Goal: Information Seeking & Learning: Learn about a topic

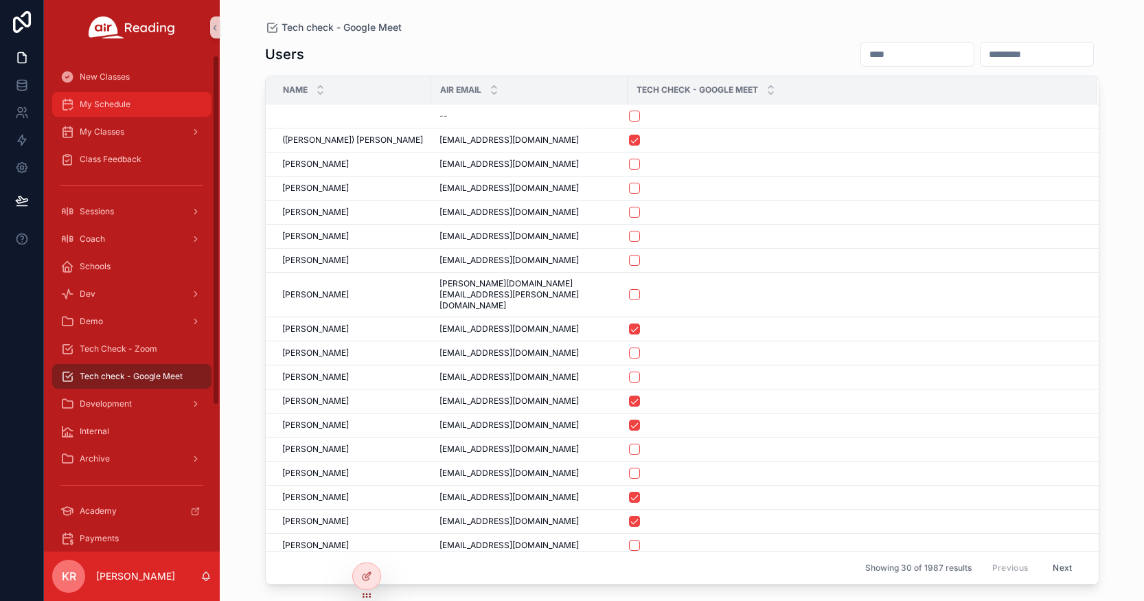
click at [143, 110] on div "My Schedule" at bounding box center [131, 104] width 143 height 22
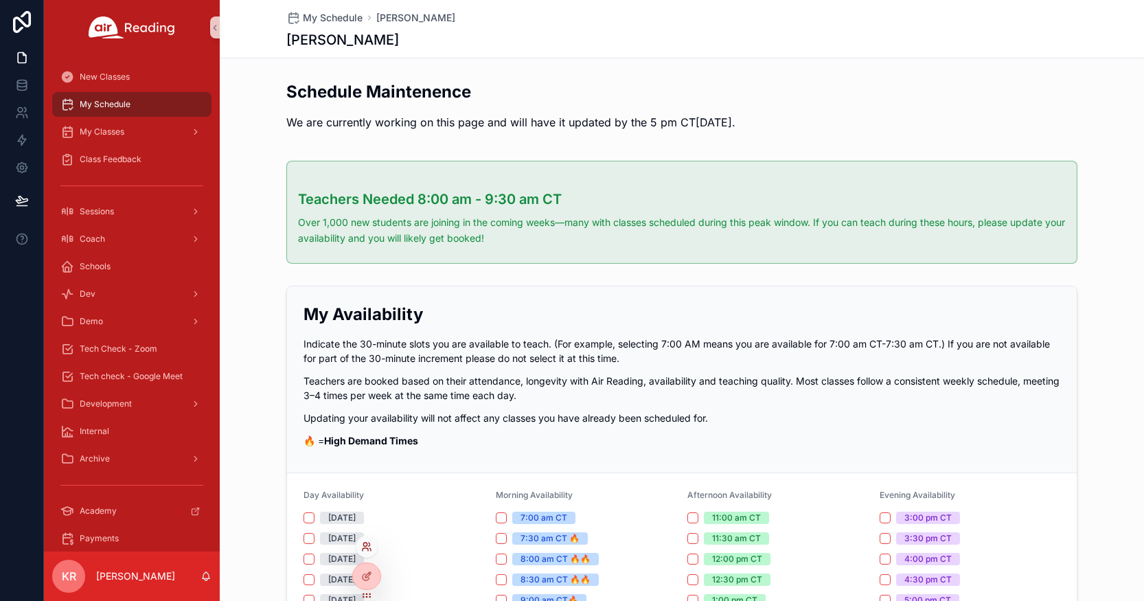
click at [365, 550] on icon at bounding box center [366, 546] width 11 height 11
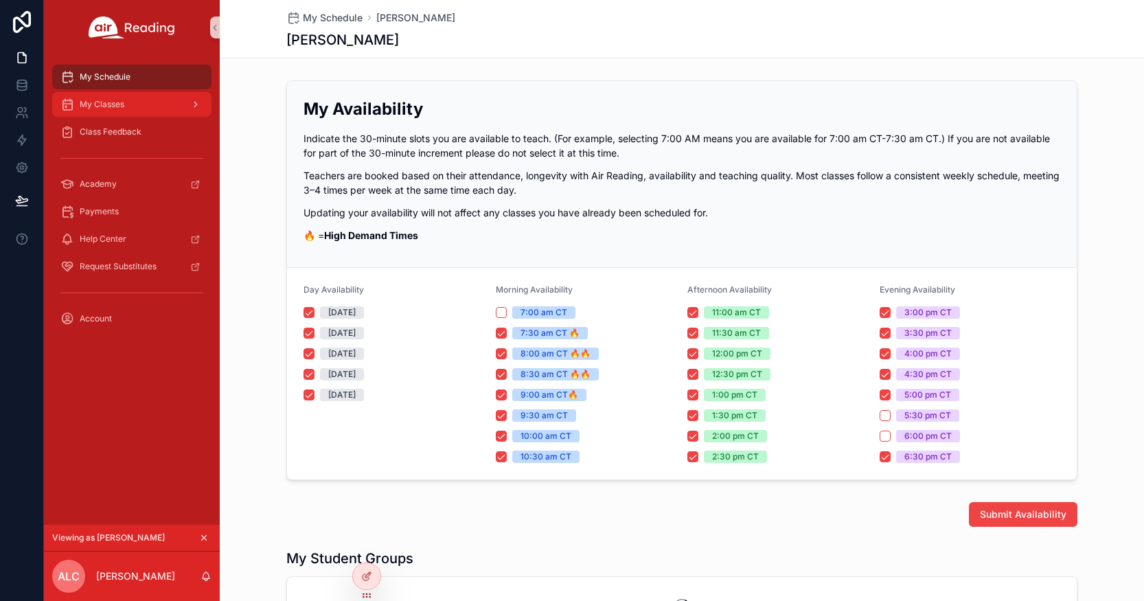
click at [144, 104] on div "My Classes" at bounding box center [131, 104] width 143 height 22
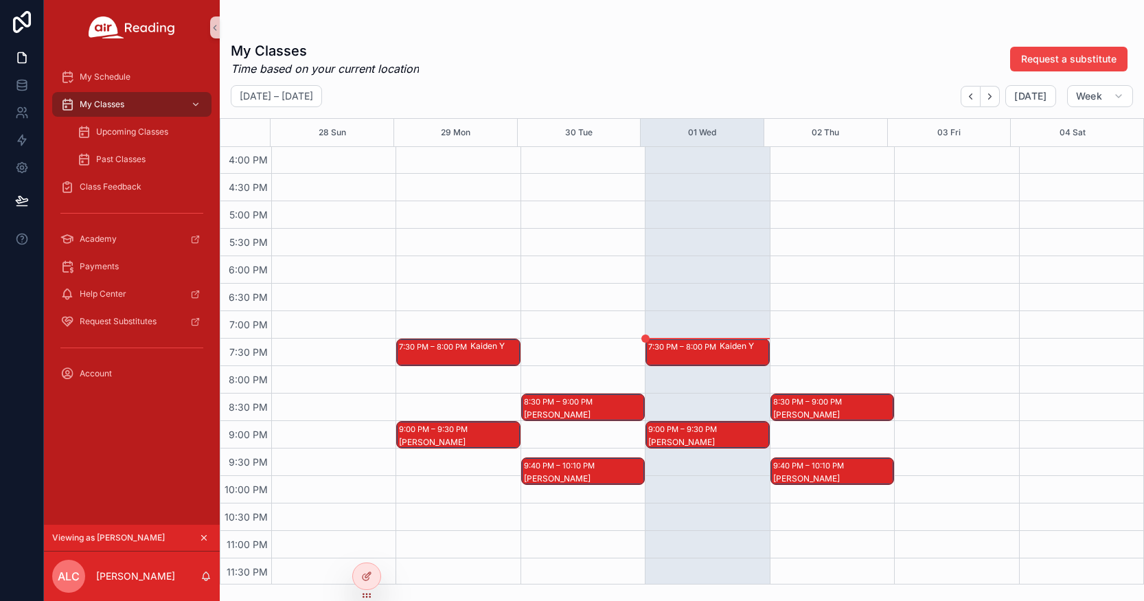
scroll to position [882, 0]
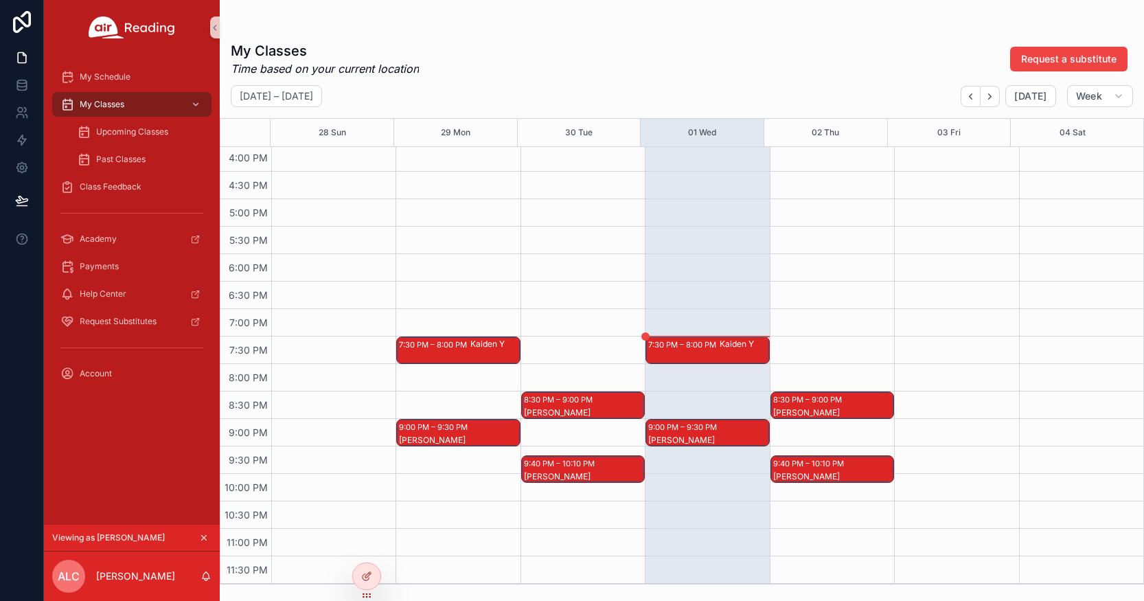
click at [667, 353] on div "7:30 PM – 8:00 PM Kaiden Y" at bounding box center [707, 350] width 122 height 26
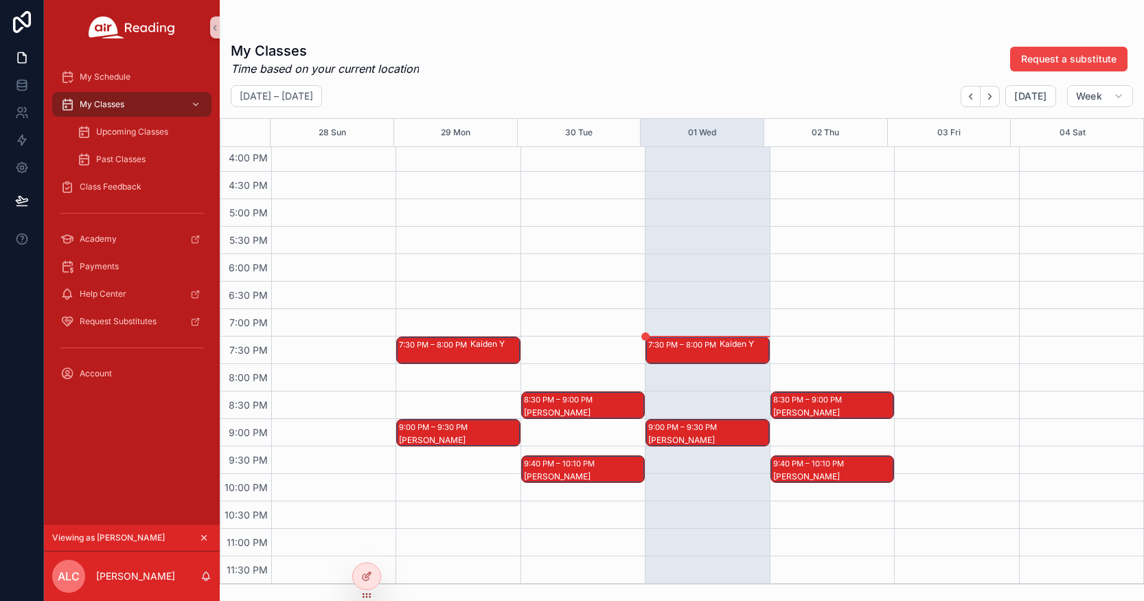
click at [208, 536] on icon "scrollable content" at bounding box center [204, 538] width 10 height 10
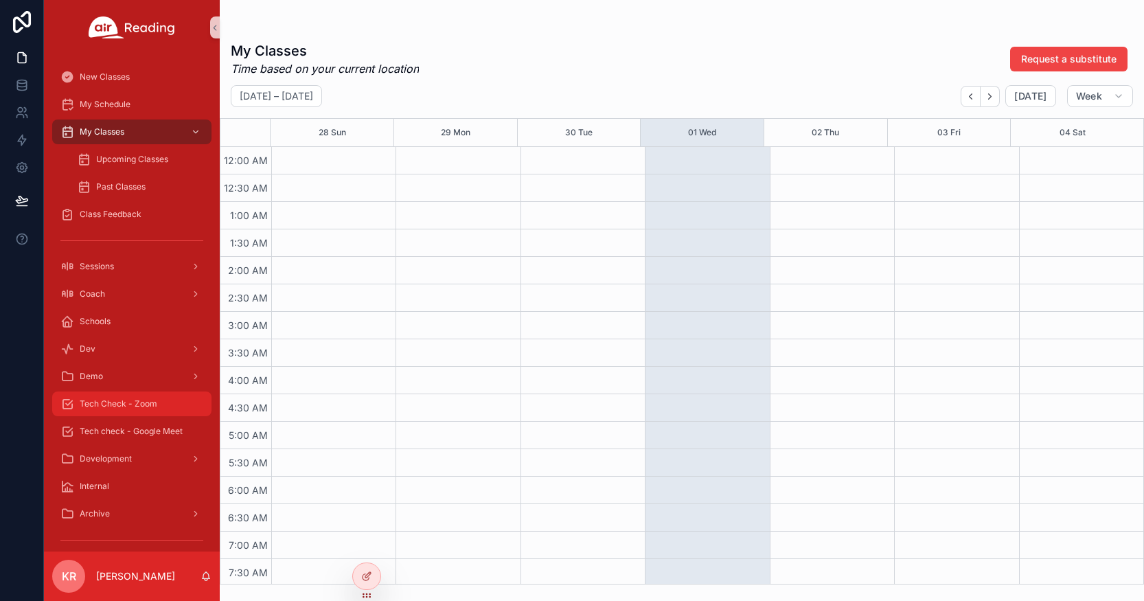
click at [137, 407] on span "Tech Check - Zoom" at bounding box center [119, 403] width 78 height 11
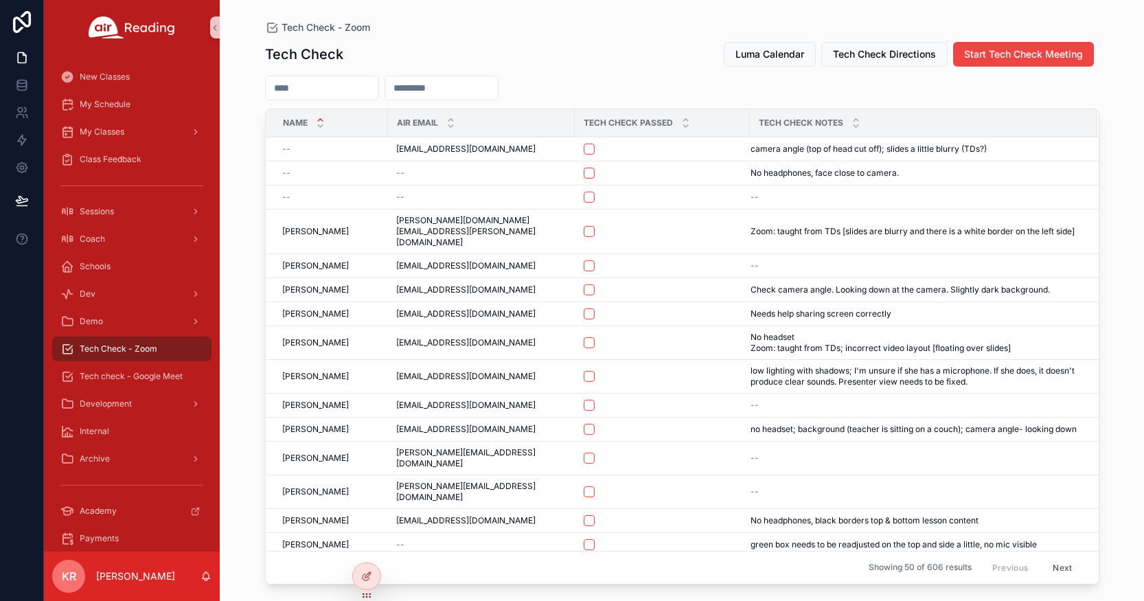
click at [751, 67] on div "Luma Calendar Tech Check Directions Start Tech Check Meeting" at bounding box center [906, 54] width 387 height 26
click at [762, 56] on span "Luma Calendar" at bounding box center [770, 54] width 69 height 14
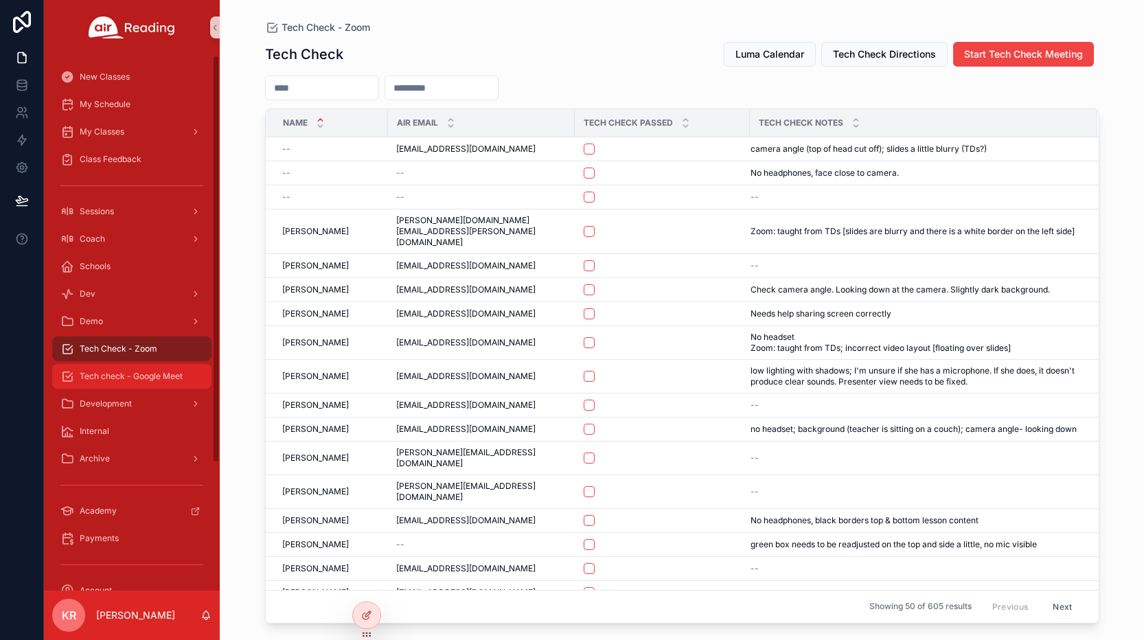
click at [132, 379] on span "Tech check - Google Meet" at bounding box center [131, 376] width 103 height 11
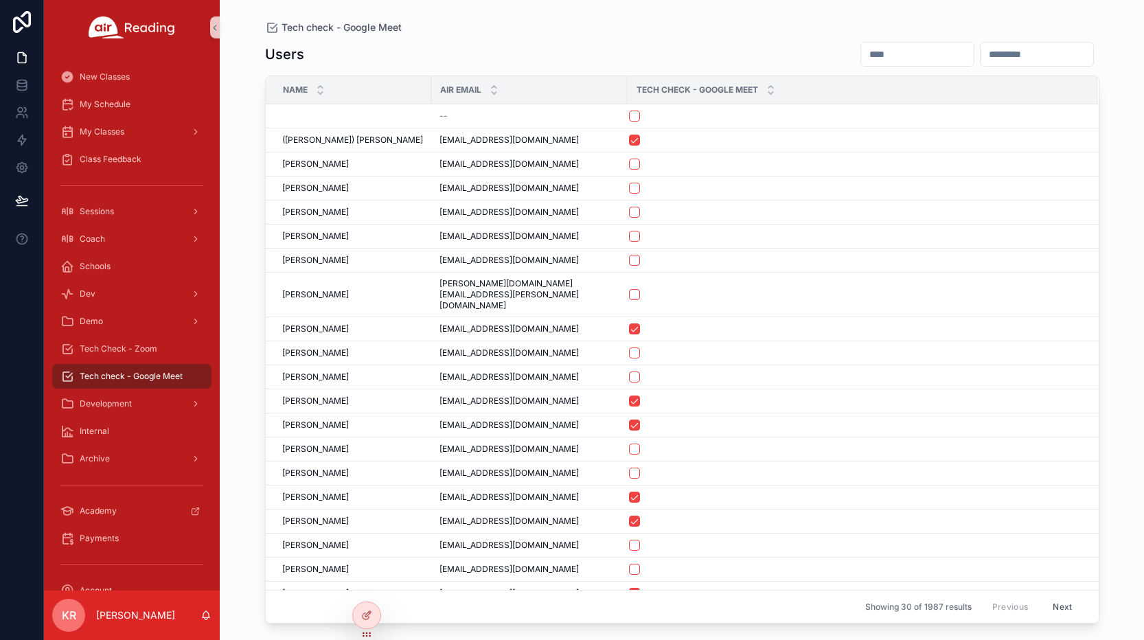
click at [861, 52] on input "scrollable content" at bounding box center [917, 54] width 113 height 19
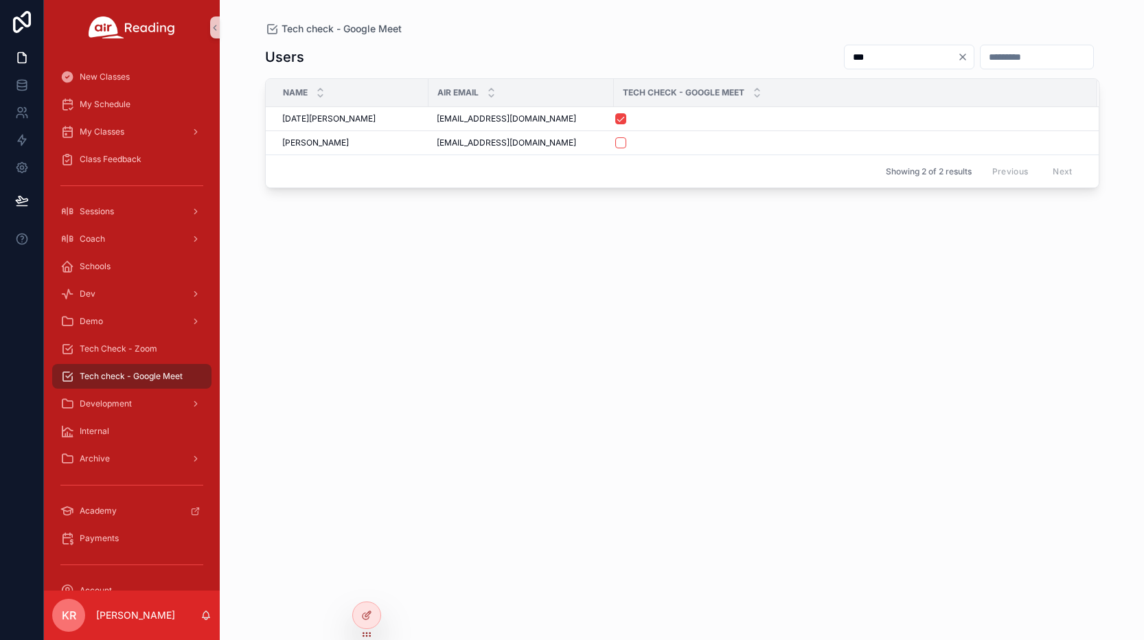
click at [844, 47] on div "***" at bounding box center [909, 57] width 131 height 25
click at [845, 49] on input "***" at bounding box center [901, 56] width 113 height 19
click at [845, 51] on input "***" at bounding box center [901, 56] width 113 height 19
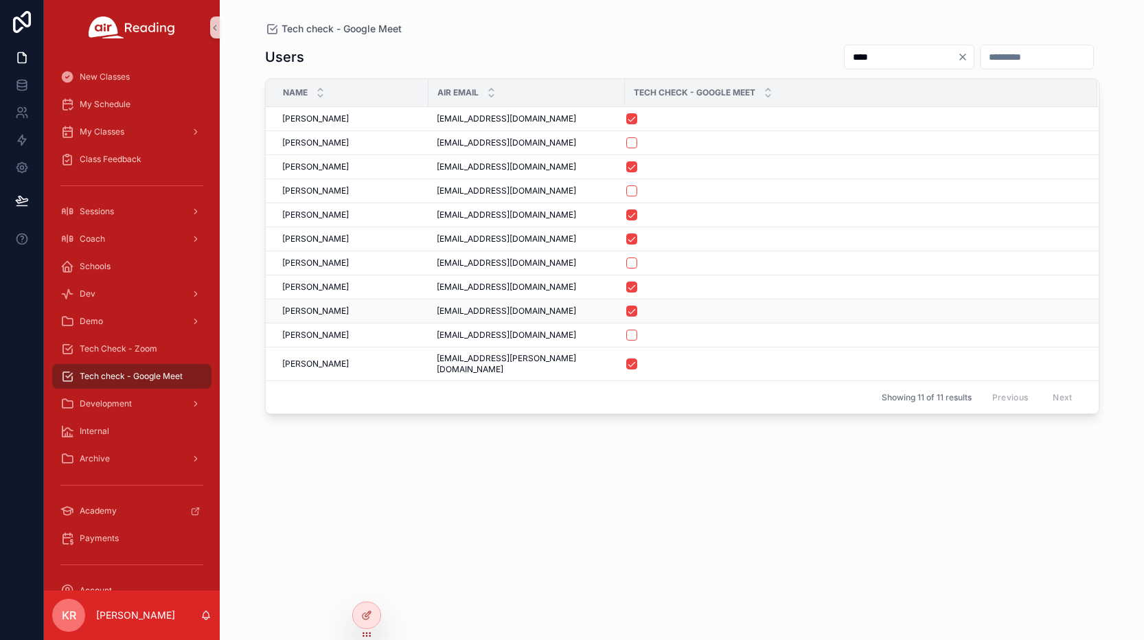
type input "****"
drag, startPoint x: 529, startPoint y: 313, endPoint x: 436, endPoint y: 315, distance: 92.8
click at [437, 315] on div "gospring19@gmail.com gospring19@gmail.com" at bounding box center [527, 311] width 180 height 11
copy span "gospring19@gmail.com"
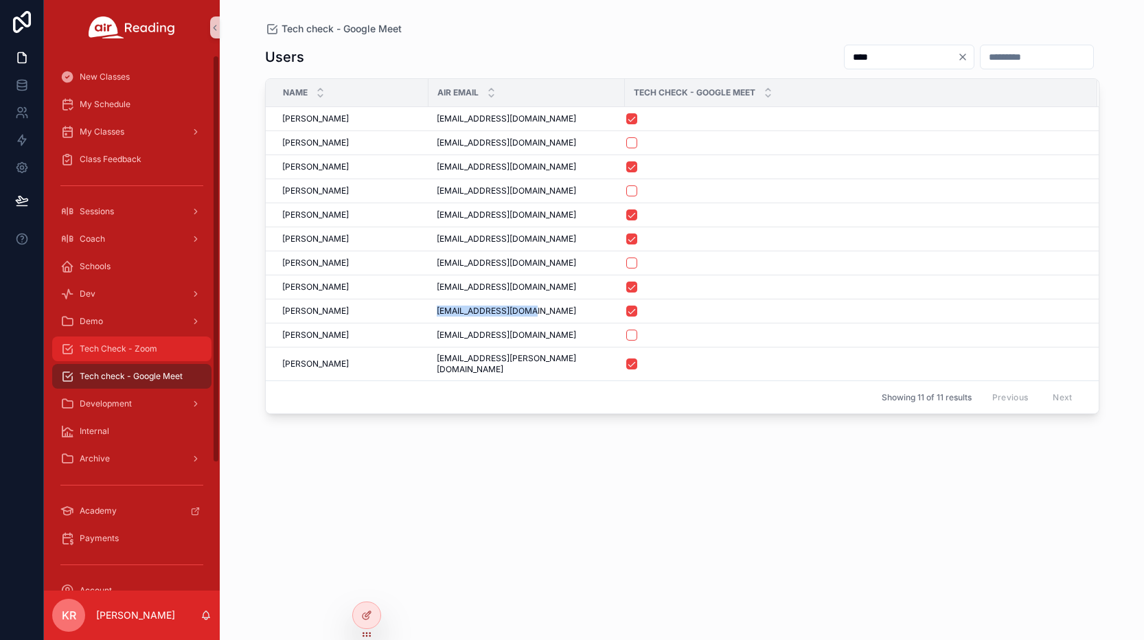
click at [123, 344] on span "Tech Check - Zoom" at bounding box center [119, 348] width 78 height 11
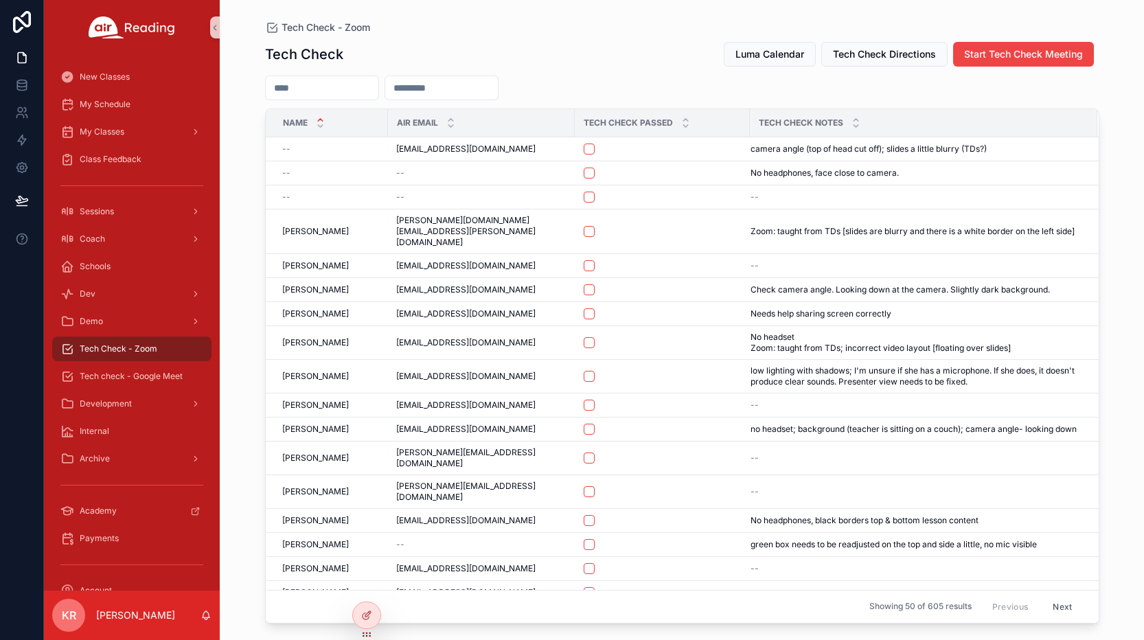
click at [458, 89] on input "scrollable content" at bounding box center [441, 87] width 113 height 19
paste input "**********"
type input "**********"
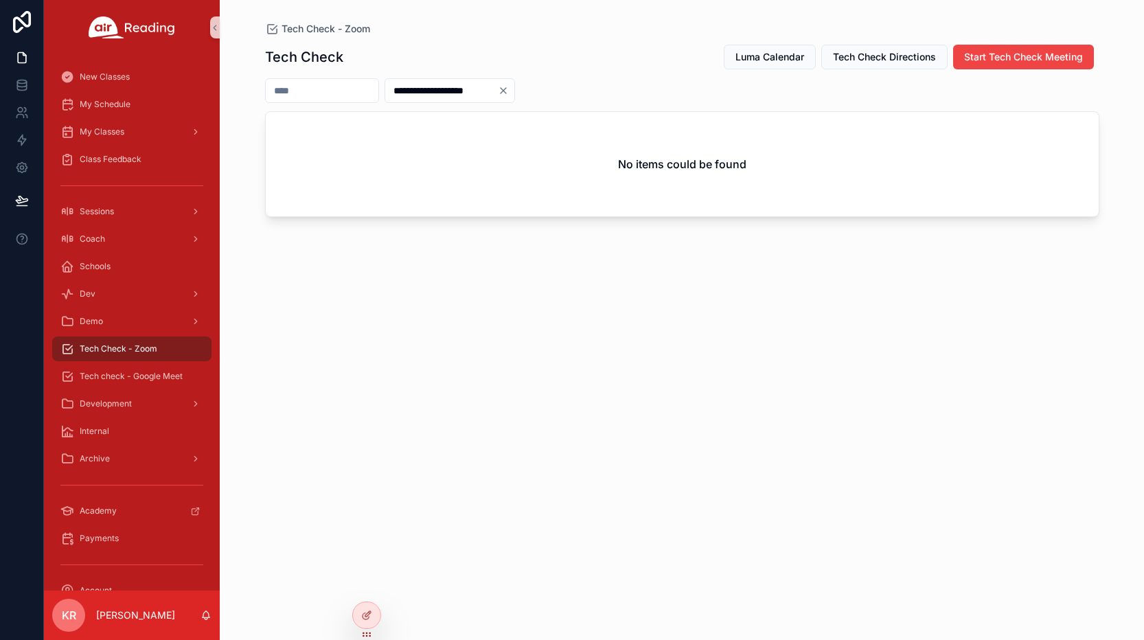
click at [509, 94] on icon "Clear" at bounding box center [503, 90] width 11 height 11
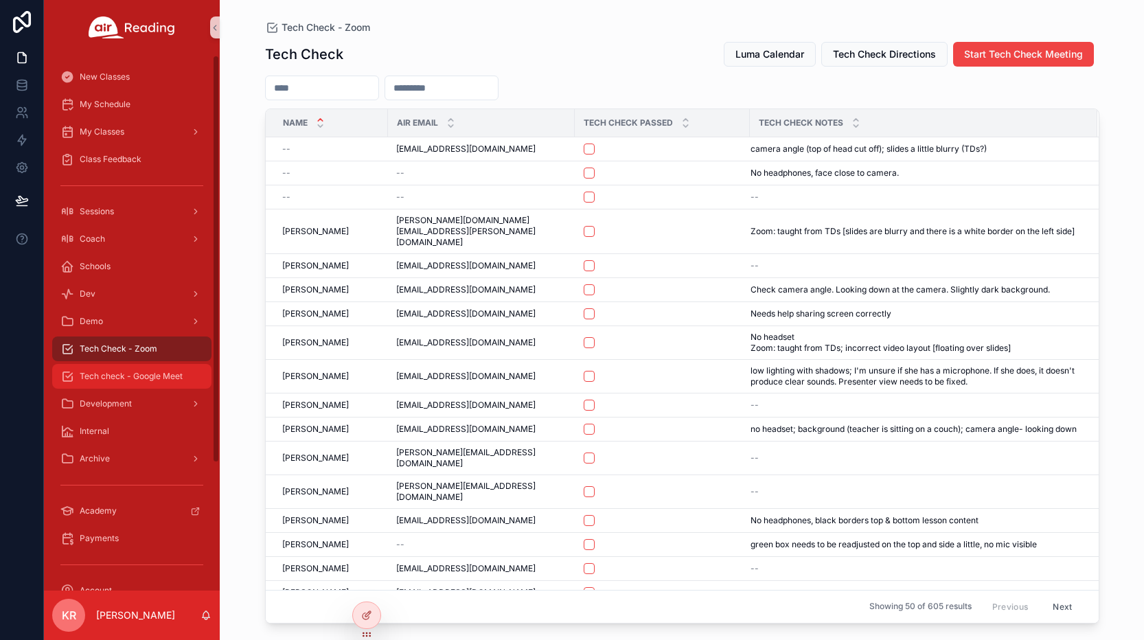
click at [126, 373] on span "Tech check - Google Meet" at bounding box center [131, 376] width 103 height 11
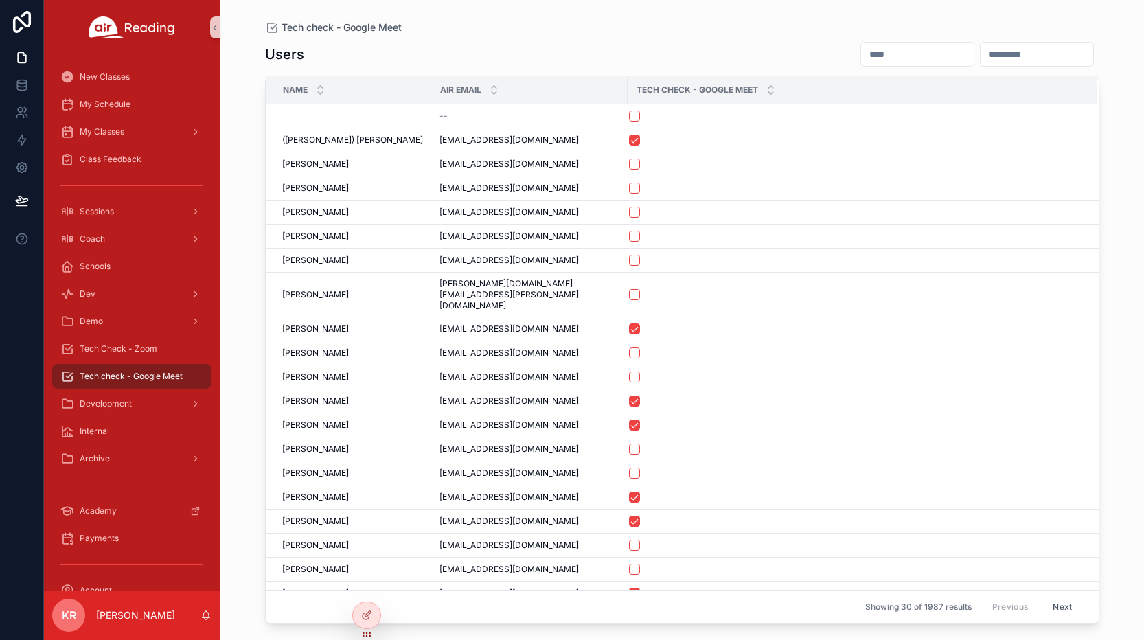
click at [861, 52] on input "scrollable content" at bounding box center [917, 54] width 113 height 19
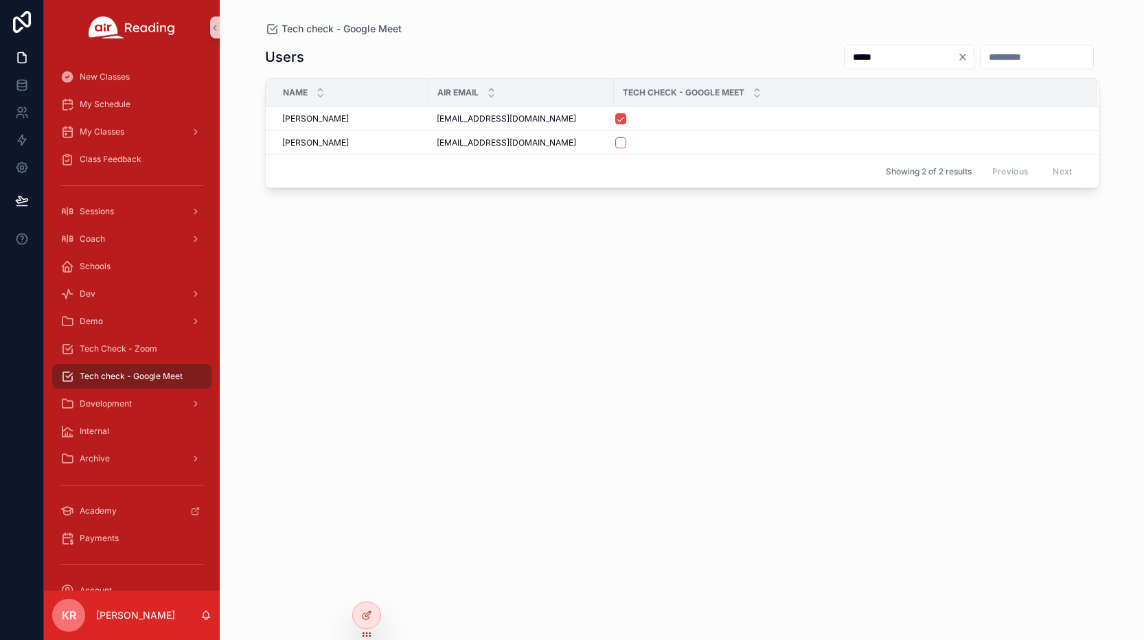
type input "*****"
click at [958, 59] on icon "Clear" at bounding box center [963, 57] width 11 height 11
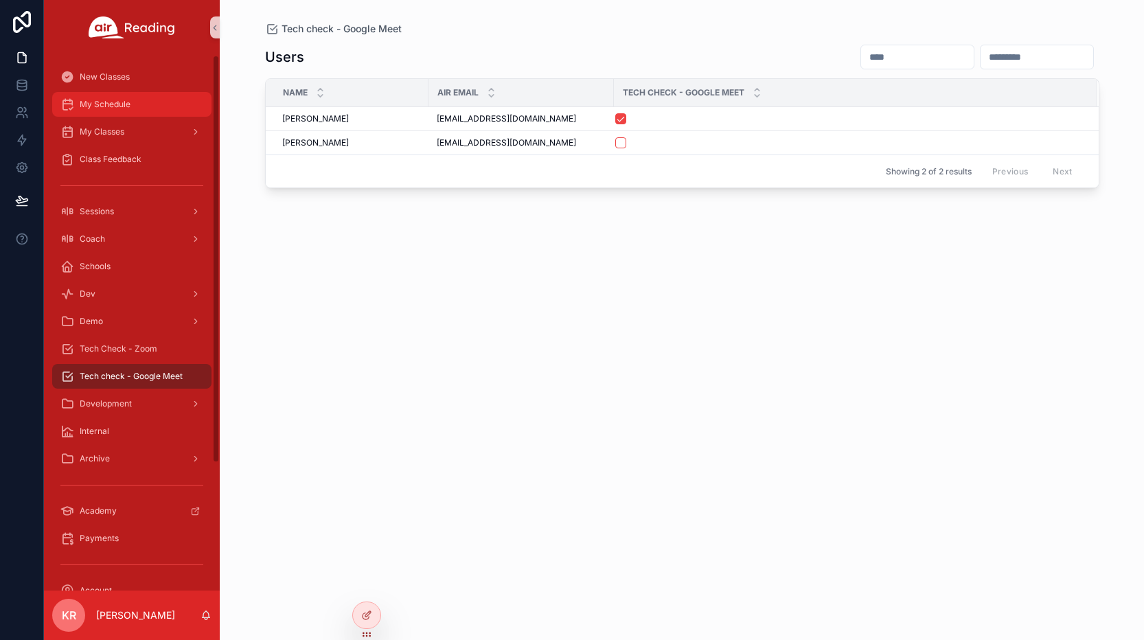
click at [116, 111] on div "My Schedule" at bounding box center [131, 104] width 143 height 22
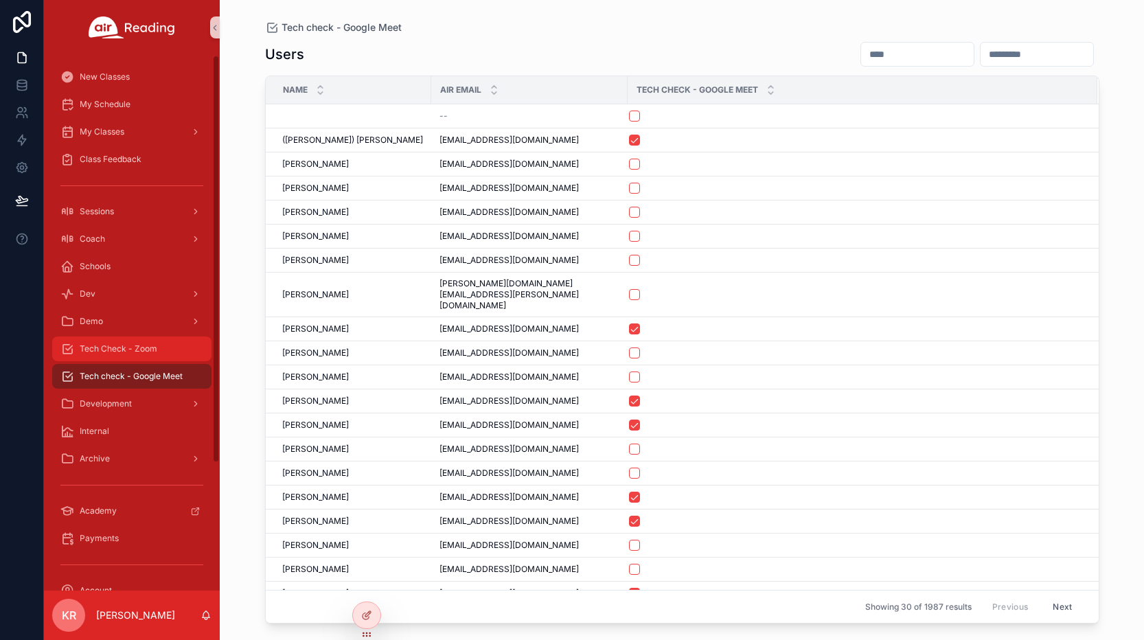
click at [134, 358] on div "Tech Check - Zoom" at bounding box center [131, 349] width 143 height 22
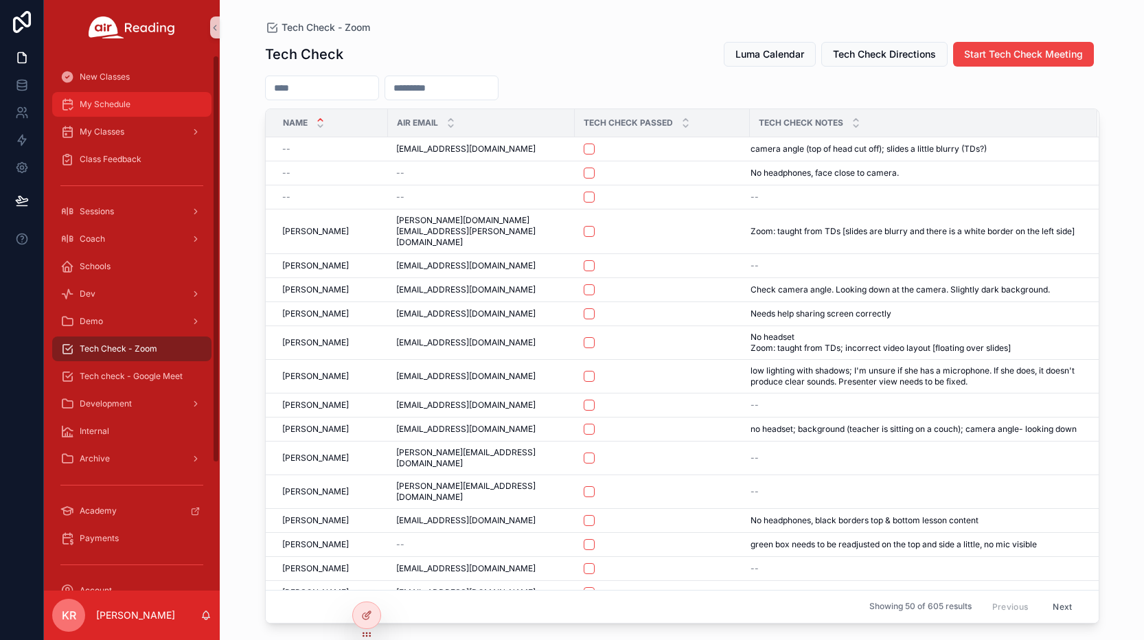
click at [136, 109] on div "My Schedule" at bounding box center [131, 104] width 143 height 22
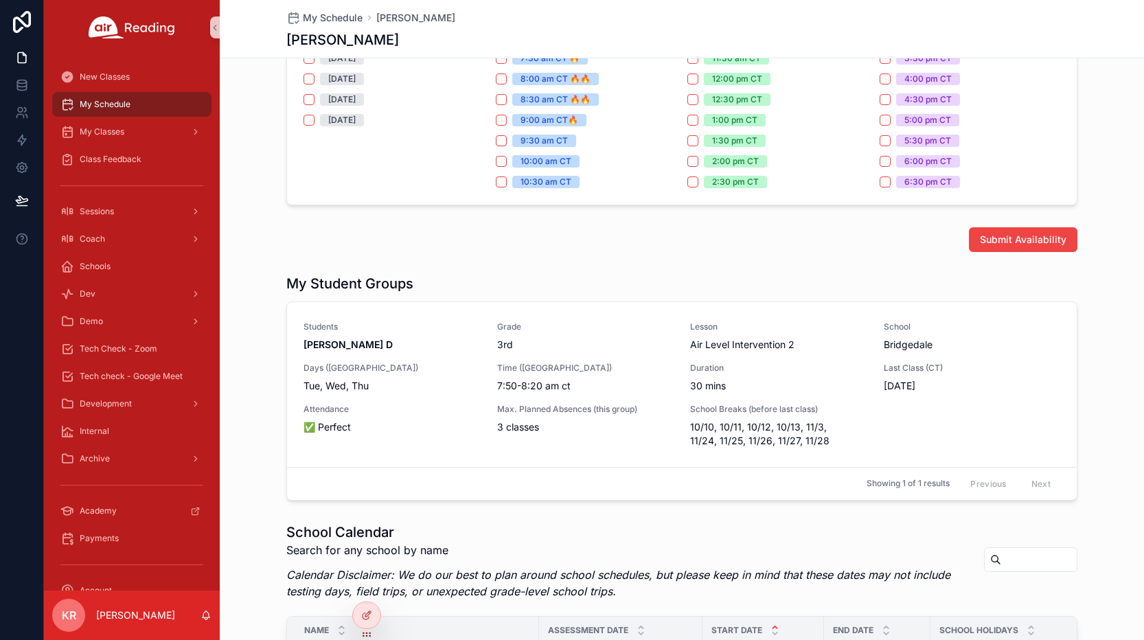
scroll to position [481, 0]
click at [115, 346] on span "Tech Check - Zoom" at bounding box center [119, 348] width 78 height 11
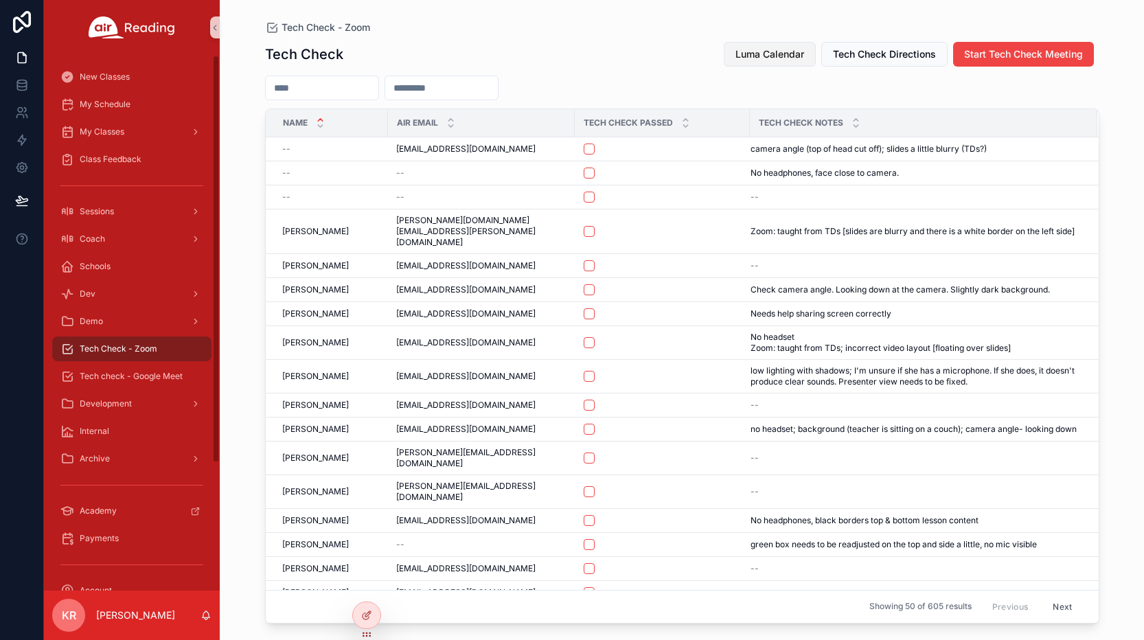
click at [760, 62] on button "Luma Calendar" at bounding box center [770, 54] width 92 height 25
click at [131, 107] on div "My Schedule" at bounding box center [131, 104] width 143 height 22
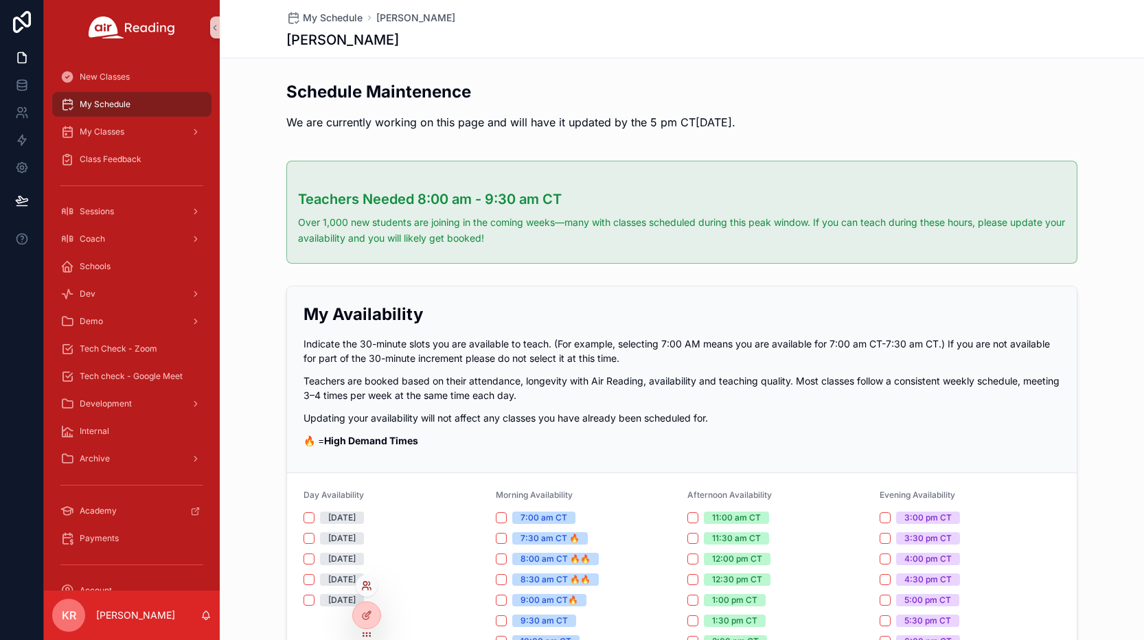
click at [362, 582] on icon at bounding box center [366, 585] width 11 height 11
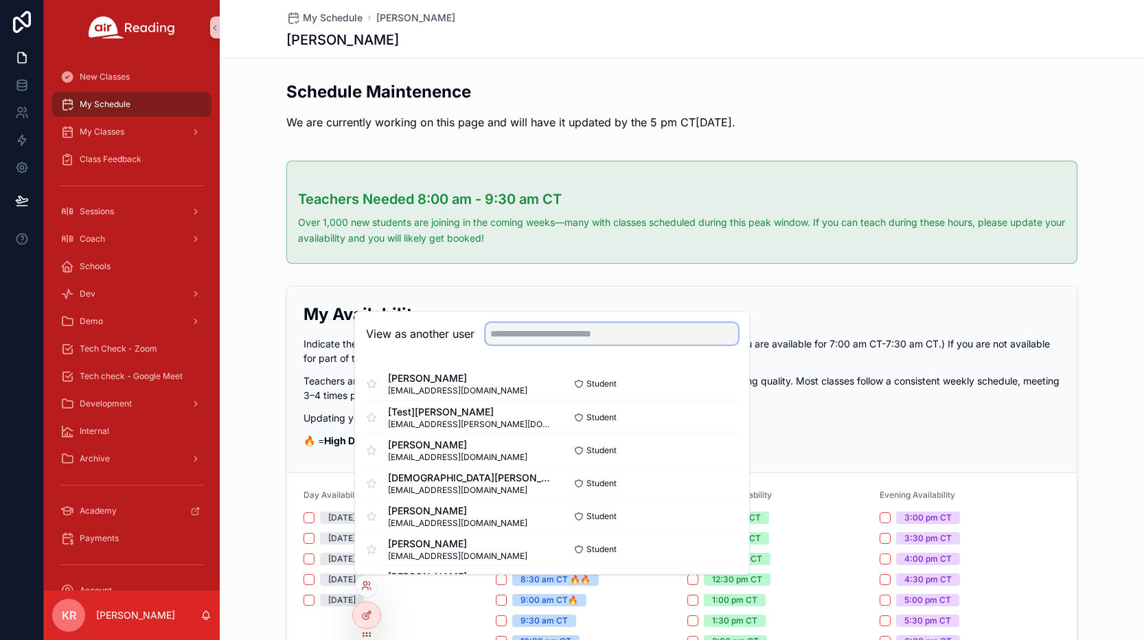
click at [610, 339] on input "text" at bounding box center [612, 334] width 253 height 22
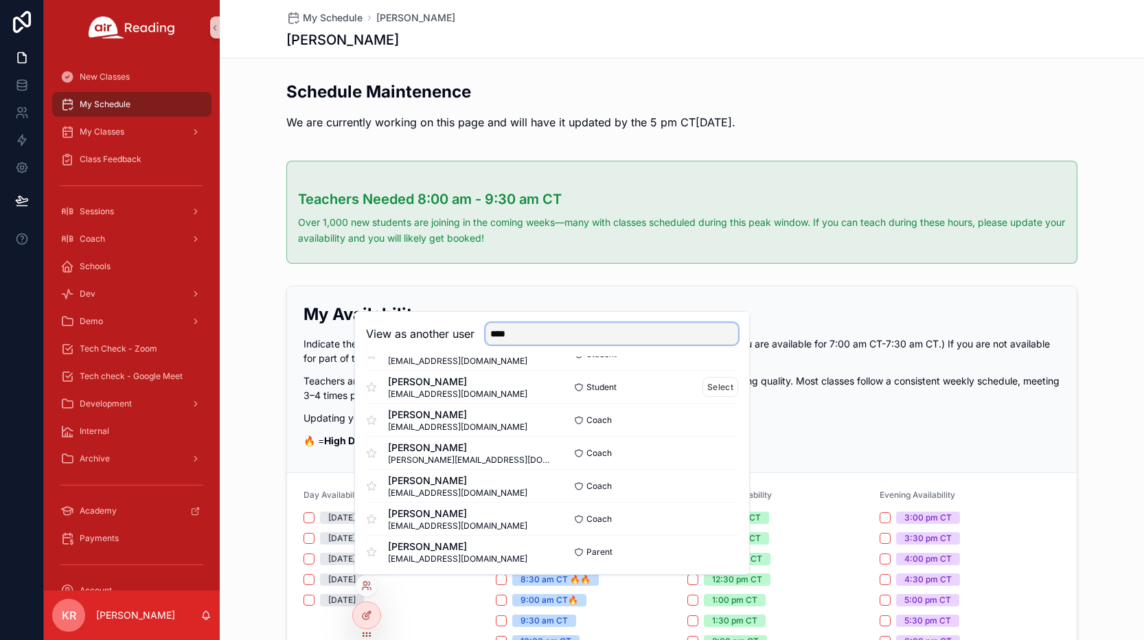
scroll to position [695, 0]
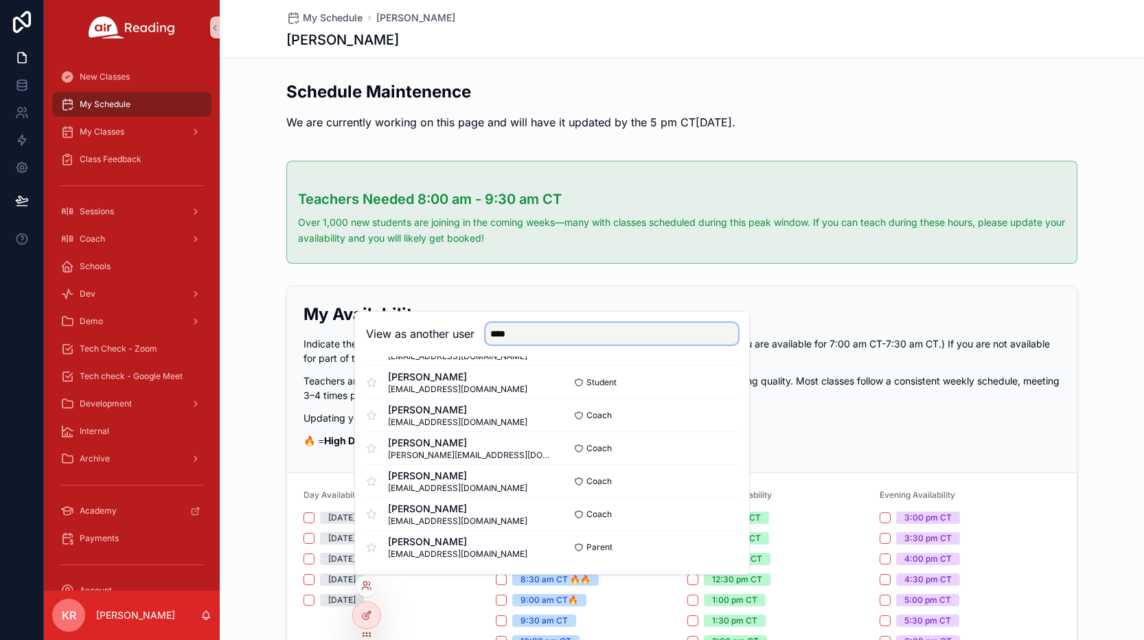
click at [553, 336] on input "****" at bounding box center [612, 334] width 253 height 22
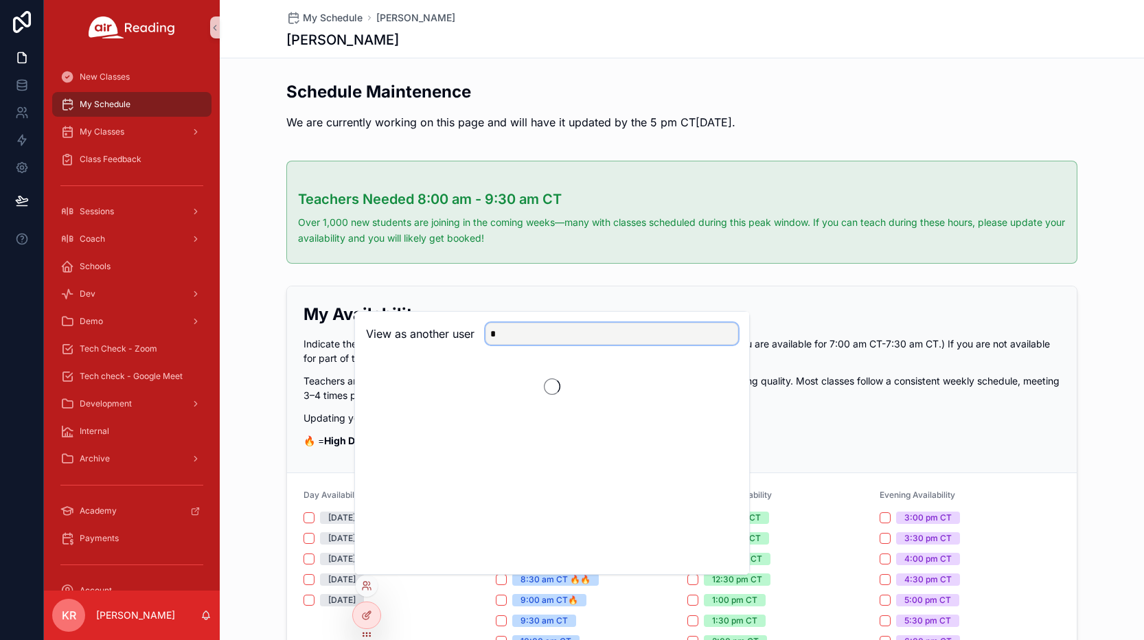
scroll to position [0, 0]
type input "********"
click at [722, 381] on button "Select" at bounding box center [721, 384] width 36 height 20
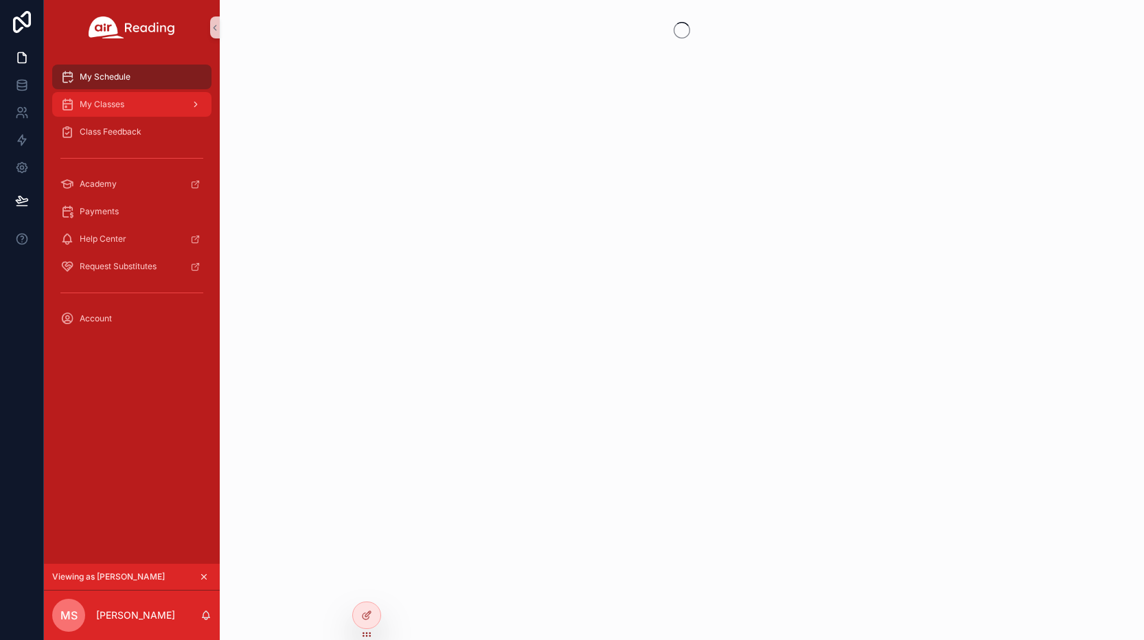
click at [130, 106] on div "My Classes" at bounding box center [131, 104] width 143 height 22
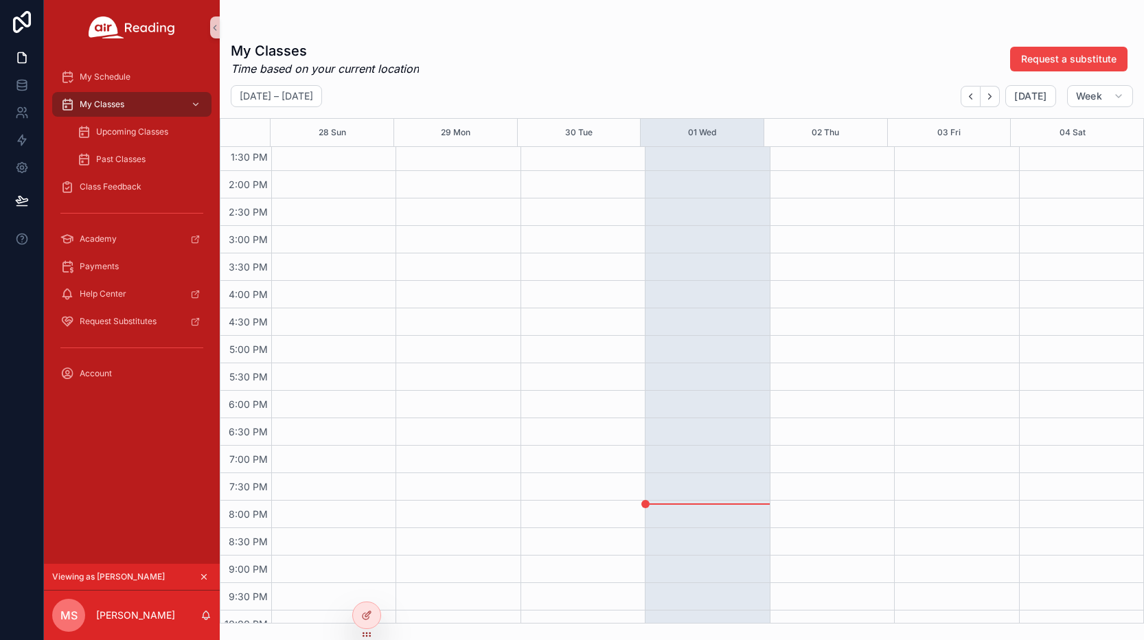
scroll to position [568, 0]
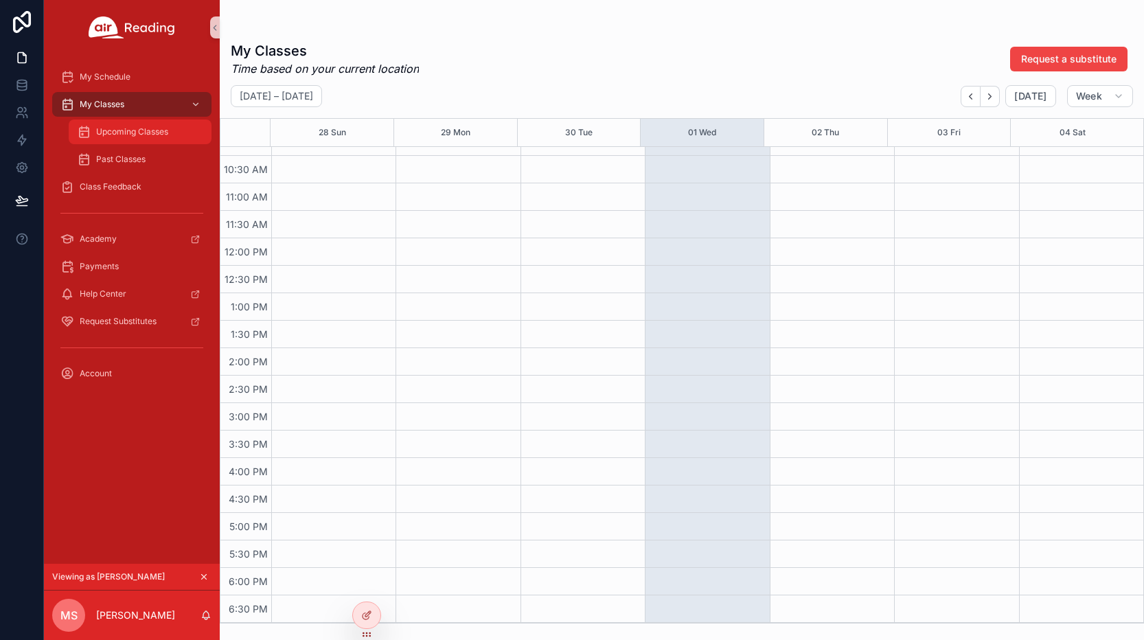
click at [155, 133] on span "Upcoming Classes" at bounding box center [132, 131] width 72 height 11
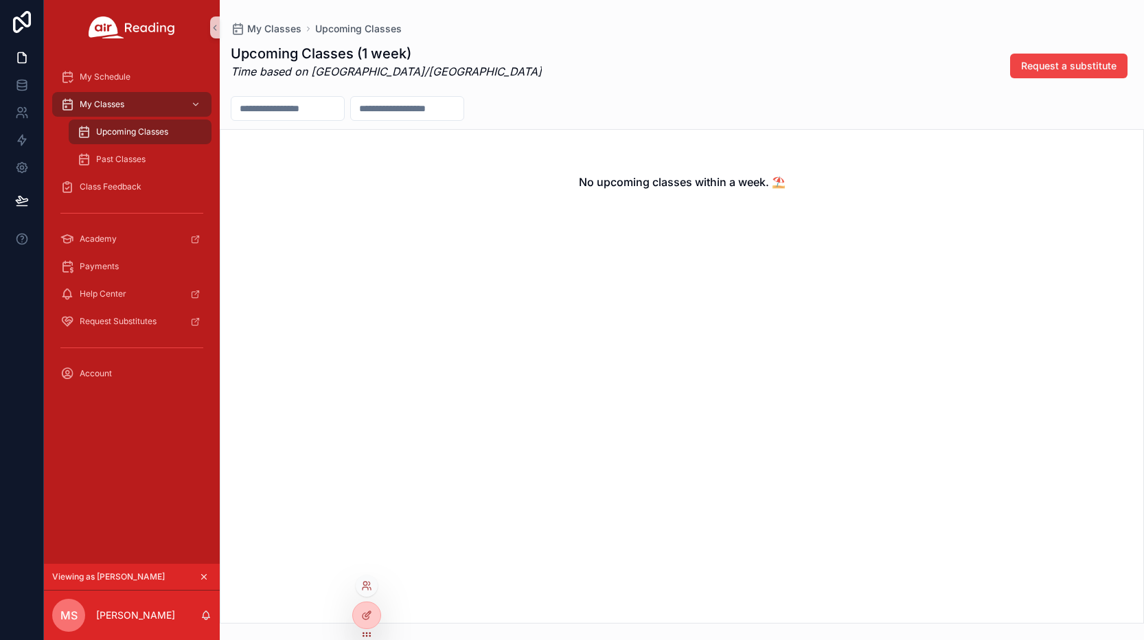
click at [374, 585] on div at bounding box center [367, 586] width 22 height 22
click at [366, 585] on icon at bounding box center [364, 583] width 3 height 3
click at [569, 339] on input "text" at bounding box center [612, 334] width 253 height 22
click at [496, 335] on input "*****" at bounding box center [612, 334] width 253 height 22
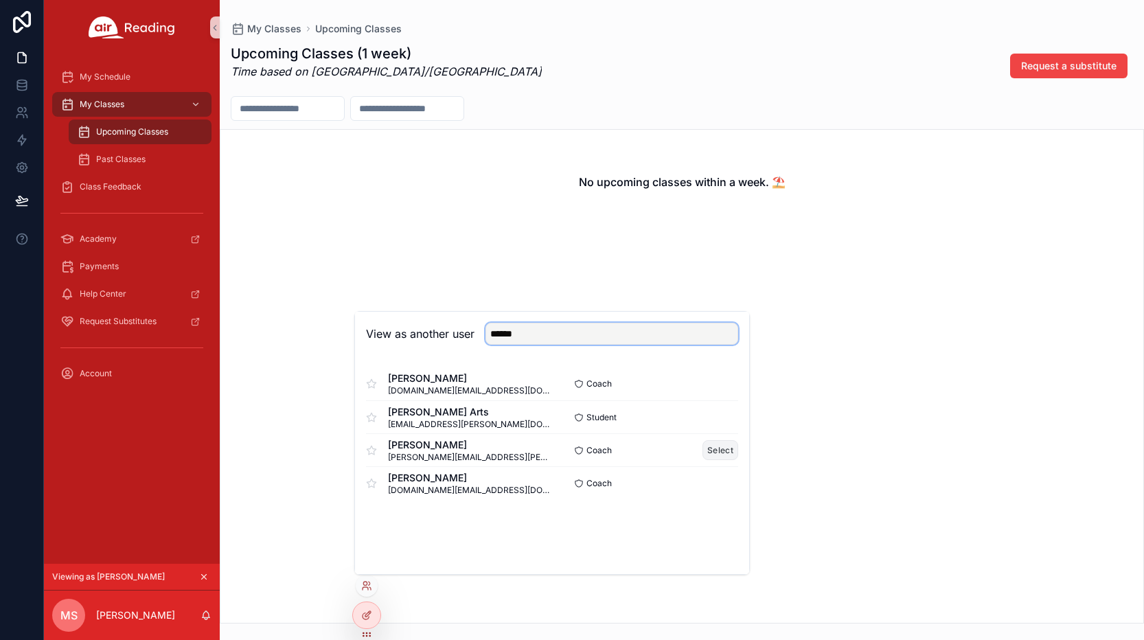
type input "******"
click at [719, 442] on button "Select" at bounding box center [721, 450] width 36 height 20
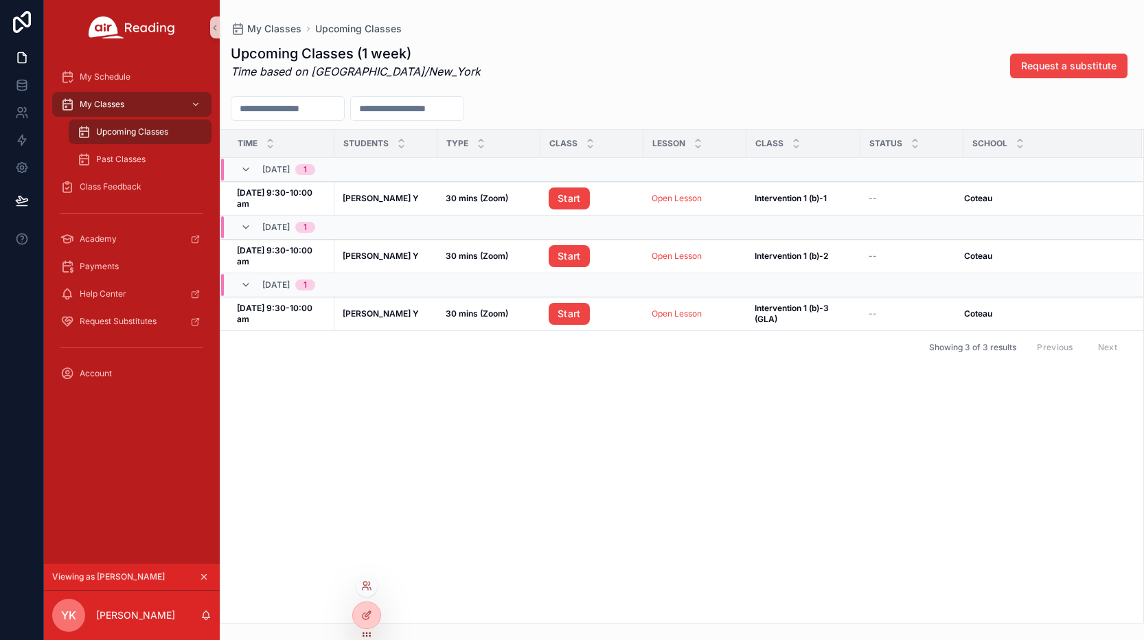
click at [372, 584] on div at bounding box center [367, 586] width 22 height 22
click at [368, 589] on icon at bounding box center [366, 585] width 11 height 11
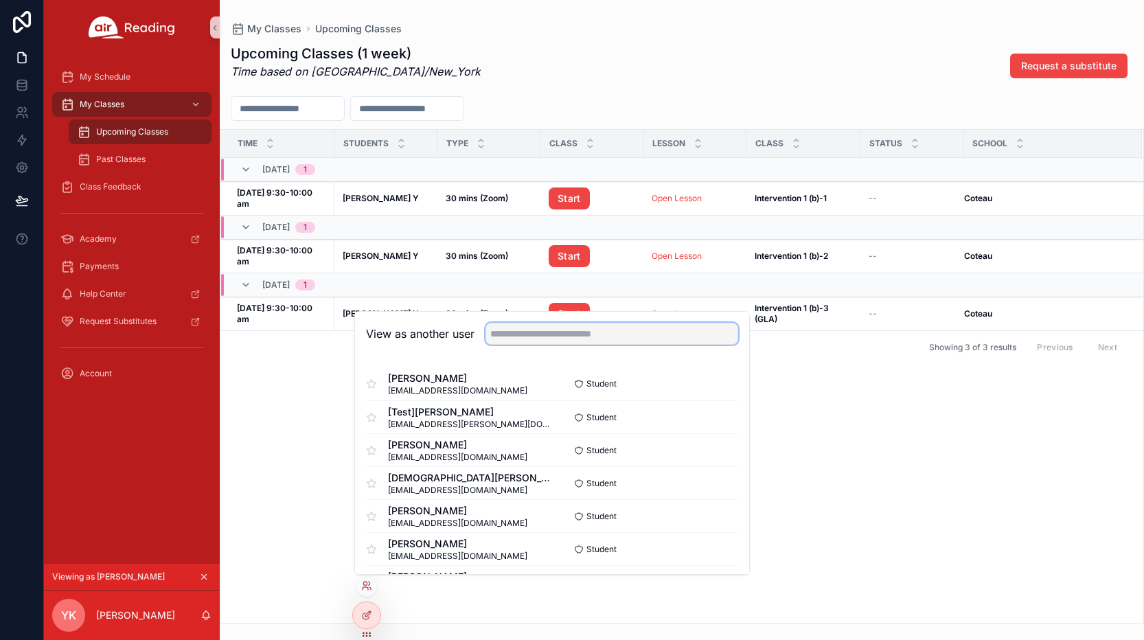
click at [561, 336] on input "text" at bounding box center [612, 334] width 253 height 22
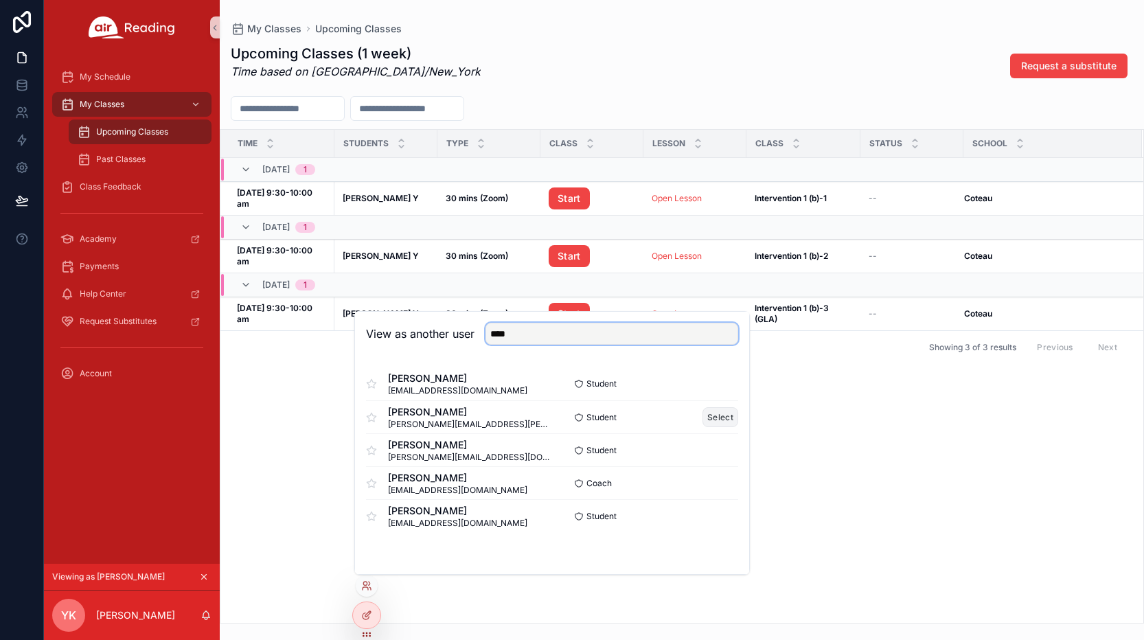
type input "****"
click at [722, 416] on button "Select" at bounding box center [721, 417] width 36 height 20
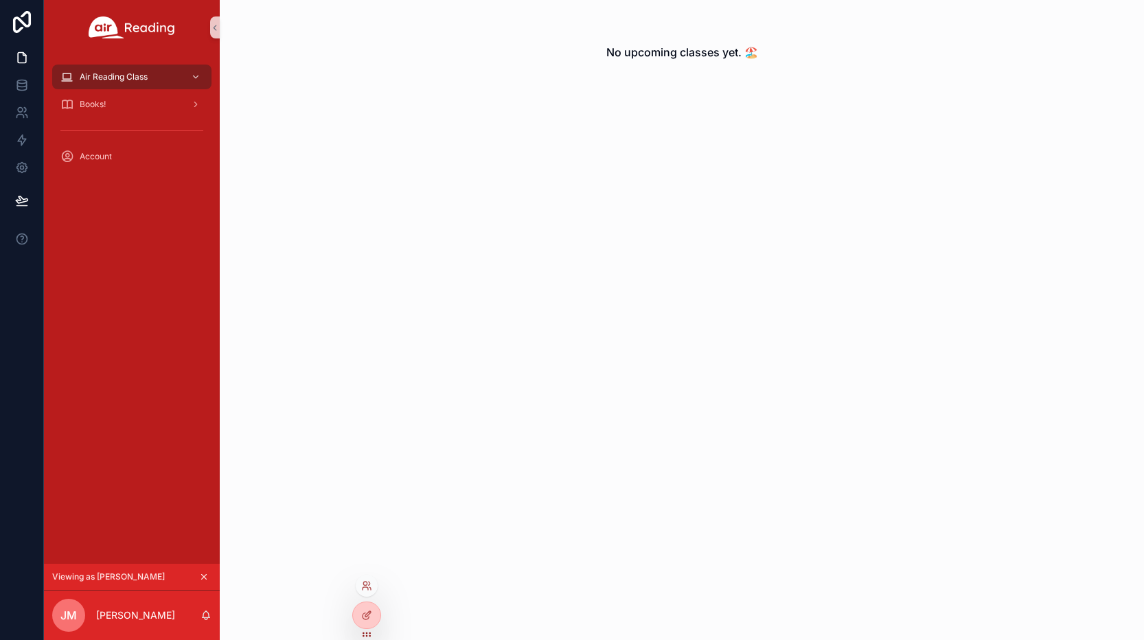
click at [367, 592] on div at bounding box center [367, 586] width 22 height 22
click at [363, 591] on icon at bounding box center [366, 585] width 11 height 11
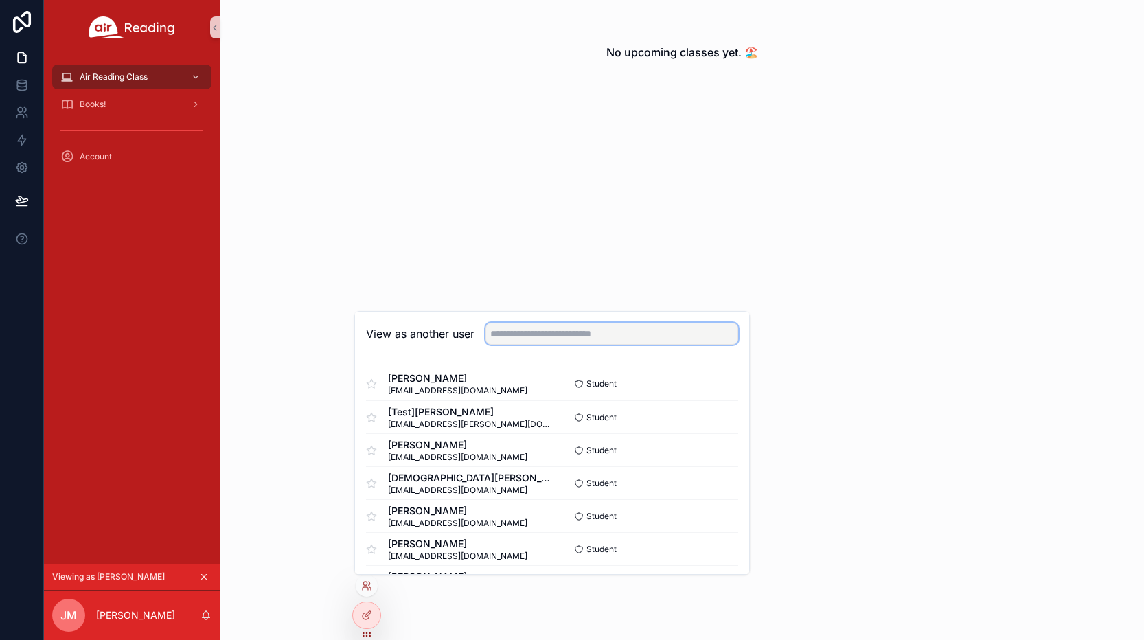
click at [536, 335] on input "text" at bounding box center [612, 334] width 253 height 22
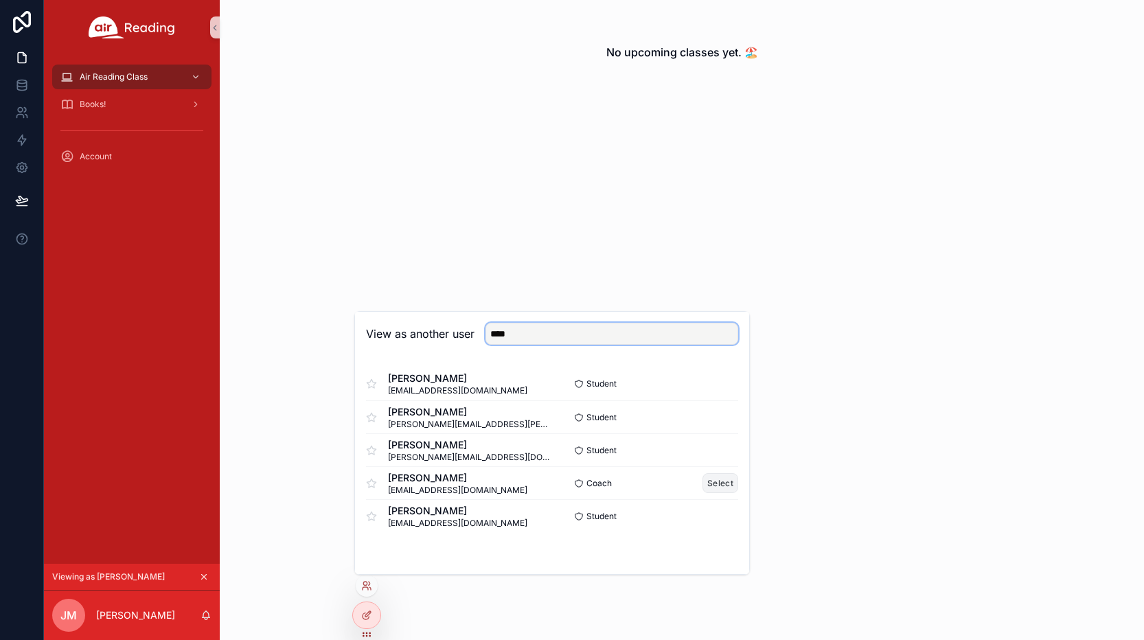
type input "****"
click at [721, 482] on button "Select" at bounding box center [721, 483] width 36 height 20
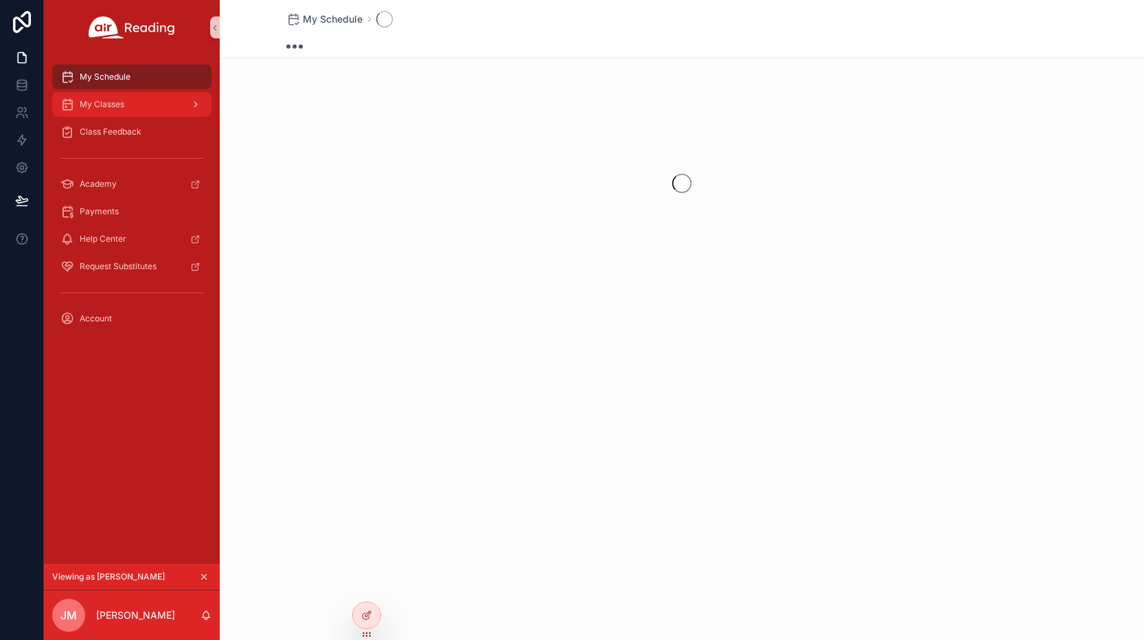
click at [98, 109] on span "My Classes" at bounding box center [102, 104] width 45 height 11
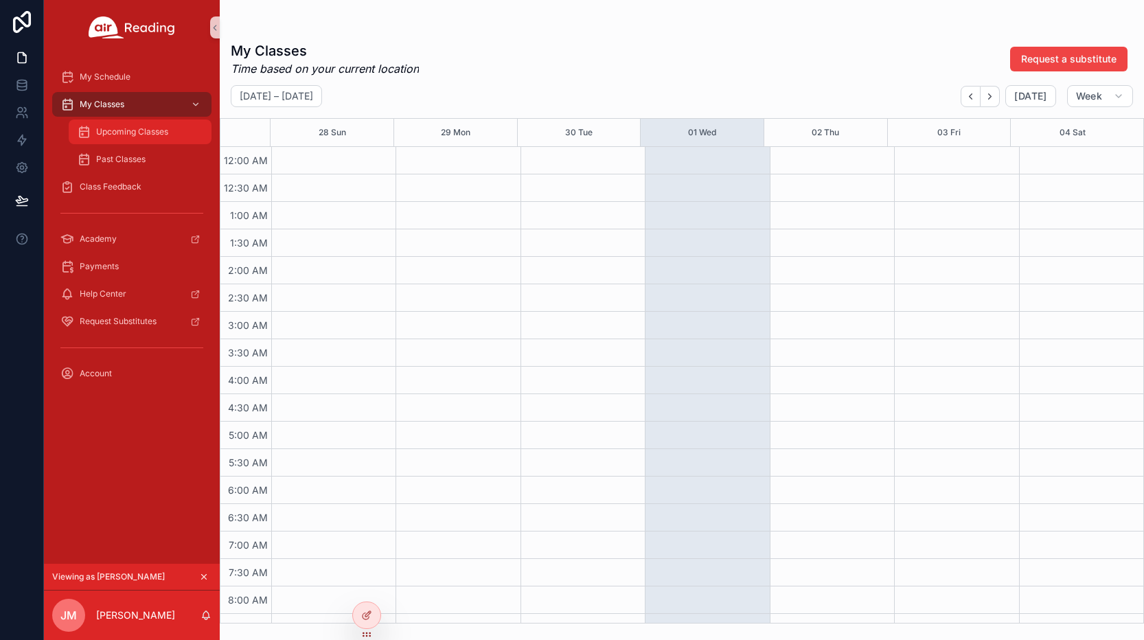
click at [139, 137] on span "Upcoming Classes" at bounding box center [132, 131] width 72 height 11
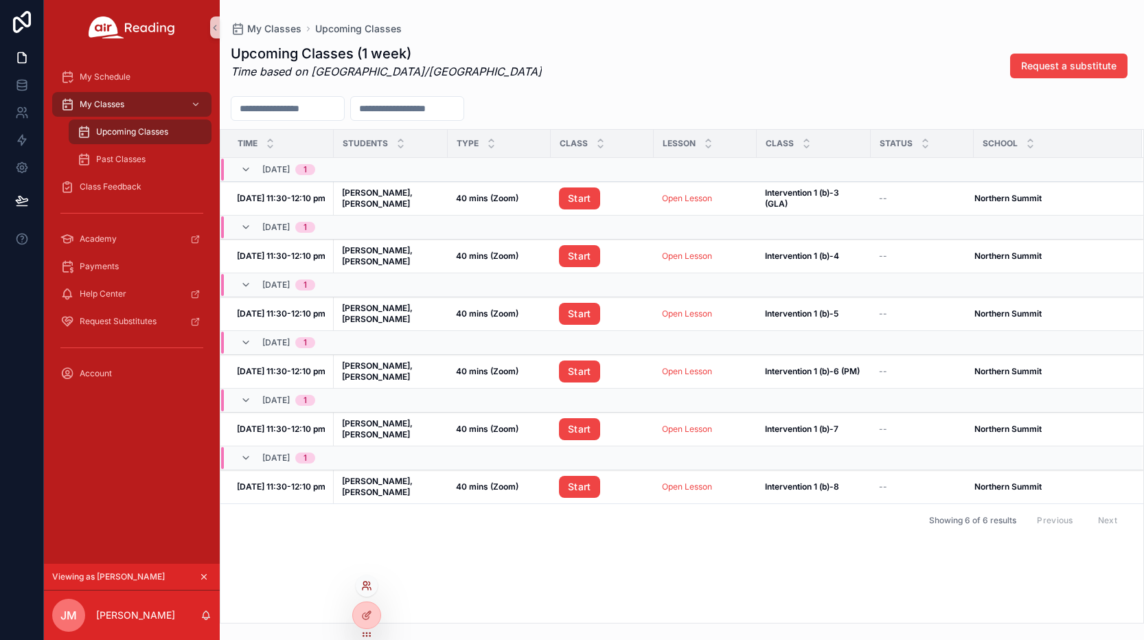
click at [368, 587] on icon at bounding box center [366, 585] width 11 height 11
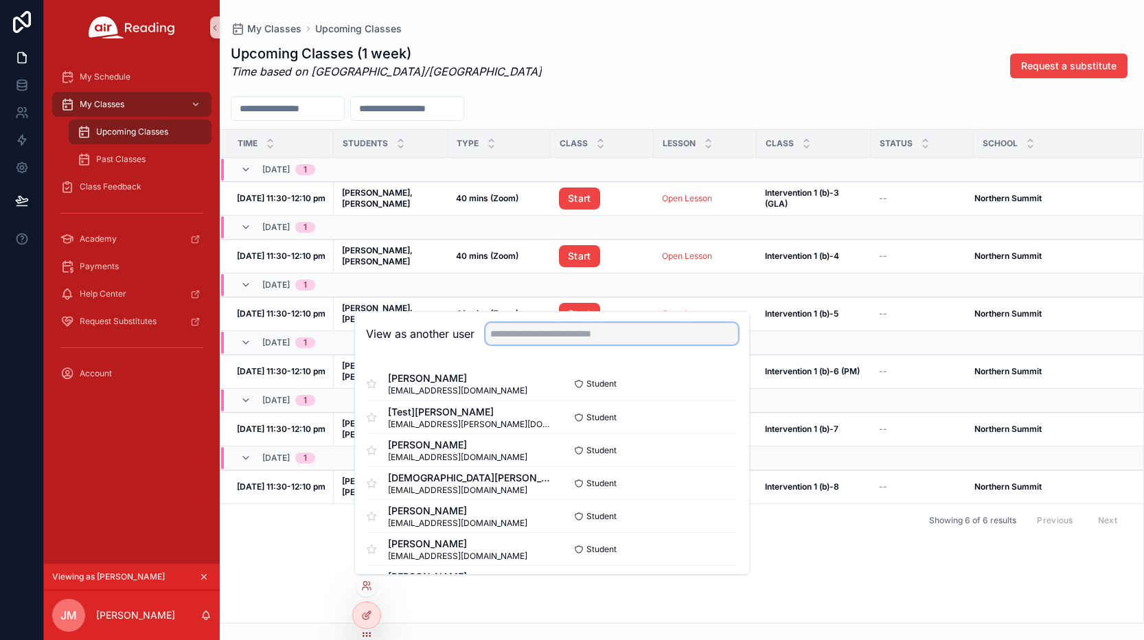
click at [531, 330] on input "text" at bounding box center [612, 334] width 253 height 22
type input "*******"
click at [714, 483] on button "Select" at bounding box center [721, 483] width 36 height 20
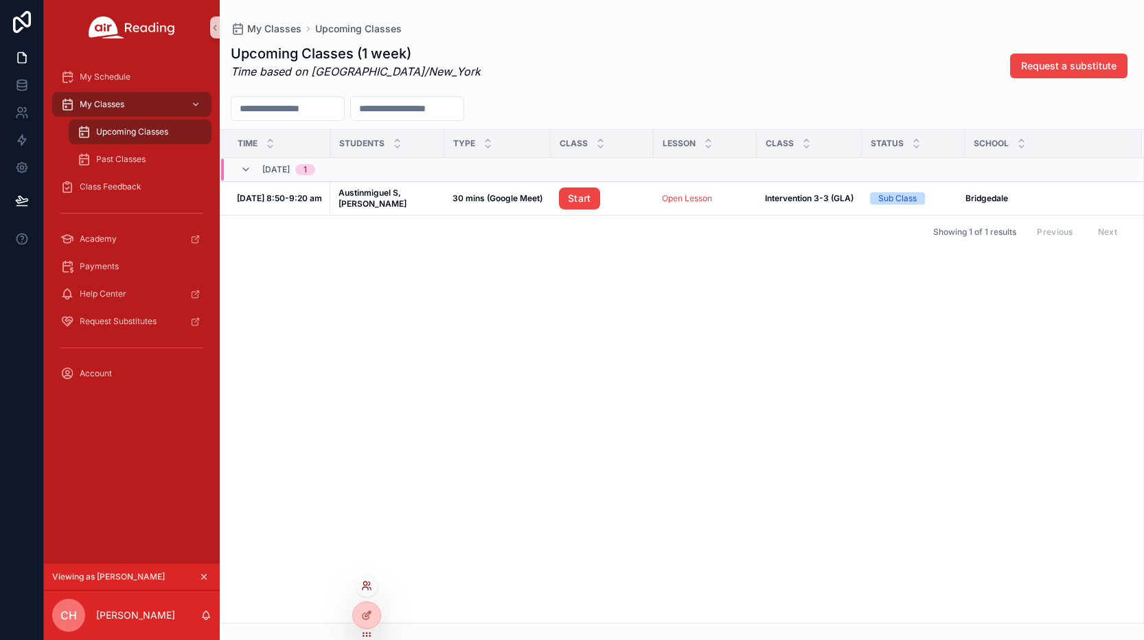
click at [368, 585] on icon at bounding box center [366, 585] width 11 height 11
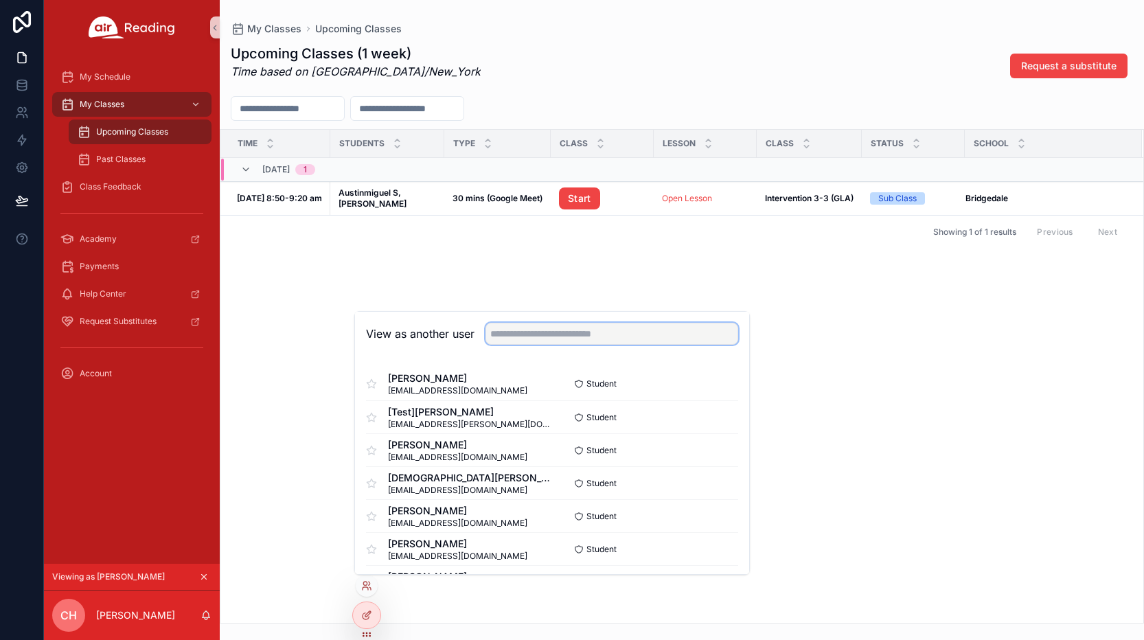
click at [551, 339] on input "text" at bounding box center [612, 334] width 253 height 22
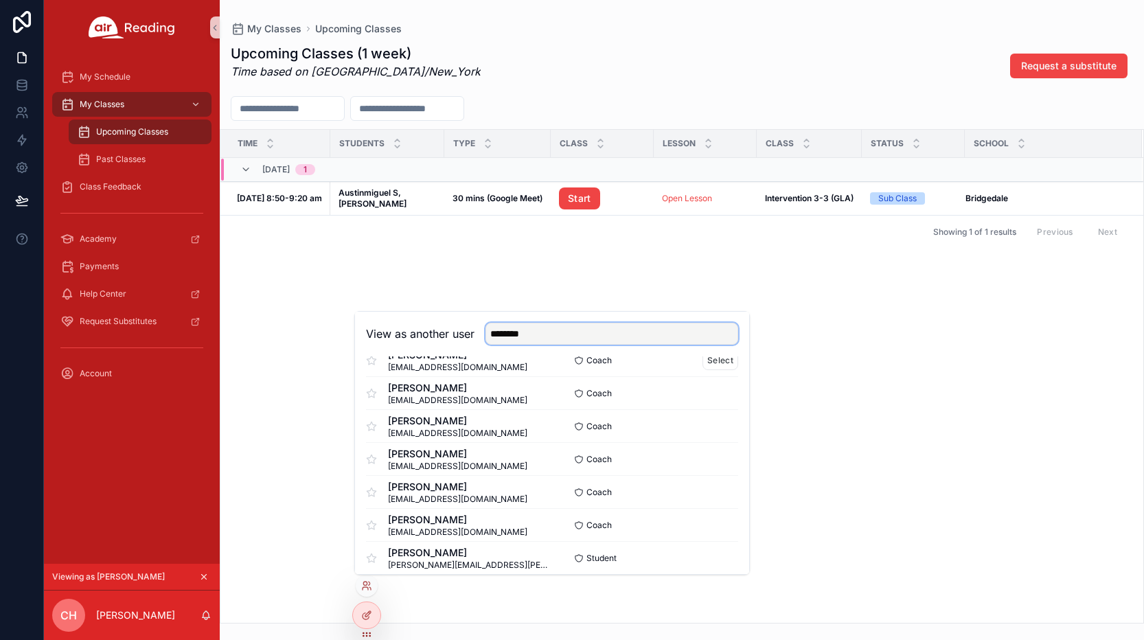
scroll to position [137, 0]
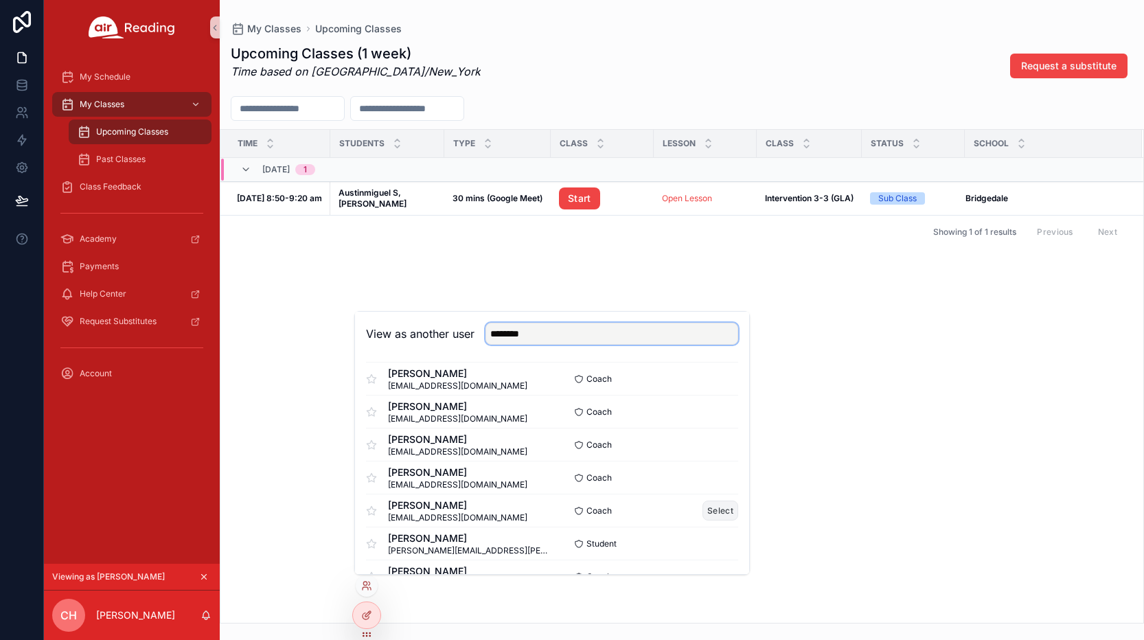
type input "********"
click at [705, 513] on button "Select" at bounding box center [721, 511] width 36 height 20
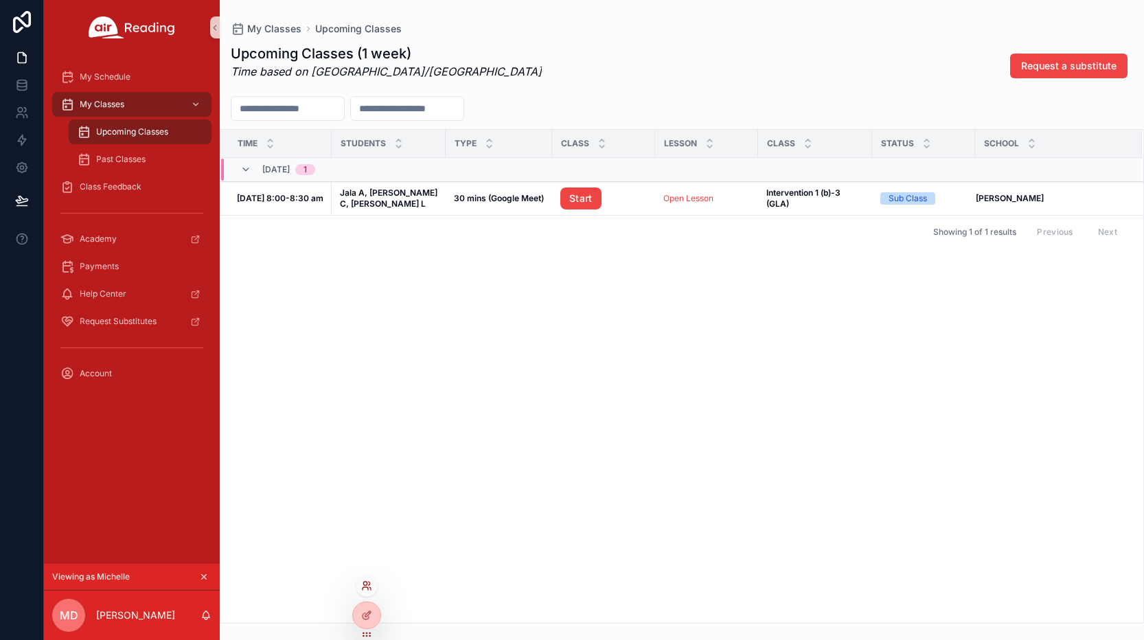
click at [365, 584] on icon at bounding box center [366, 585] width 11 height 11
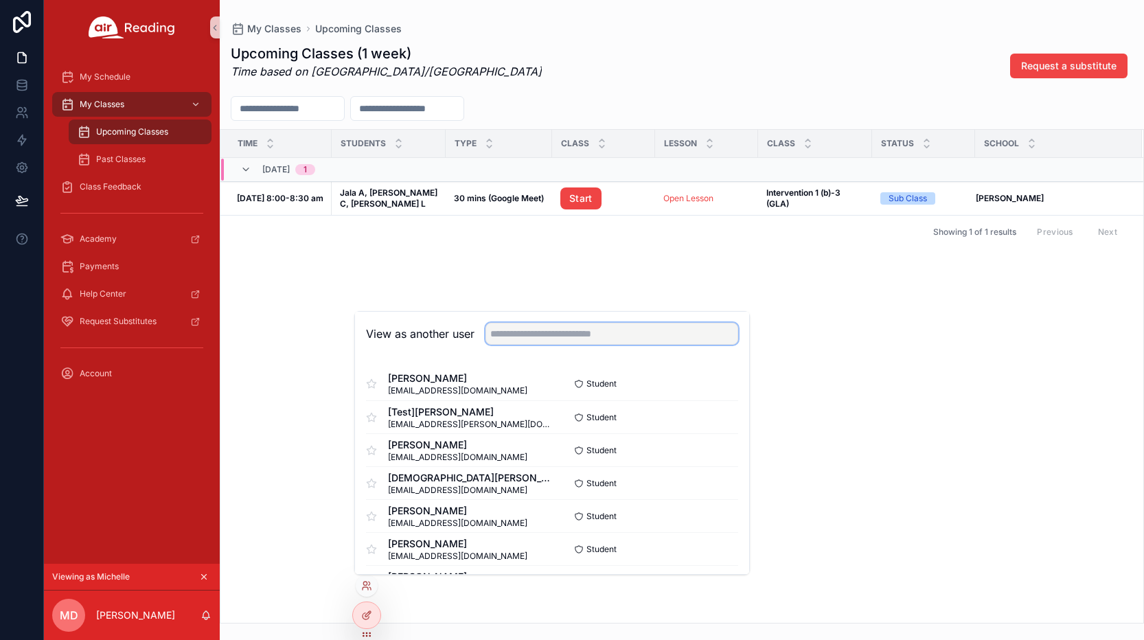
click at [537, 336] on input "text" at bounding box center [612, 334] width 253 height 22
type input "*********"
click at [721, 479] on button "Select" at bounding box center [721, 483] width 36 height 20
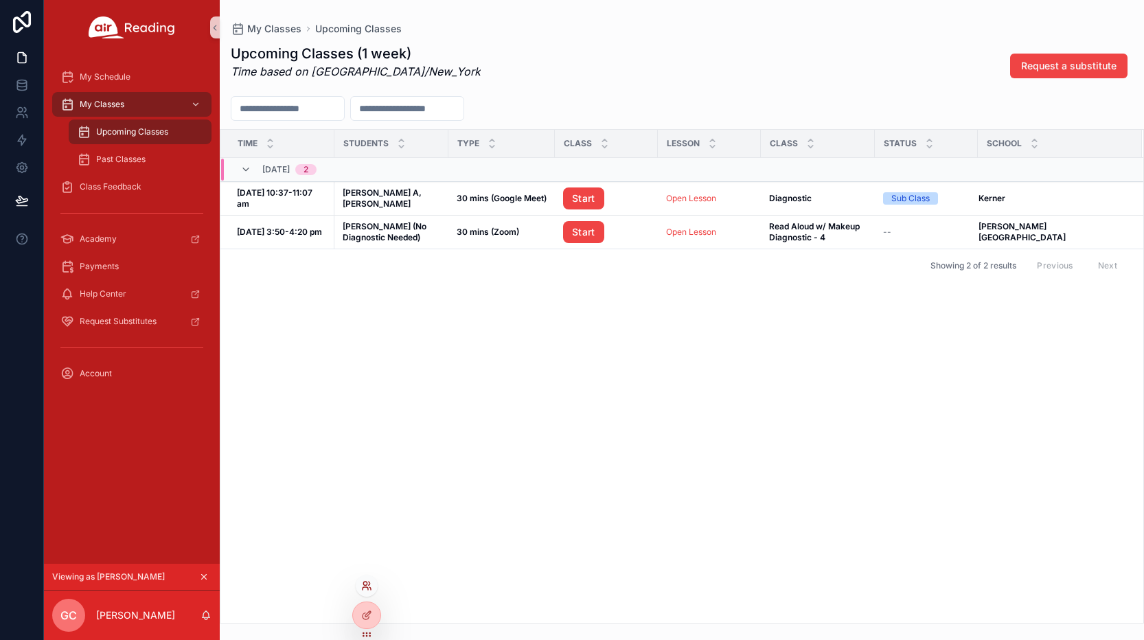
click at [365, 589] on icon at bounding box center [366, 585] width 11 height 11
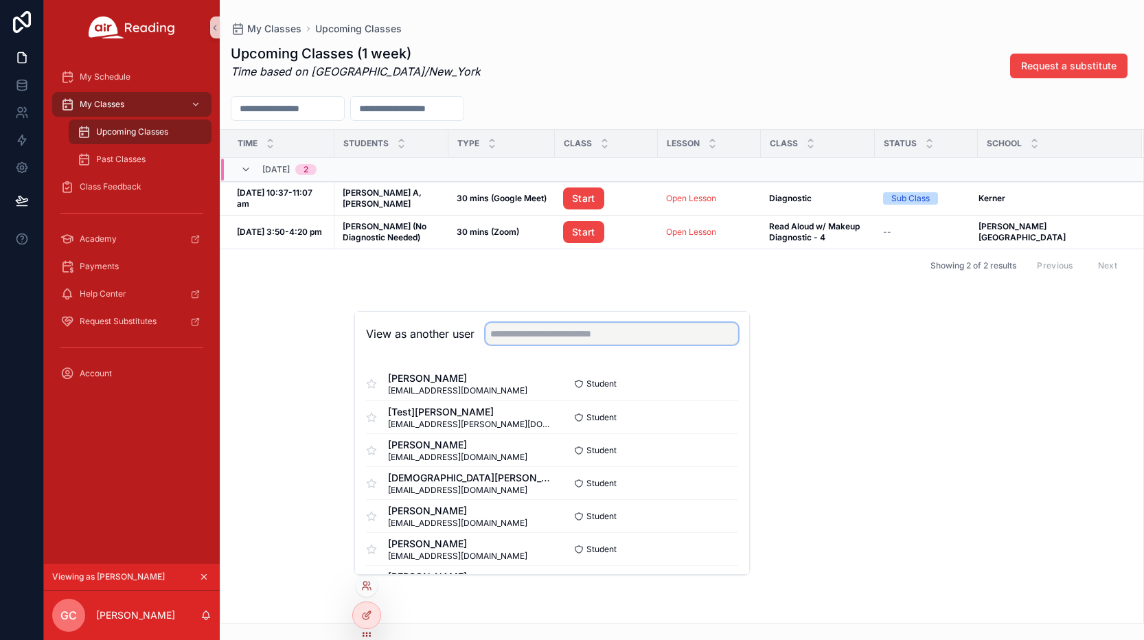
click at [580, 340] on input "text" at bounding box center [612, 334] width 253 height 22
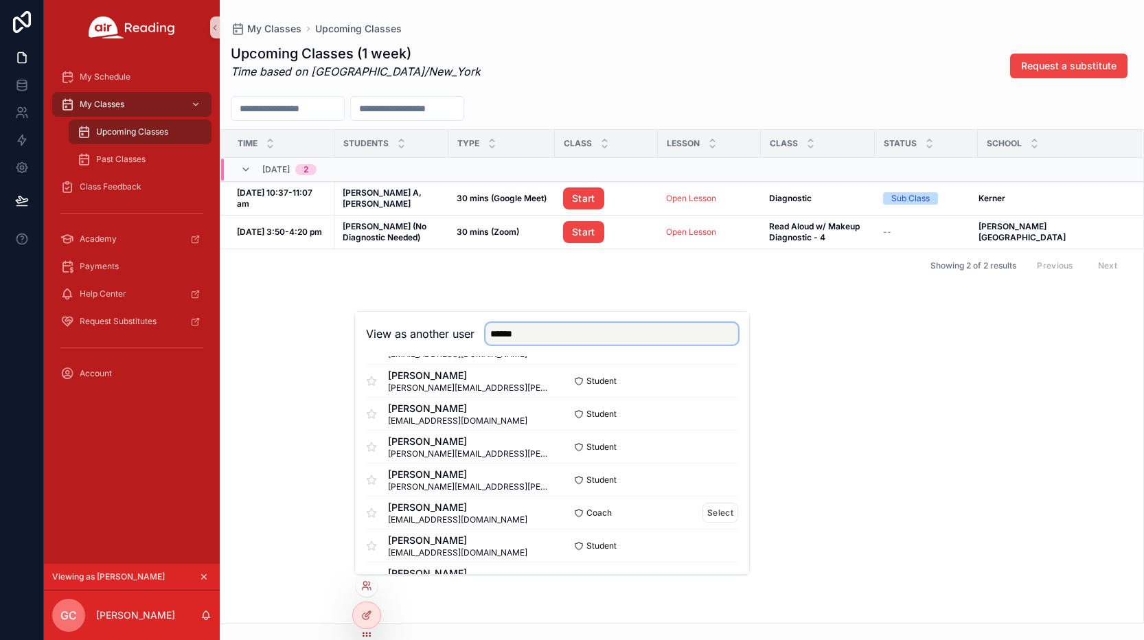
scroll to position [69, 0]
type input "******"
click at [709, 482] on button "Select" at bounding box center [721, 481] width 36 height 20
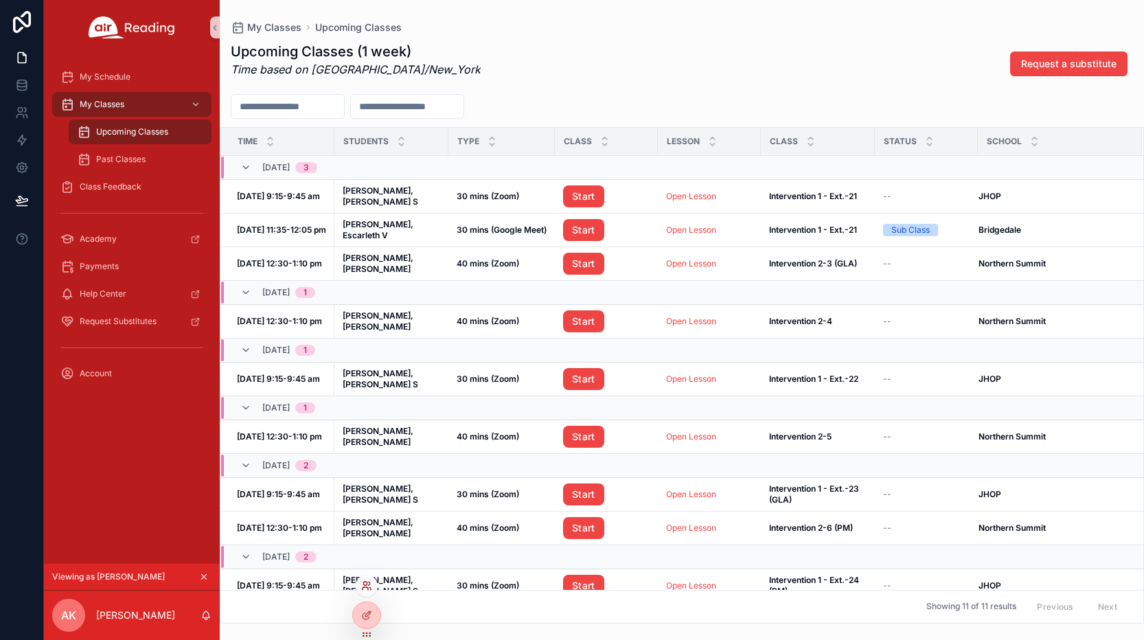
click at [372, 590] on icon at bounding box center [366, 585] width 11 height 11
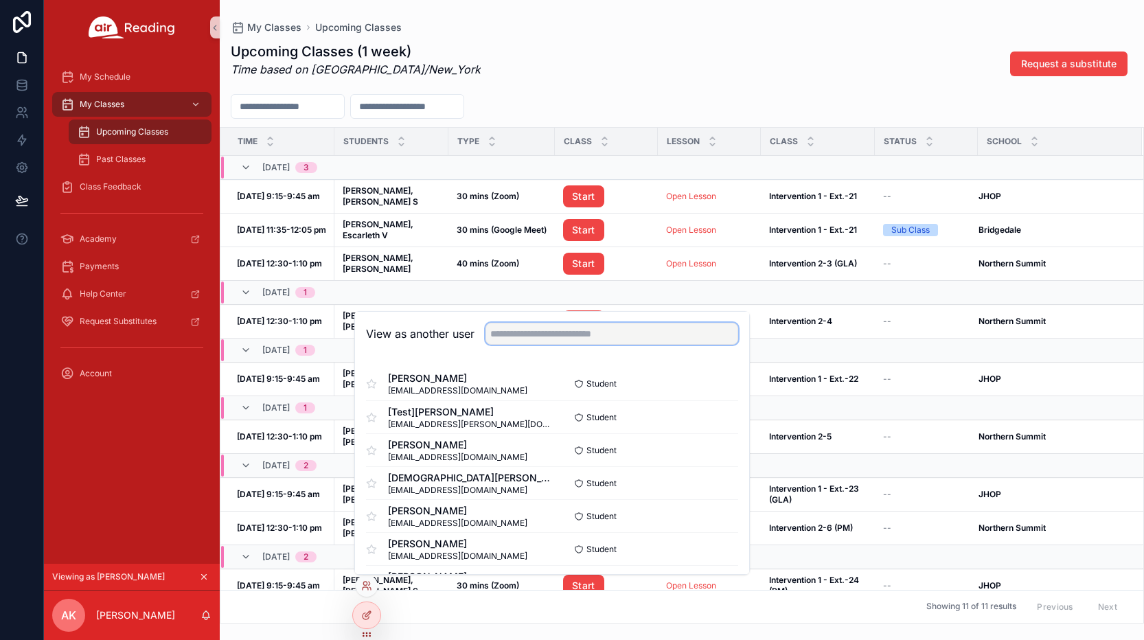
click at [597, 341] on input "text" at bounding box center [612, 334] width 253 height 22
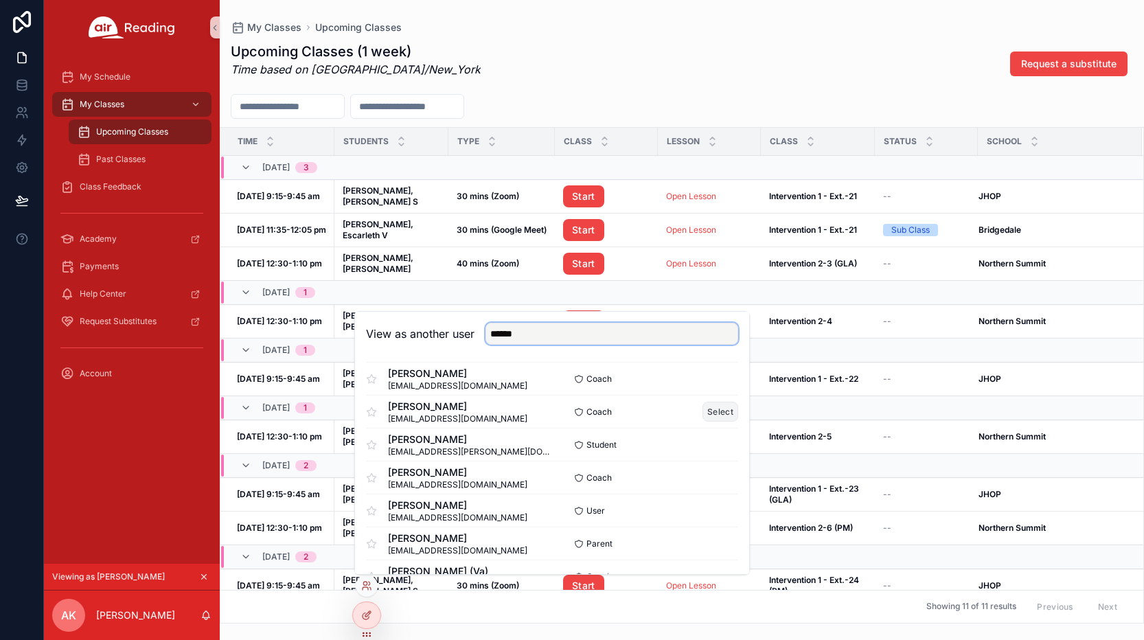
type input "******"
click at [722, 406] on button "Select" at bounding box center [721, 412] width 36 height 20
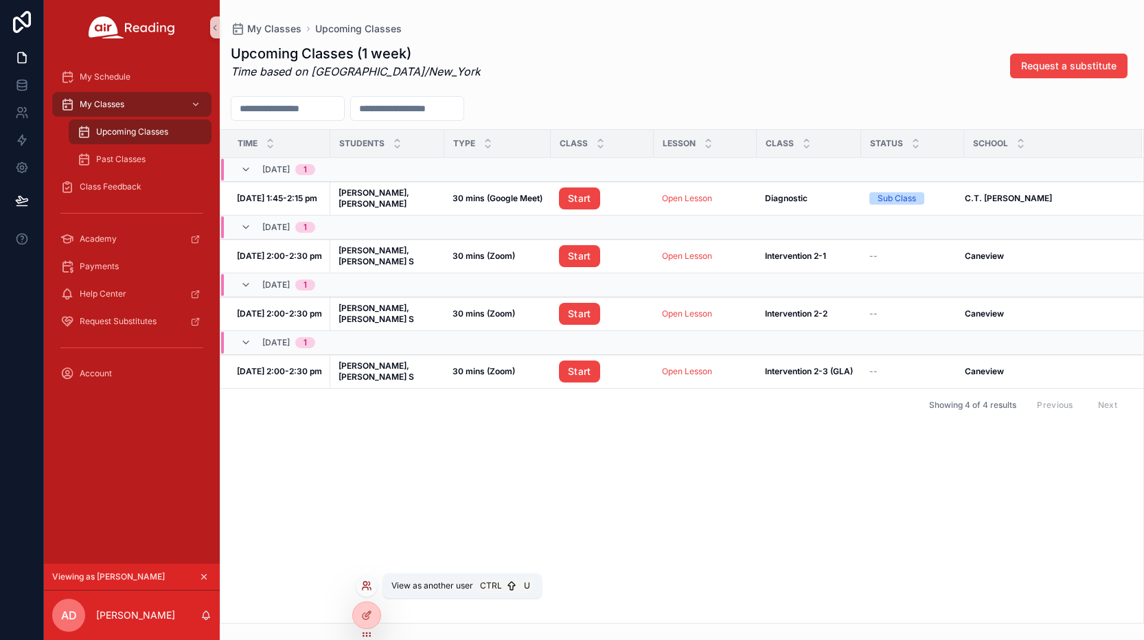
click at [368, 589] on icon at bounding box center [366, 585] width 11 height 11
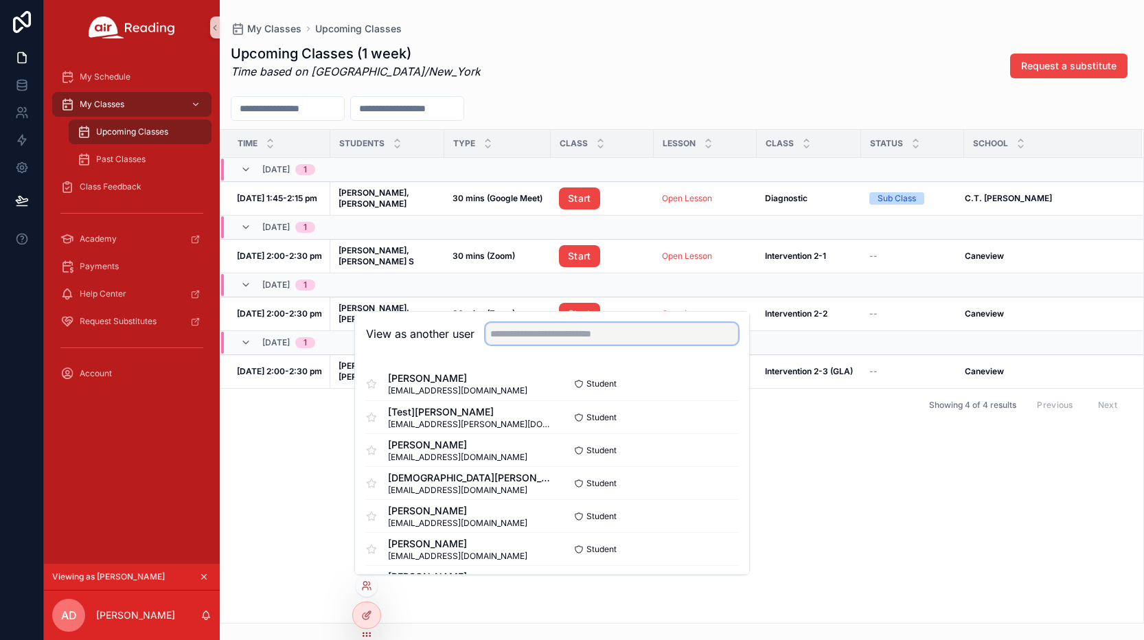
click at [513, 339] on input "text" at bounding box center [612, 334] width 253 height 22
type input "****"
click at [706, 447] on button "Select" at bounding box center [721, 450] width 36 height 20
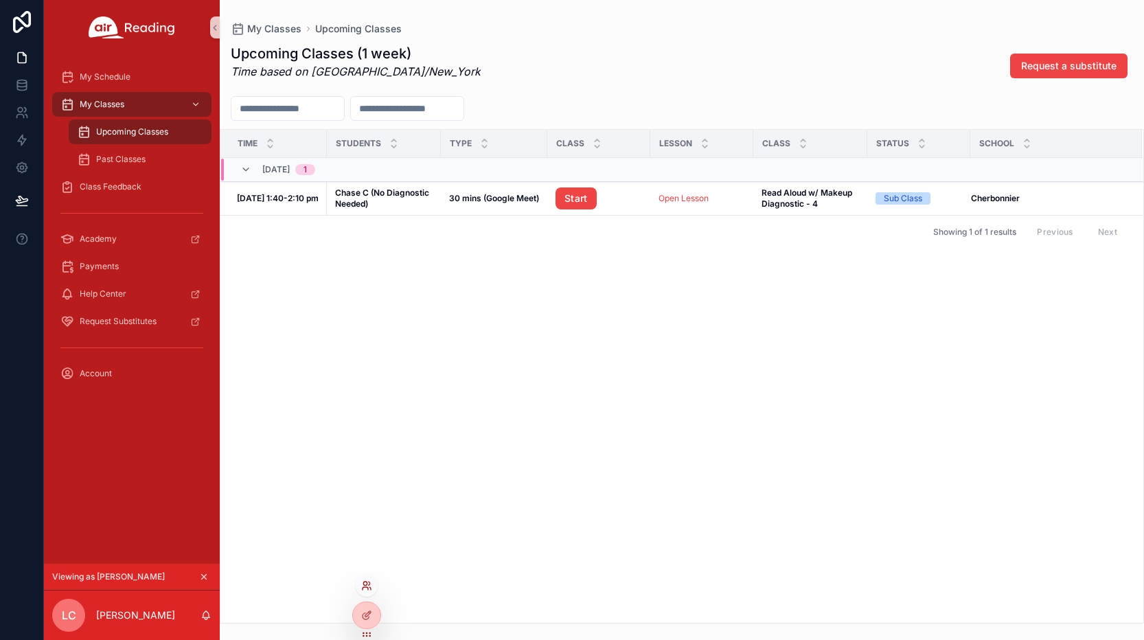
click at [363, 586] on icon at bounding box center [366, 585] width 11 height 11
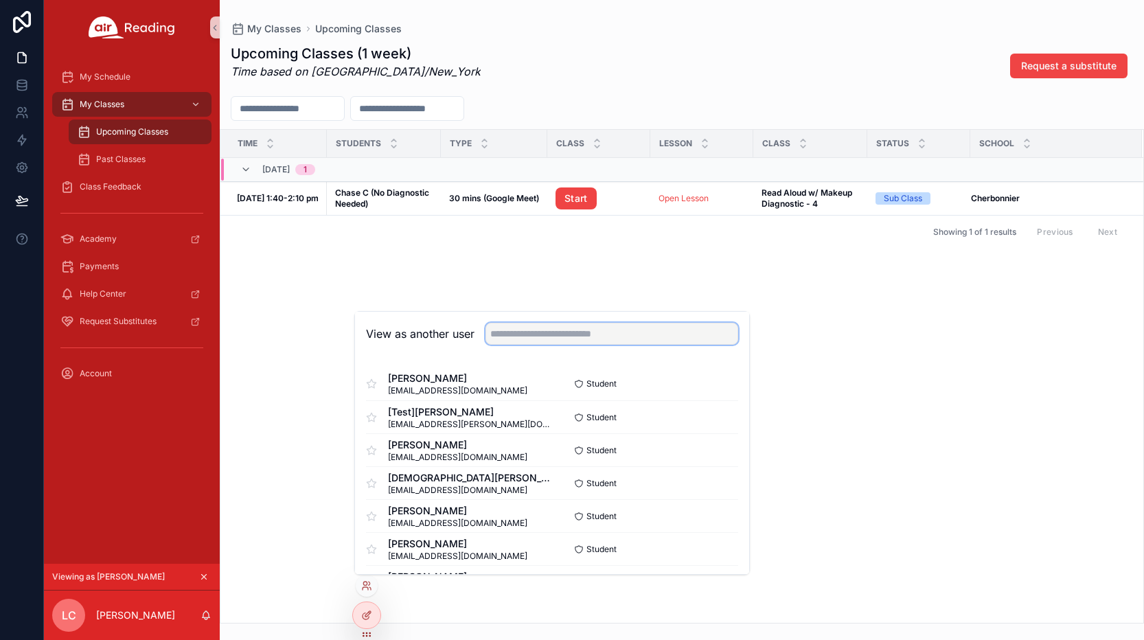
click at [571, 334] on input "text" at bounding box center [612, 334] width 253 height 22
type input "*****"
click at [704, 414] on button "Select" at bounding box center [721, 417] width 36 height 20
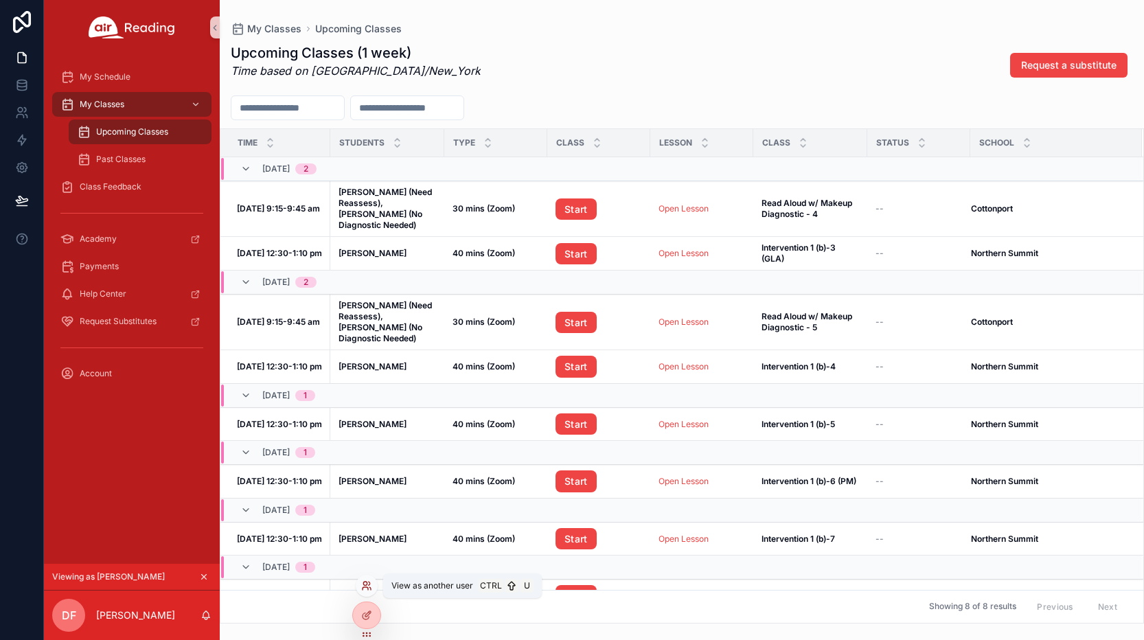
click at [370, 585] on icon at bounding box center [369, 583] width 1 height 3
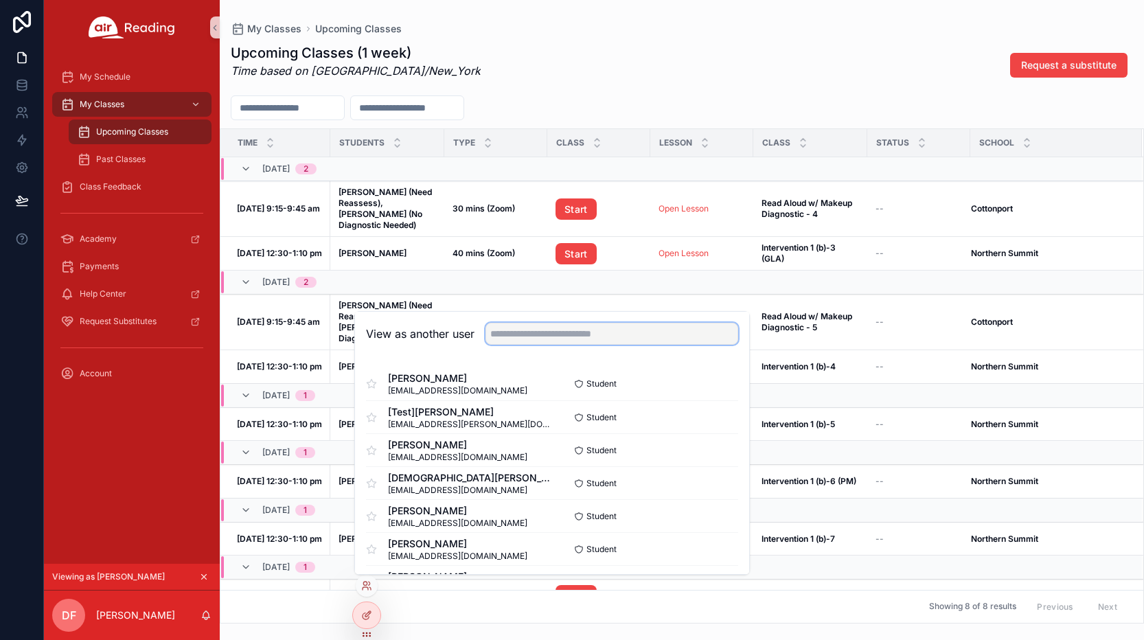
click at [509, 337] on input "text" at bounding box center [612, 334] width 253 height 22
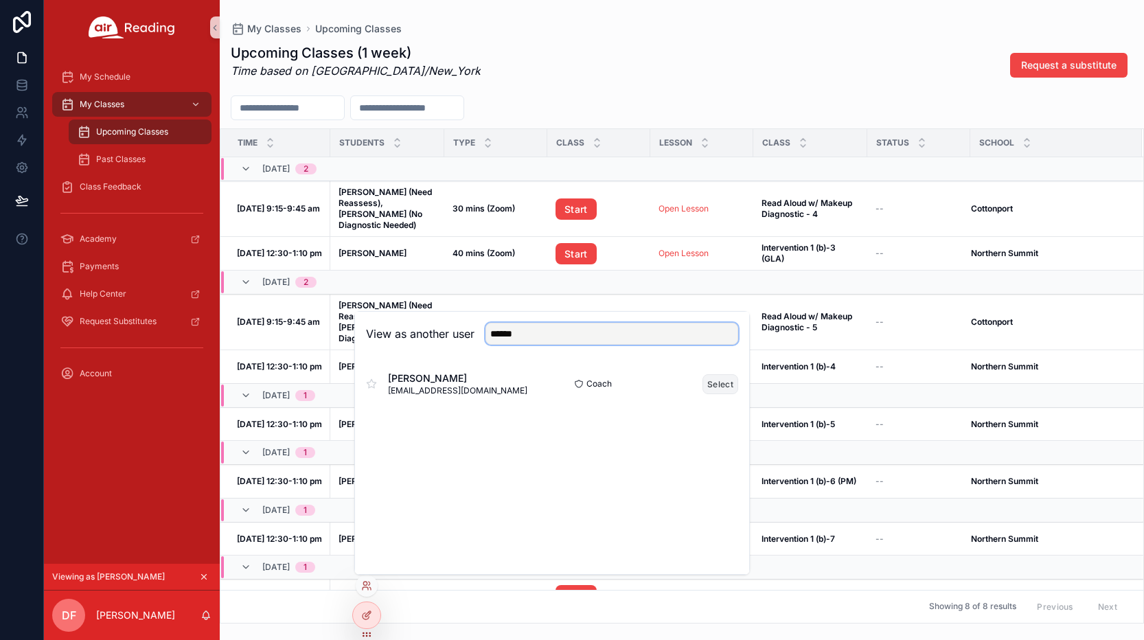
type input "******"
click at [727, 380] on button "Select" at bounding box center [721, 384] width 36 height 20
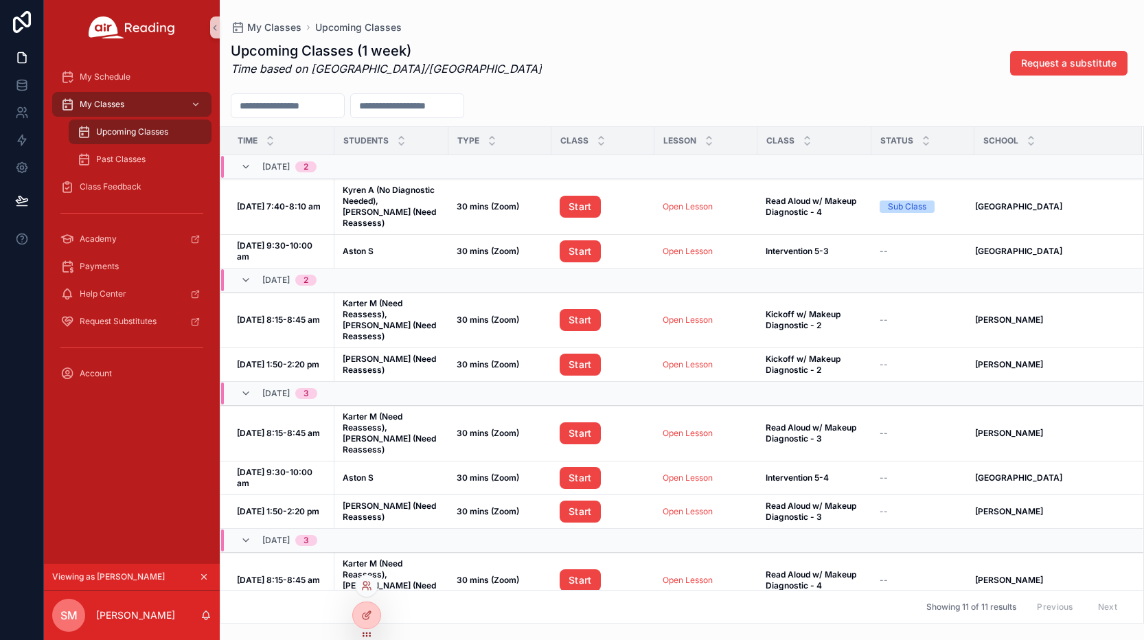
click at [372, 589] on div at bounding box center [367, 586] width 22 height 22
click at [365, 585] on icon at bounding box center [364, 583] width 3 height 3
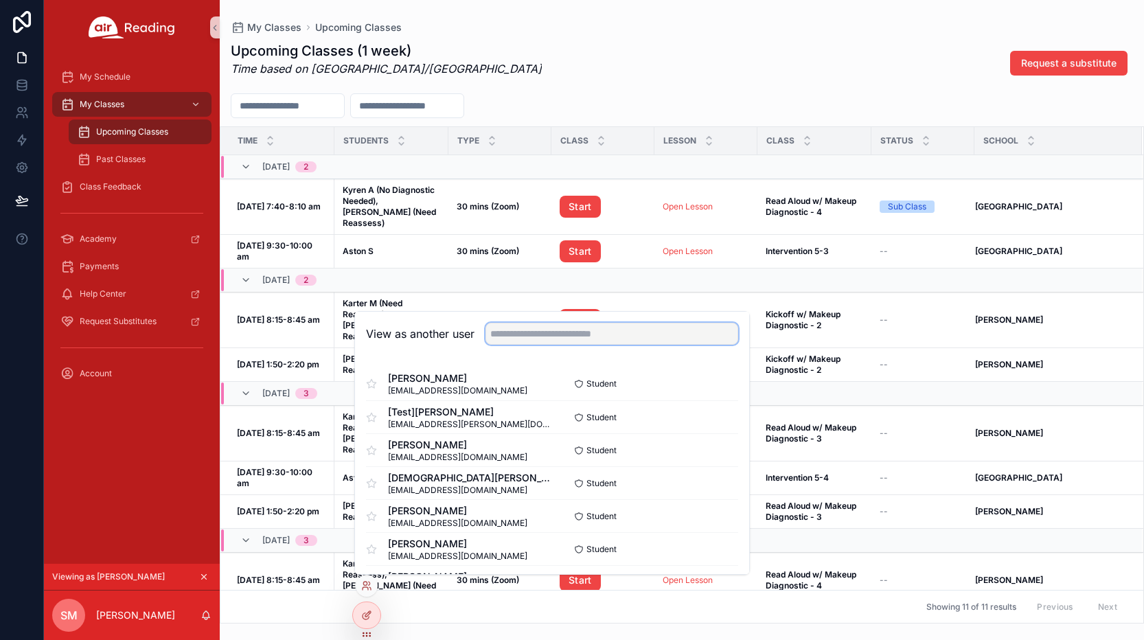
click at [600, 337] on input "text" at bounding box center [612, 334] width 253 height 22
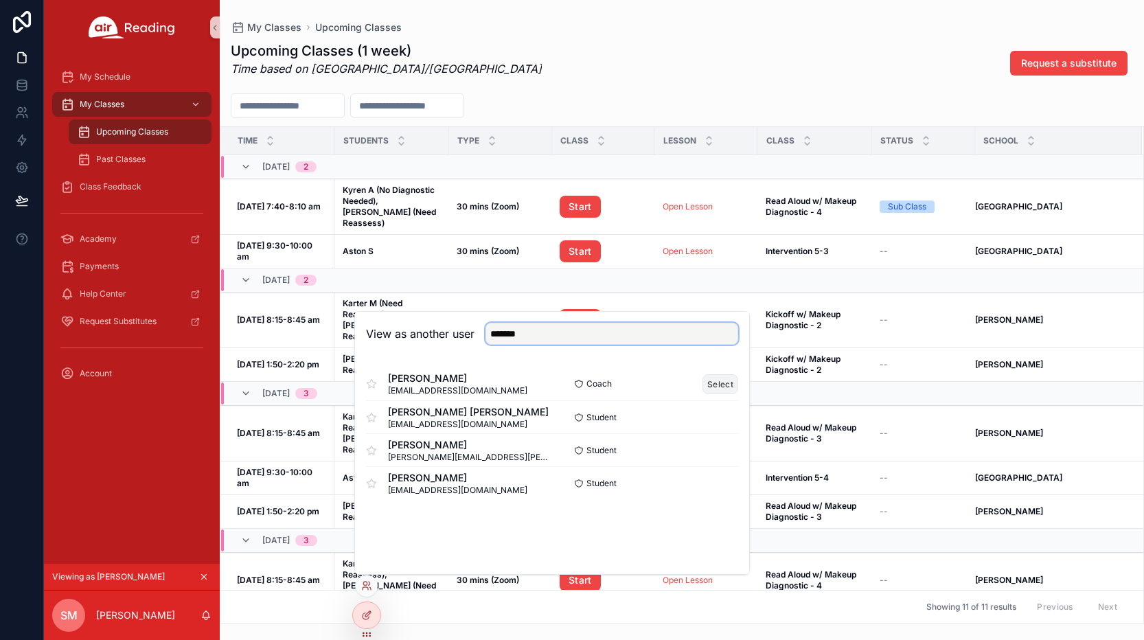
type input "*******"
click at [710, 385] on button "Select" at bounding box center [721, 384] width 36 height 20
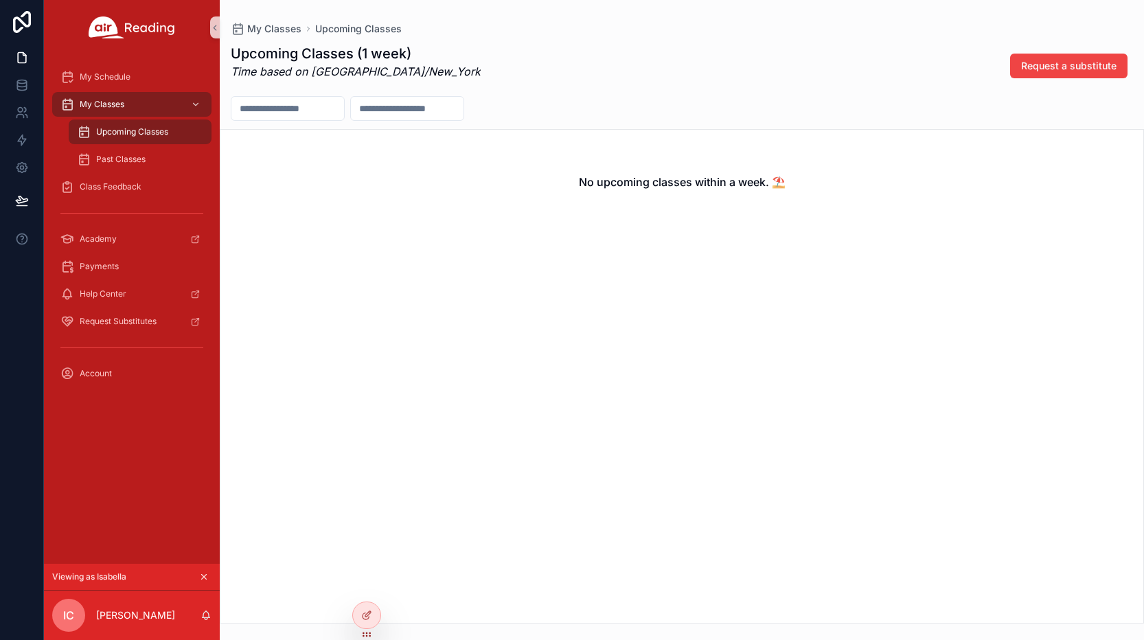
click at [205, 576] on icon "scrollable content" at bounding box center [204, 577] width 5 height 5
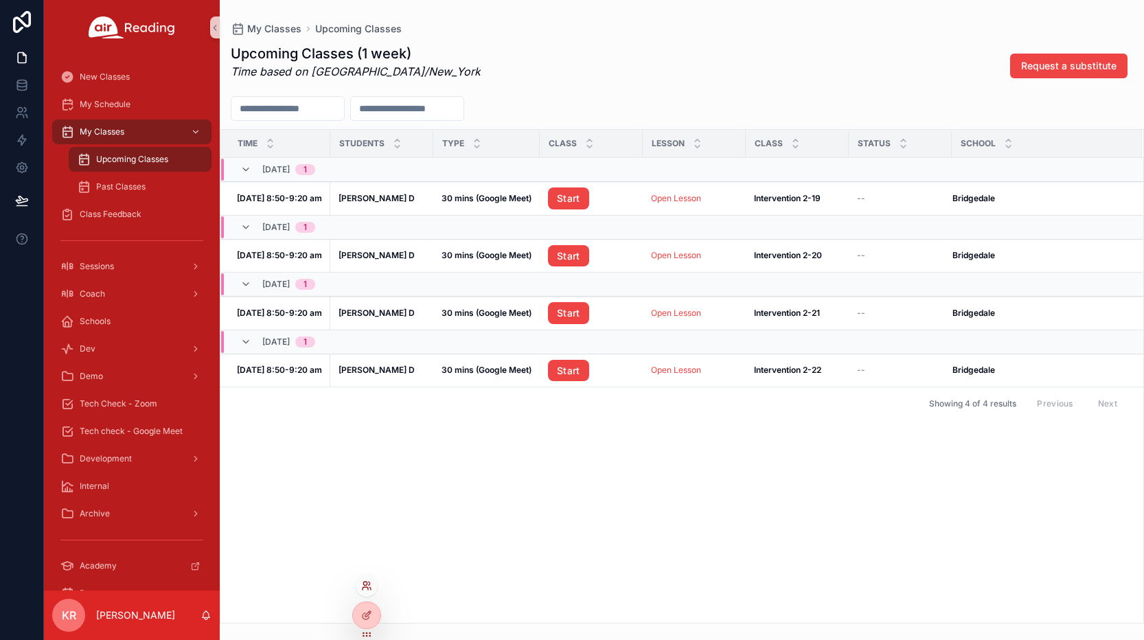
click at [366, 589] on icon at bounding box center [366, 585] width 11 height 11
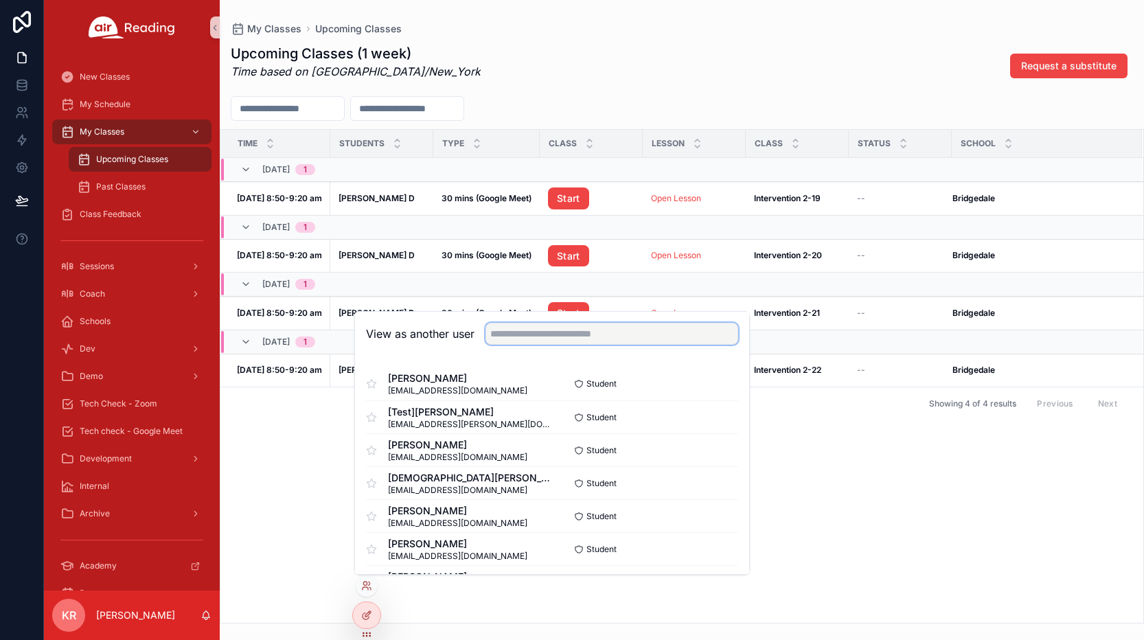
click at [537, 327] on input "text" at bounding box center [612, 334] width 253 height 22
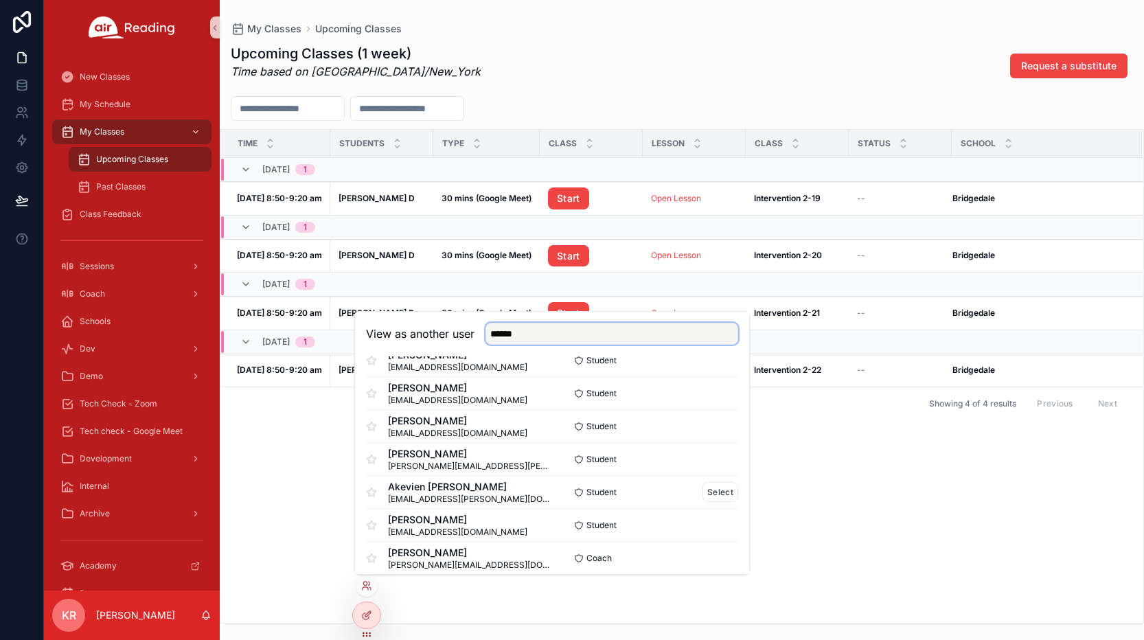
scroll to position [167, 0]
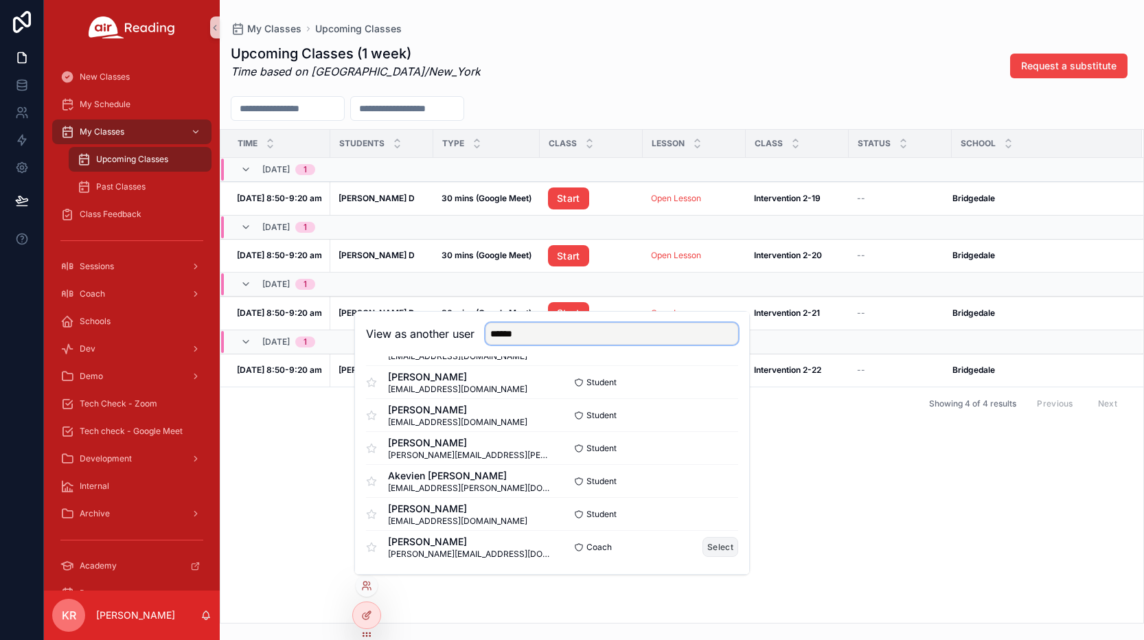
type input "******"
click at [703, 545] on button "Select" at bounding box center [721, 547] width 36 height 20
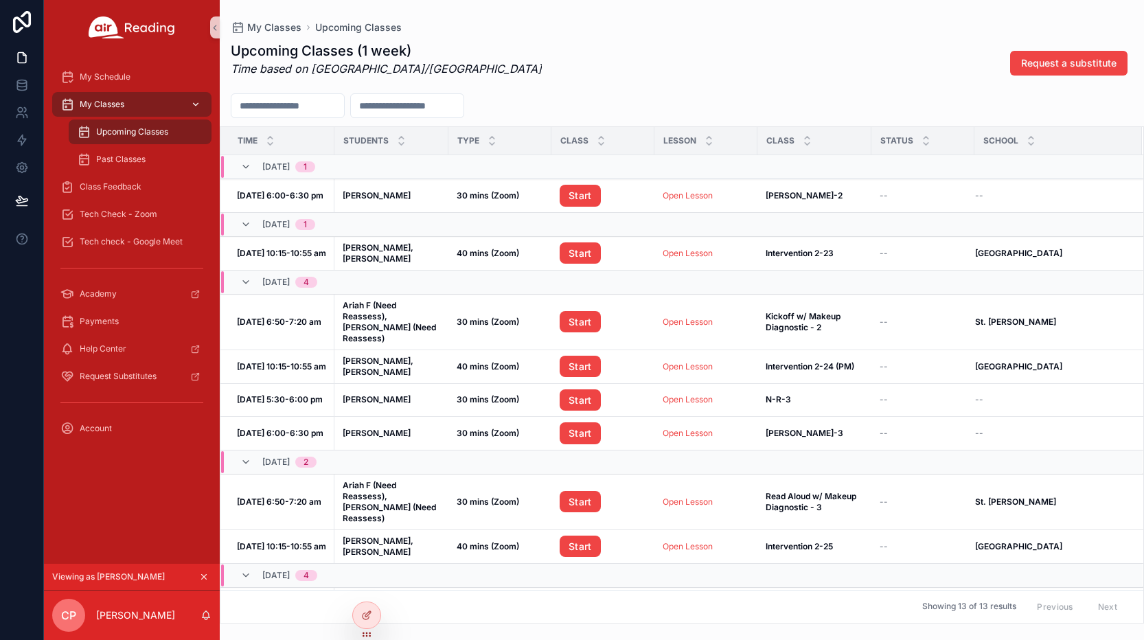
click at [114, 105] on span "My Classes" at bounding box center [102, 104] width 45 height 11
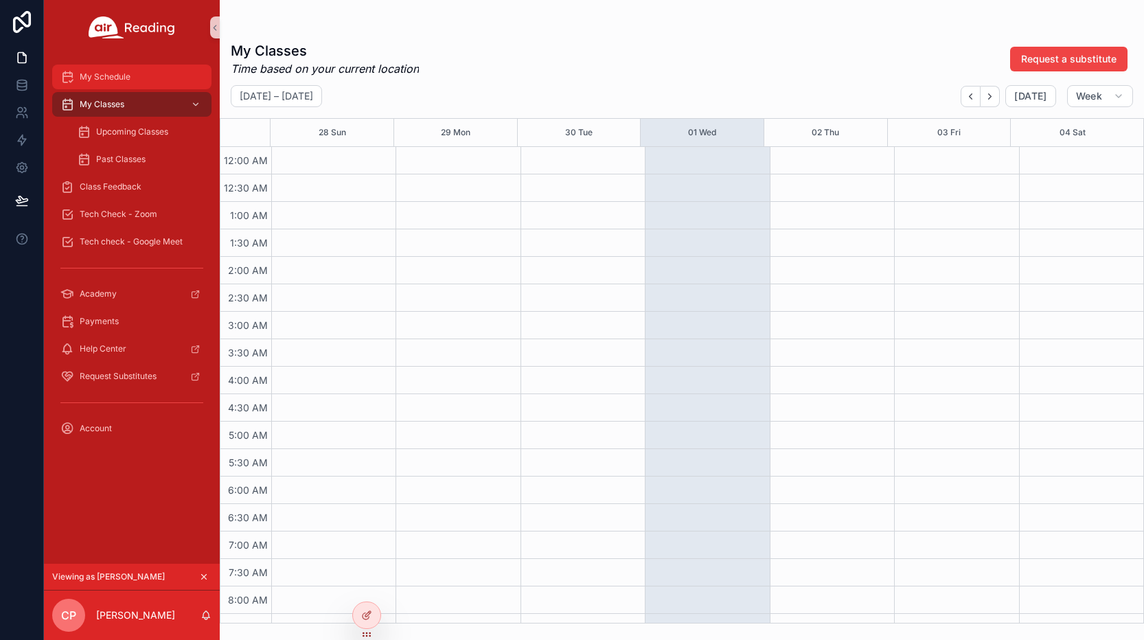
click at [114, 76] on span "My Schedule" at bounding box center [105, 76] width 51 height 11
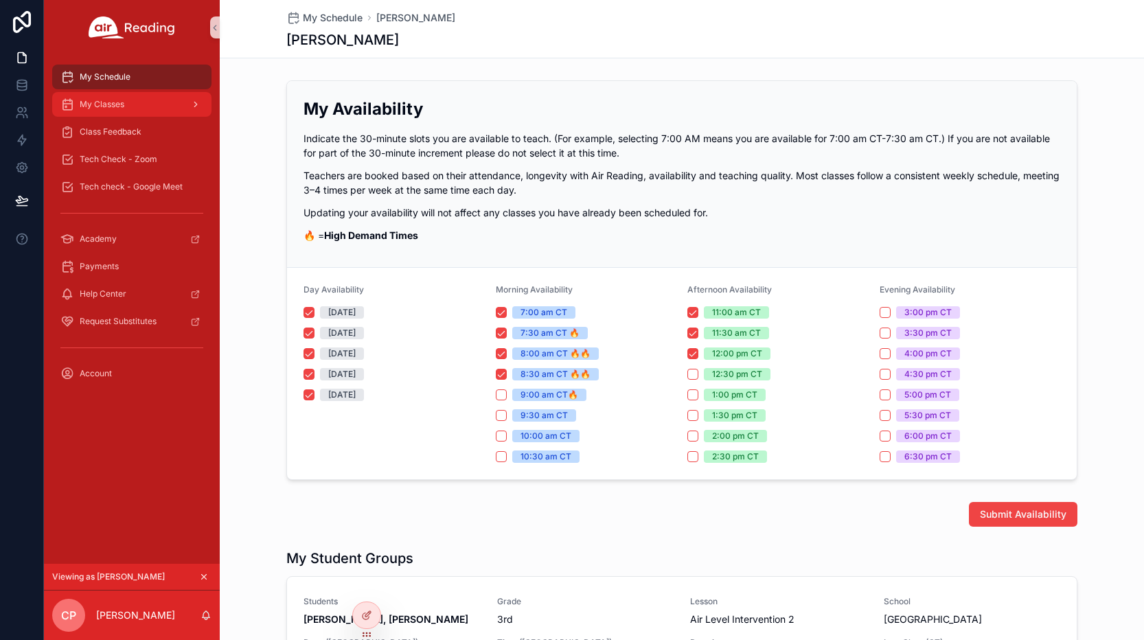
click at [124, 108] on span "My Classes" at bounding box center [102, 104] width 45 height 11
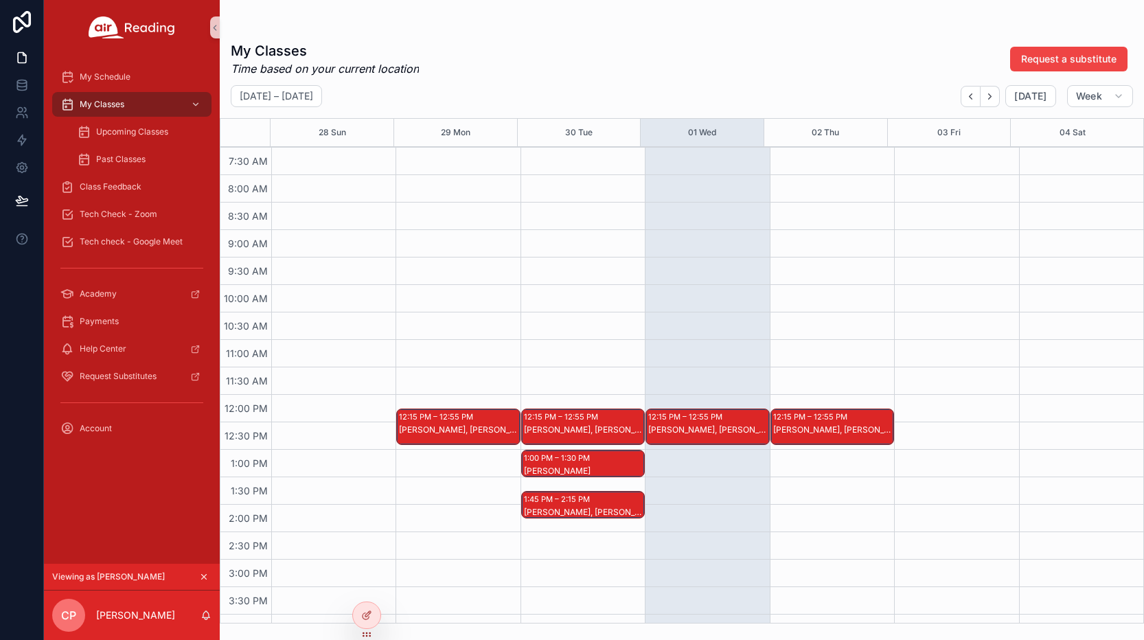
scroll to position [275, 0]
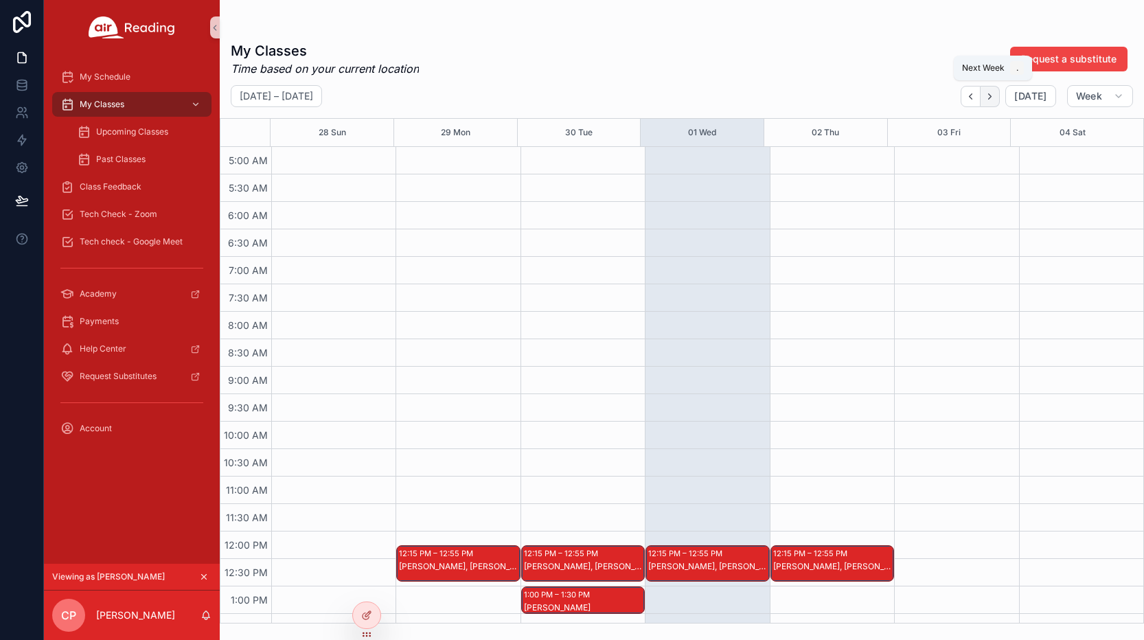
click at [990, 102] on button "Next" at bounding box center [990, 96] width 19 height 21
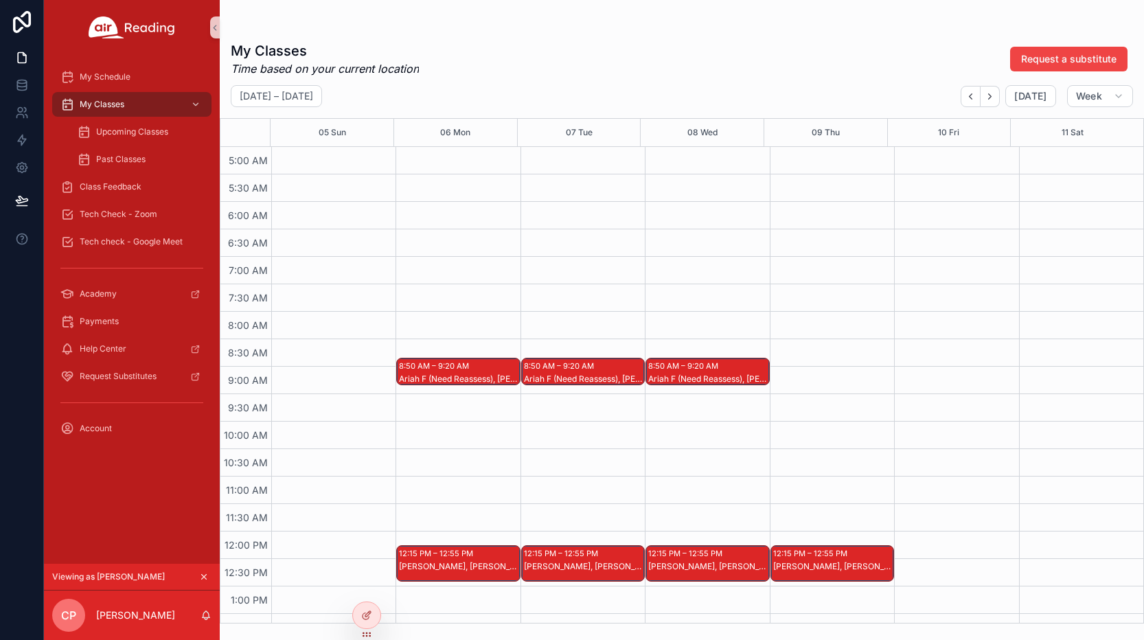
click at [451, 376] on div "Ariah F (Need Reassess), Charlayna M (Need Reassess)" at bounding box center [459, 379] width 120 height 11
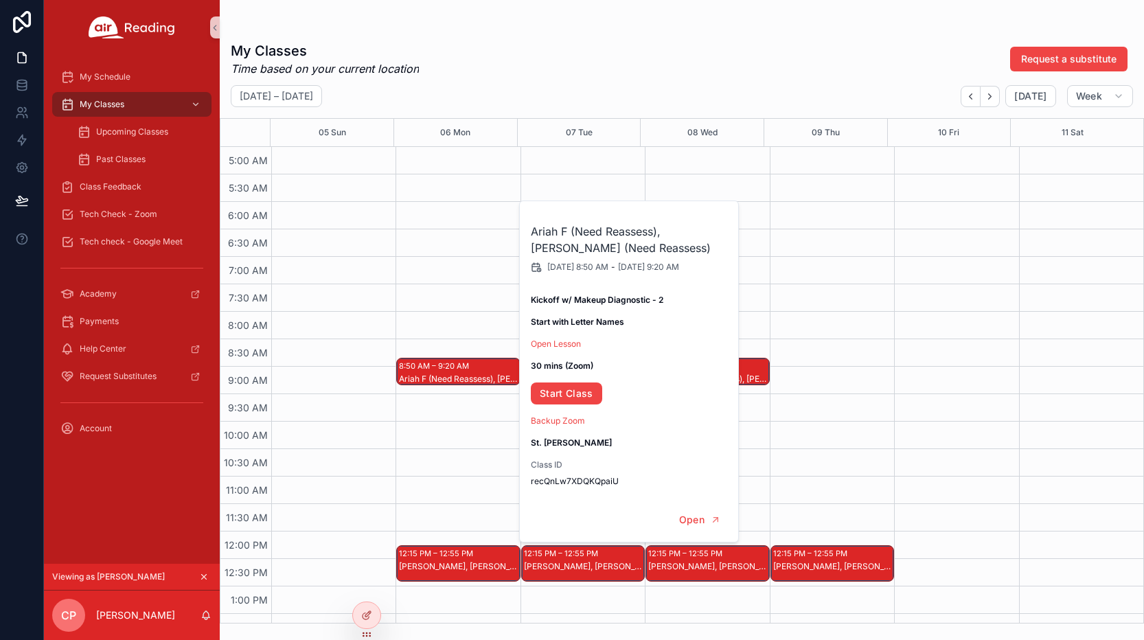
click at [413, 313] on div "8:50 AM – 9:20 AM Ariah F (Need Reassess), Charlayna M (Need Reassess) 12:15 PM…" at bounding box center [458, 531] width 124 height 1319
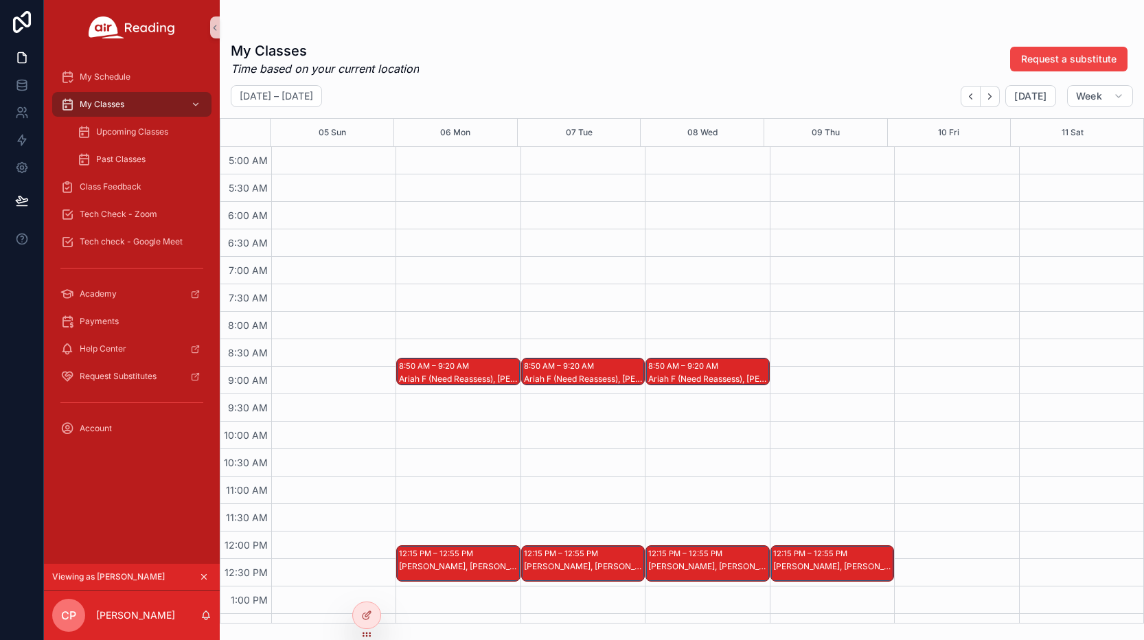
click at [204, 577] on icon "scrollable content" at bounding box center [204, 577] width 5 height 5
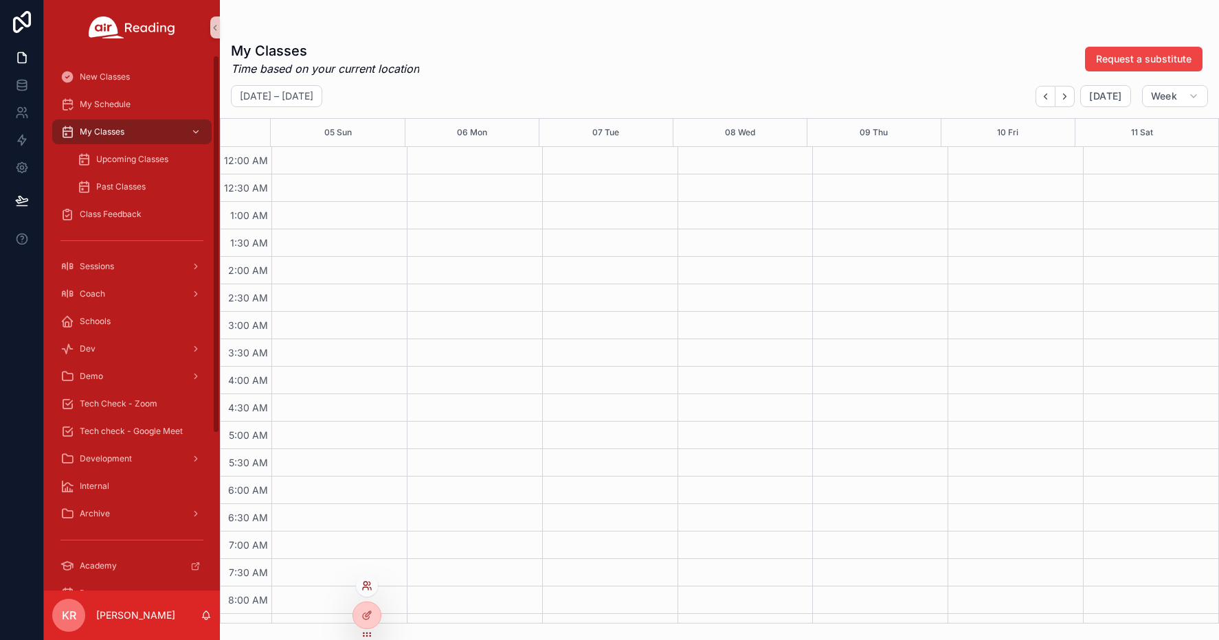
click at [362, 589] on icon at bounding box center [366, 585] width 11 height 11
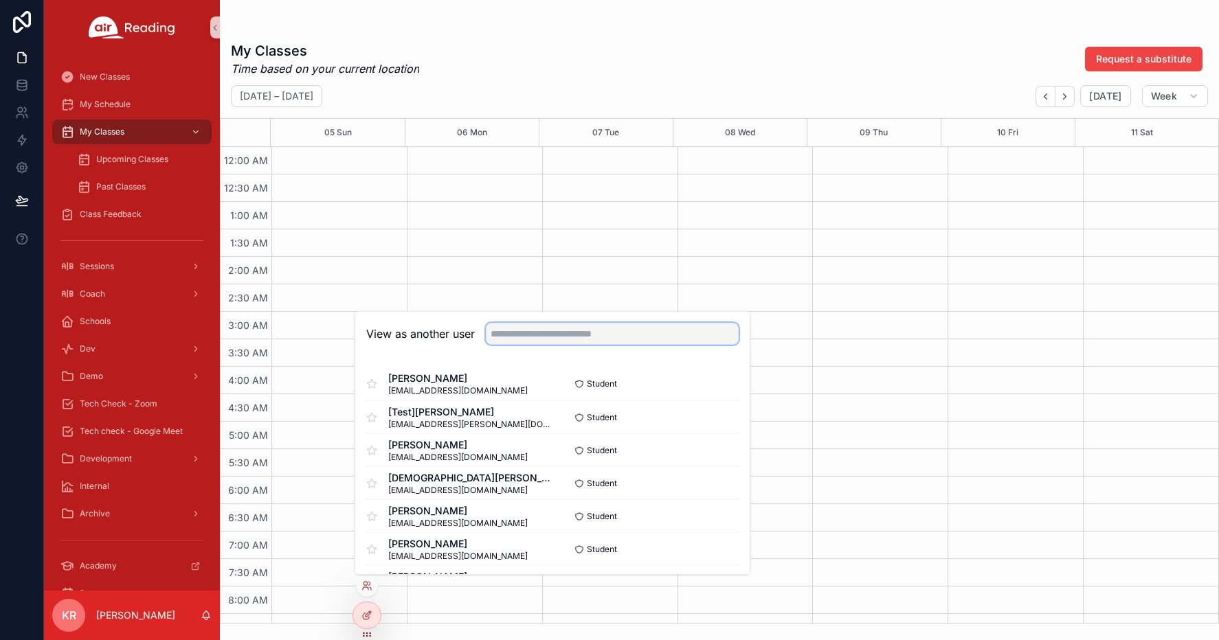
click at [586, 337] on input "text" at bounding box center [612, 334] width 253 height 22
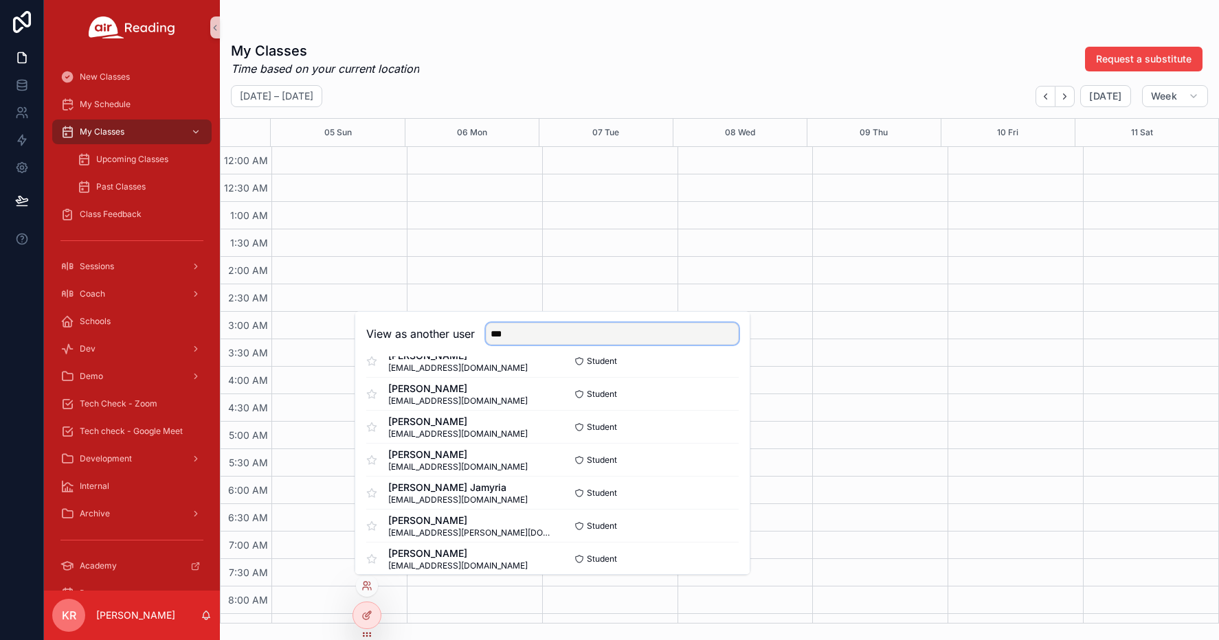
scroll to position [1176, 0]
click at [517, 339] on input "***" at bounding box center [612, 334] width 253 height 22
click at [533, 332] on input "***" at bounding box center [612, 334] width 253 height 22
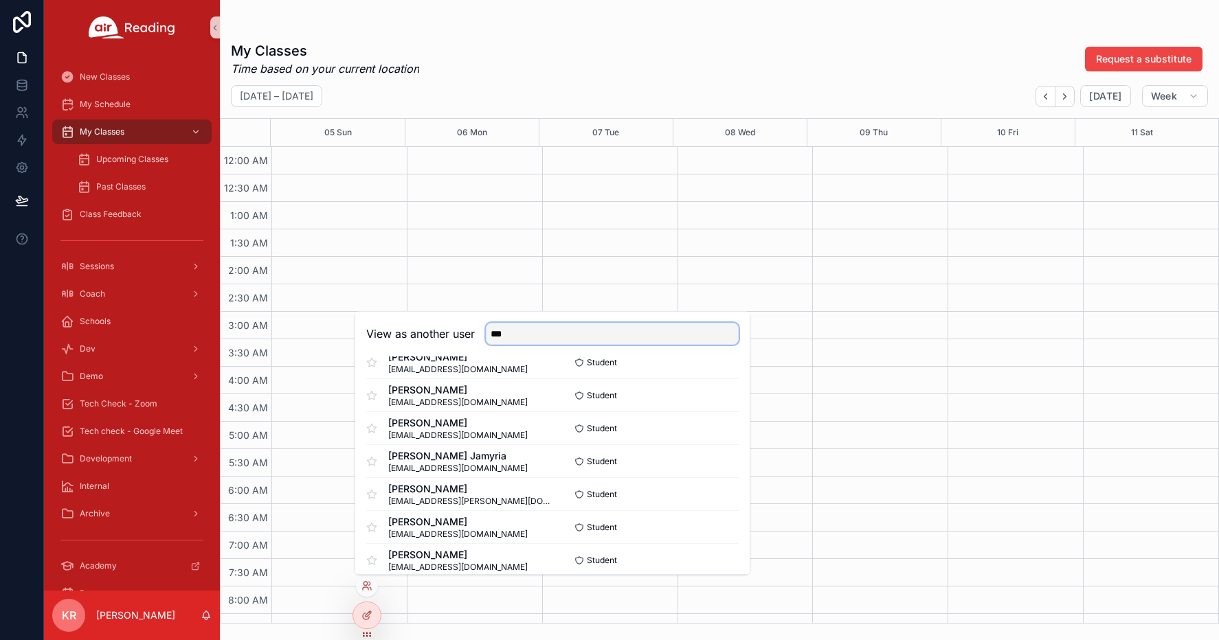
click at [533, 332] on input "***" at bounding box center [612, 334] width 253 height 22
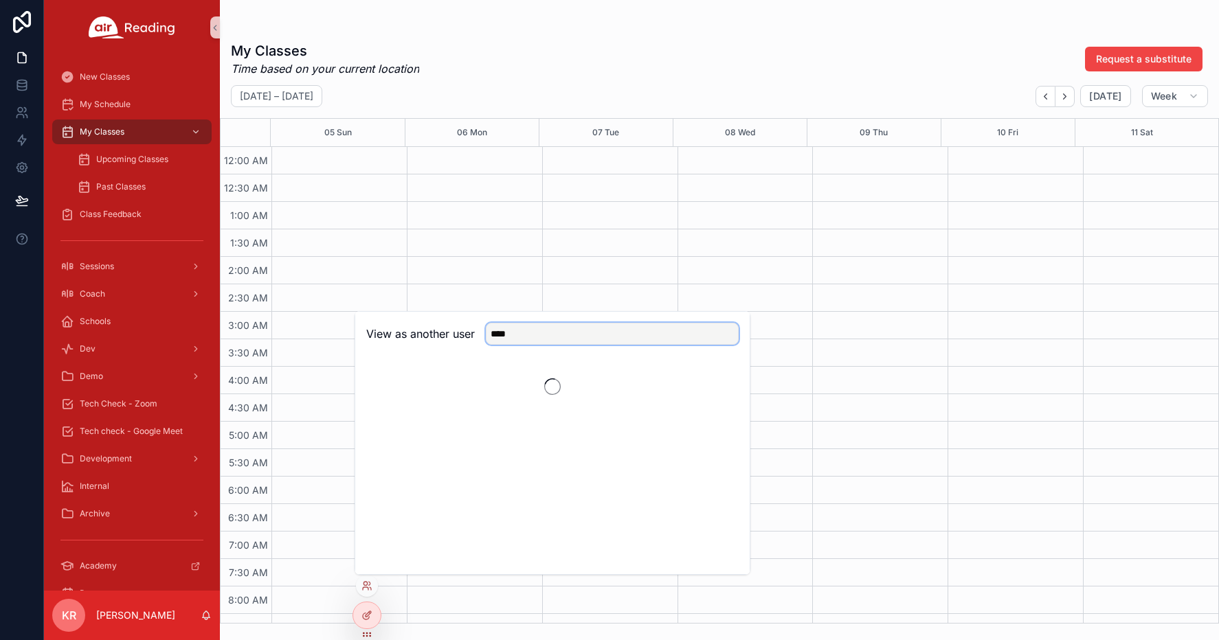
scroll to position [0, 0]
type input "*******"
click at [718, 382] on button "Select" at bounding box center [721, 384] width 36 height 20
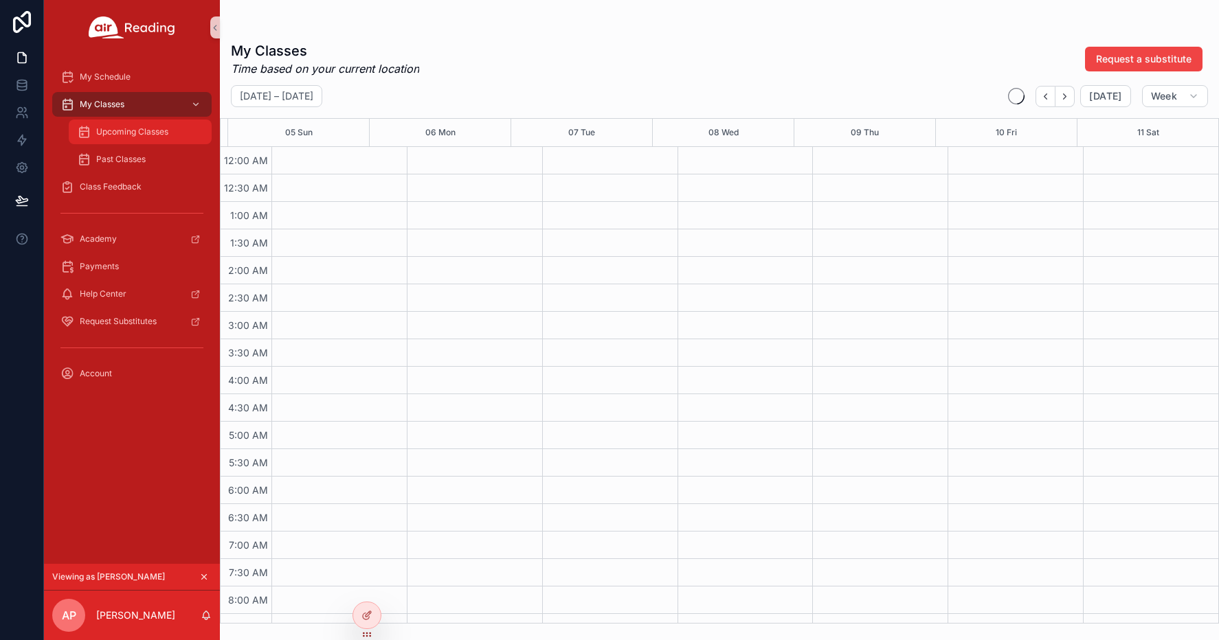
click at [105, 128] on span "Upcoming Classes" at bounding box center [132, 131] width 72 height 11
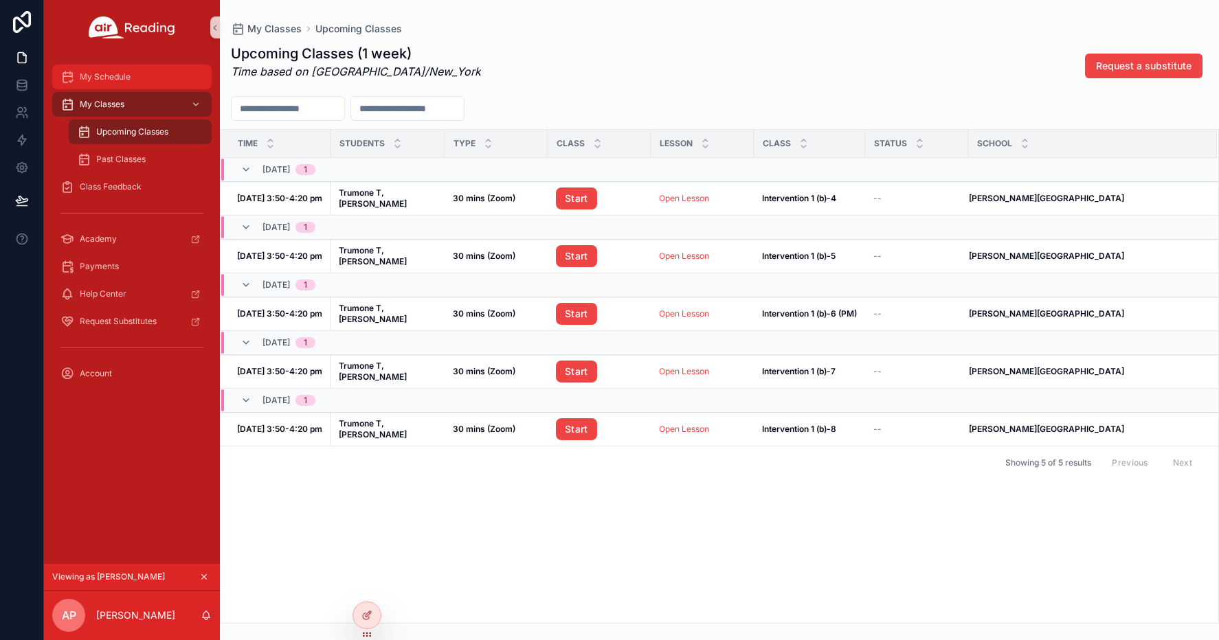
click at [101, 84] on div "My Schedule" at bounding box center [131, 77] width 143 height 22
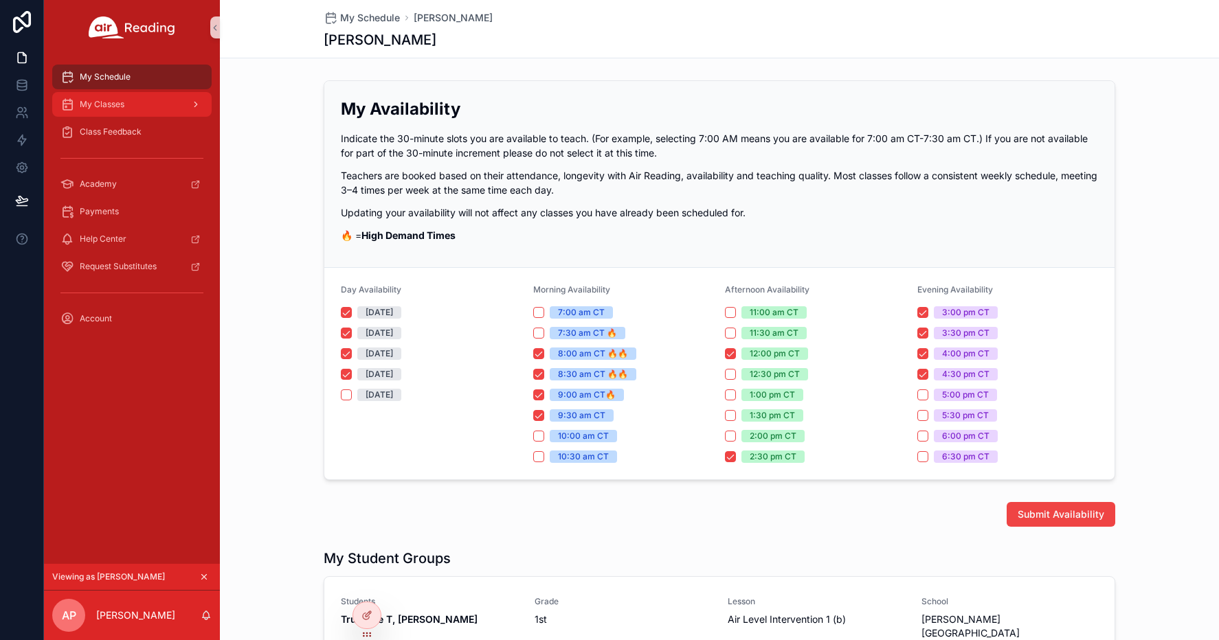
click at [98, 109] on span "My Classes" at bounding box center [102, 104] width 45 height 11
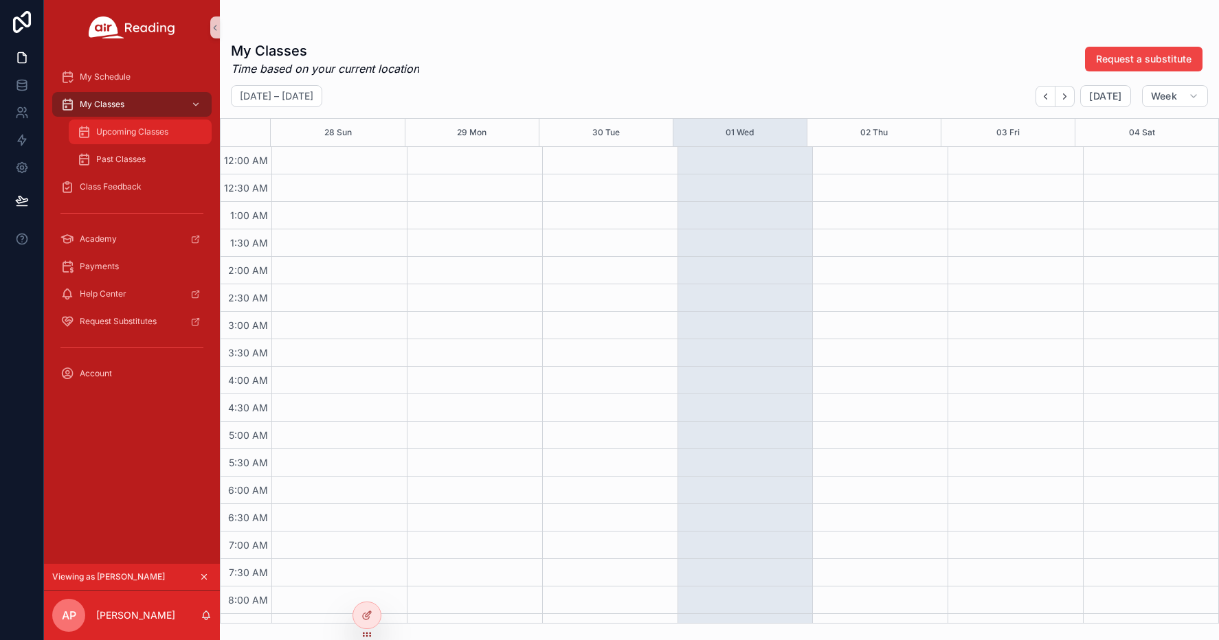
click at [121, 137] on div "Upcoming Classes" at bounding box center [140, 132] width 126 height 22
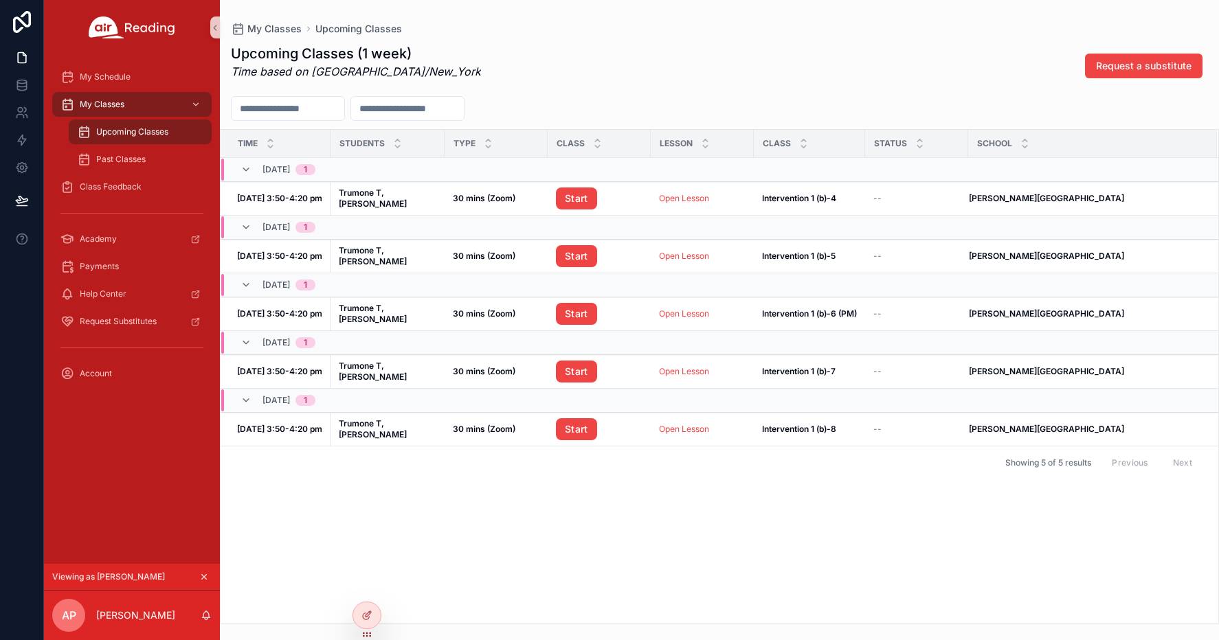
click at [207, 576] on icon "scrollable content" at bounding box center [204, 577] width 10 height 10
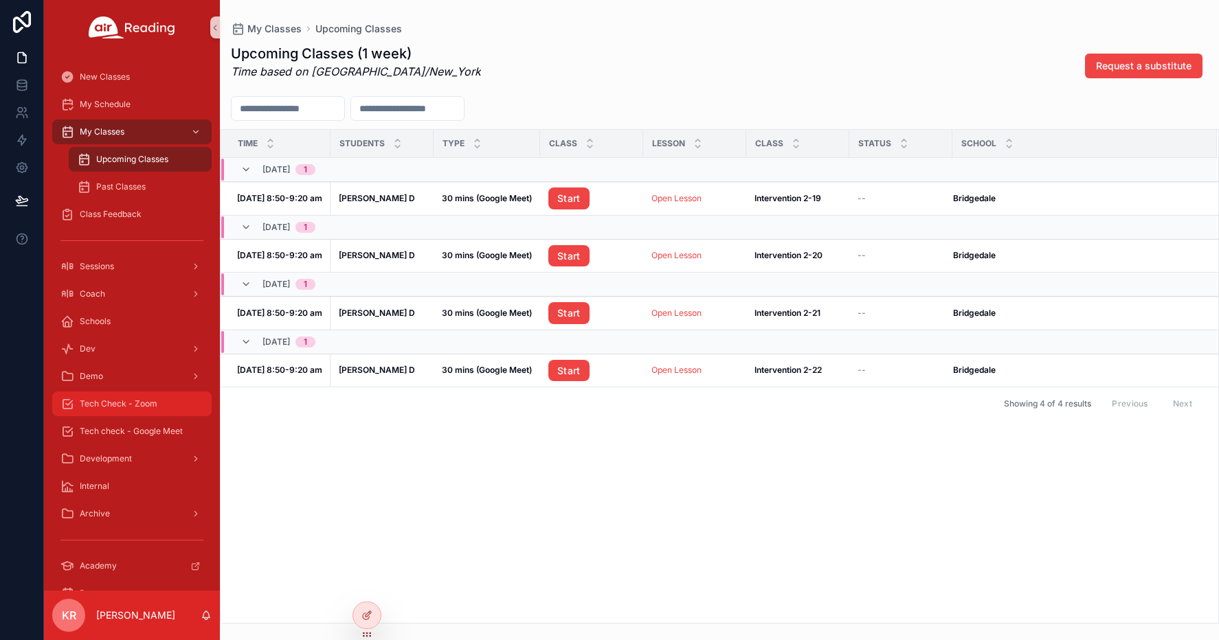
click at [115, 400] on span "Tech Check - Zoom" at bounding box center [119, 403] width 78 height 11
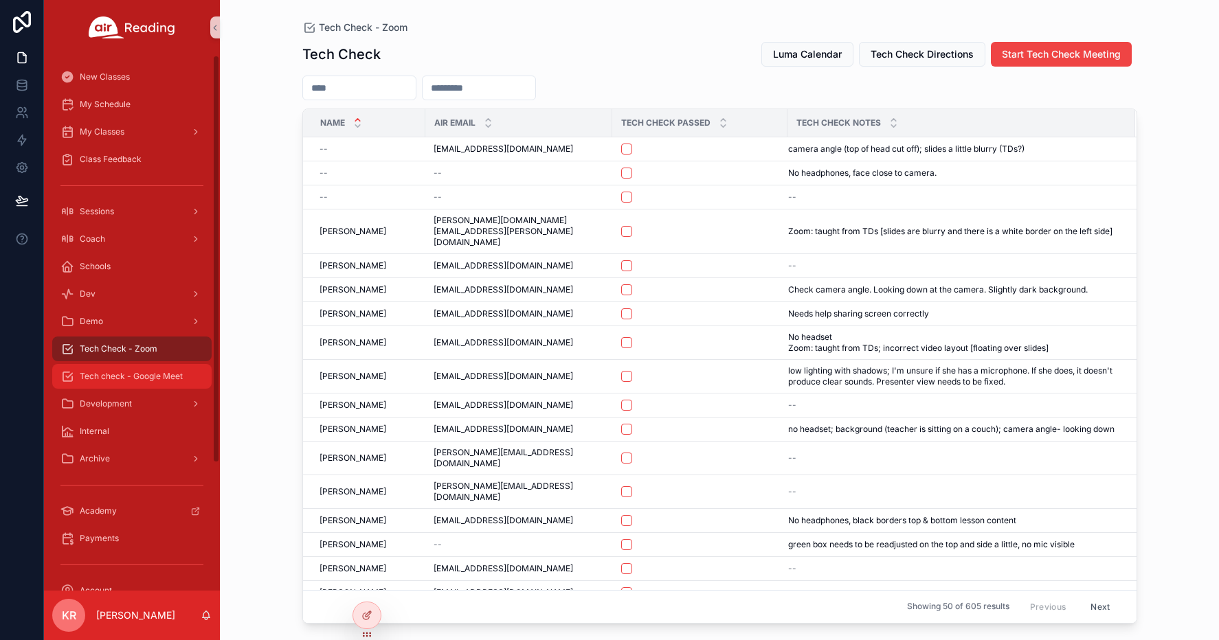
click at [144, 372] on span "Tech check - Google Meet" at bounding box center [131, 376] width 103 height 11
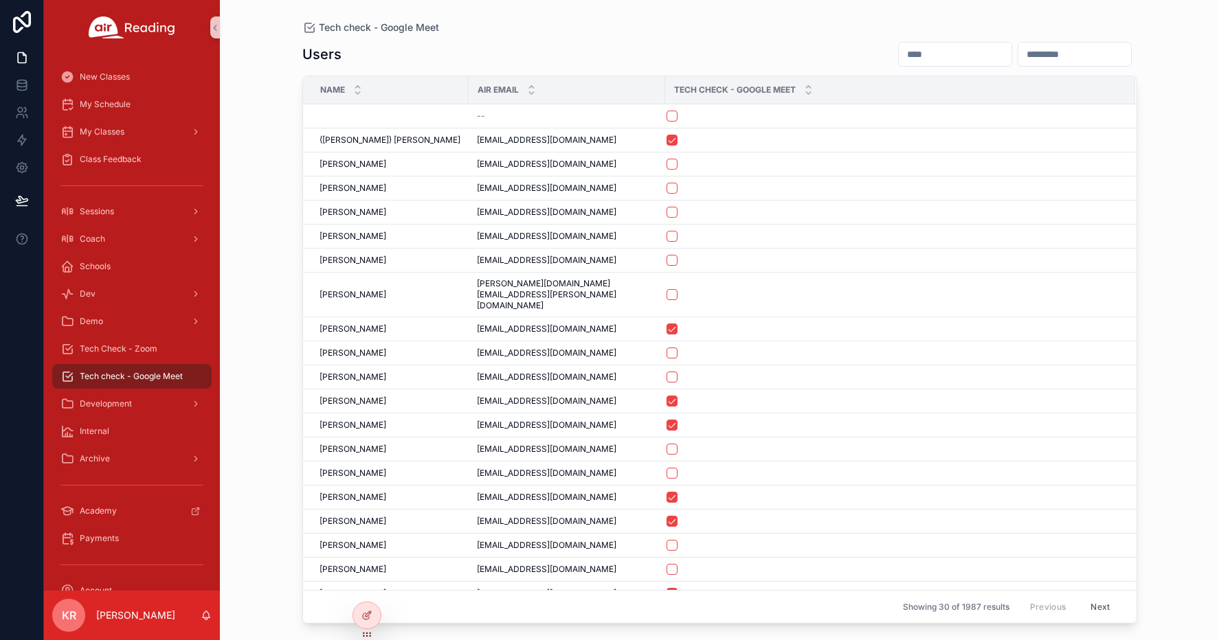
click at [899, 51] on input "scrollable content" at bounding box center [955, 54] width 113 height 19
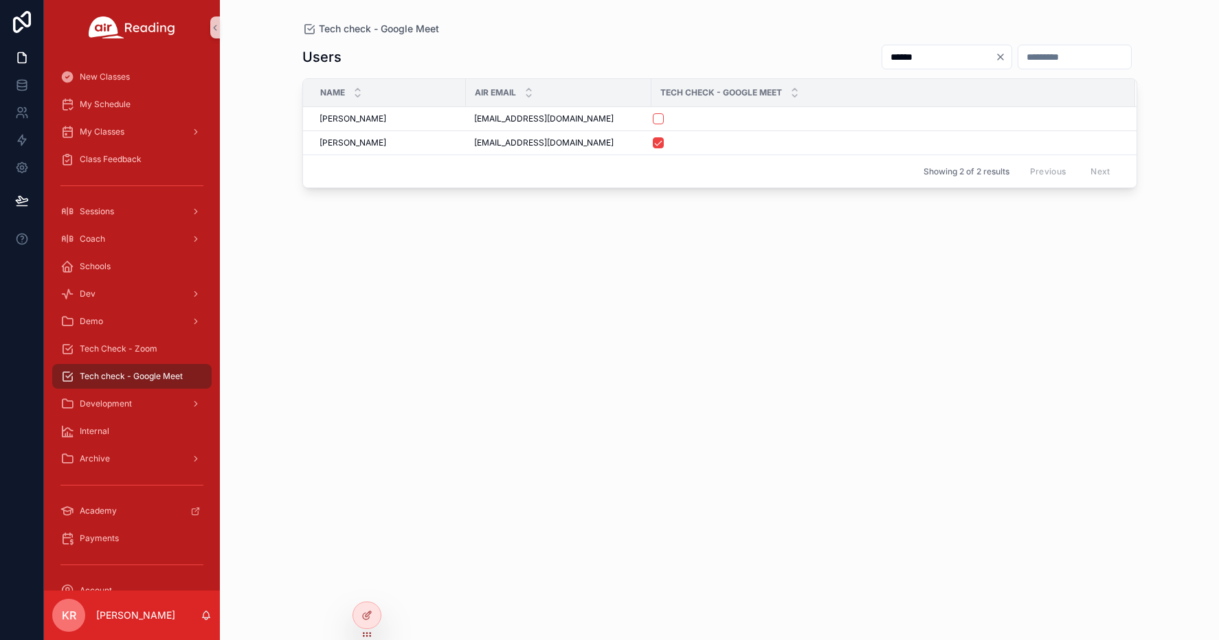
type input "******"
click at [997, 56] on icon "Clear" at bounding box center [999, 56] width 5 height 5
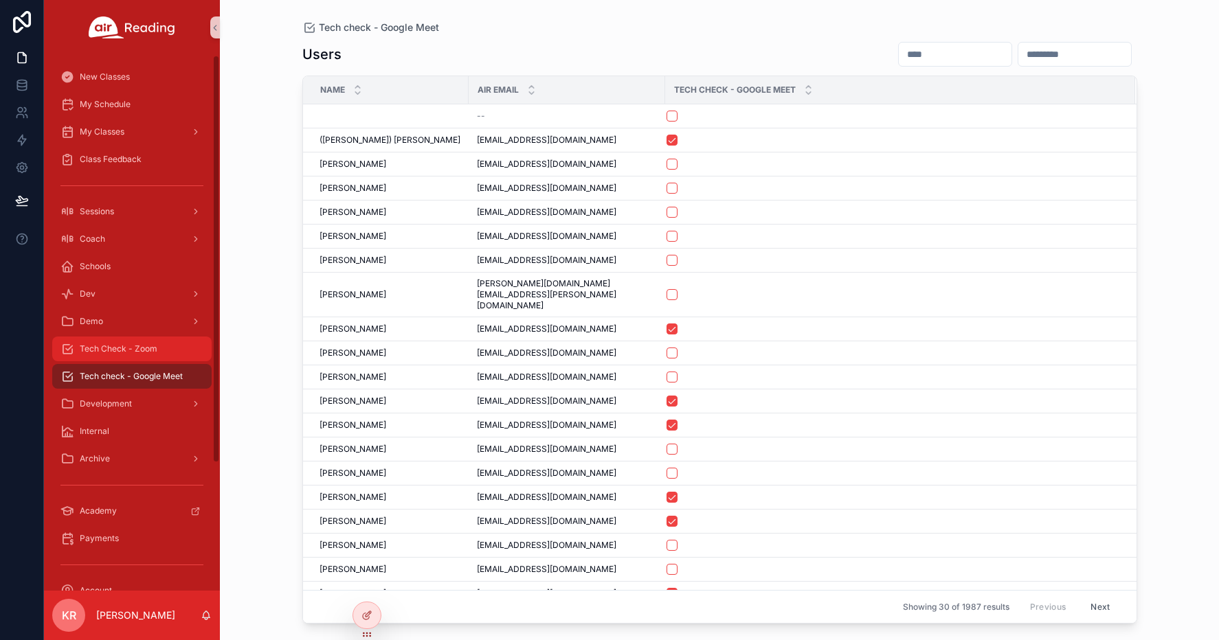
drag, startPoint x: 148, startPoint y: 354, endPoint x: 275, endPoint y: 456, distance: 163.3
click at [148, 354] on div "Tech Check - Zoom" at bounding box center [131, 349] width 143 height 22
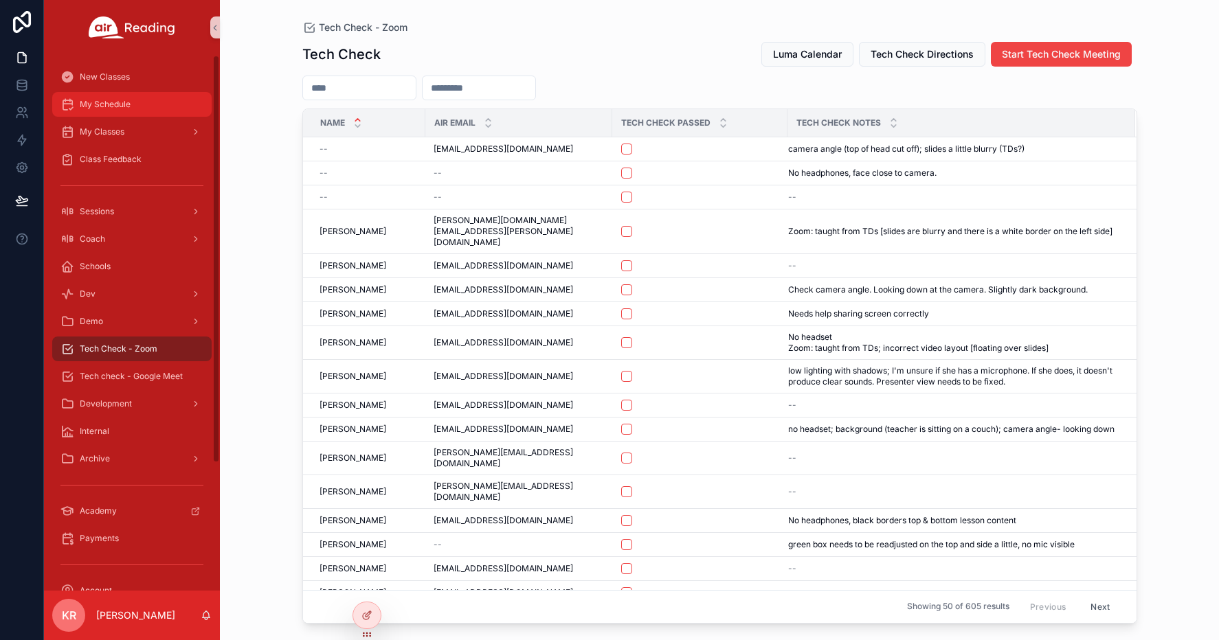
click at [131, 102] on div "My Schedule" at bounding box center [131, 104] width 143 height 22
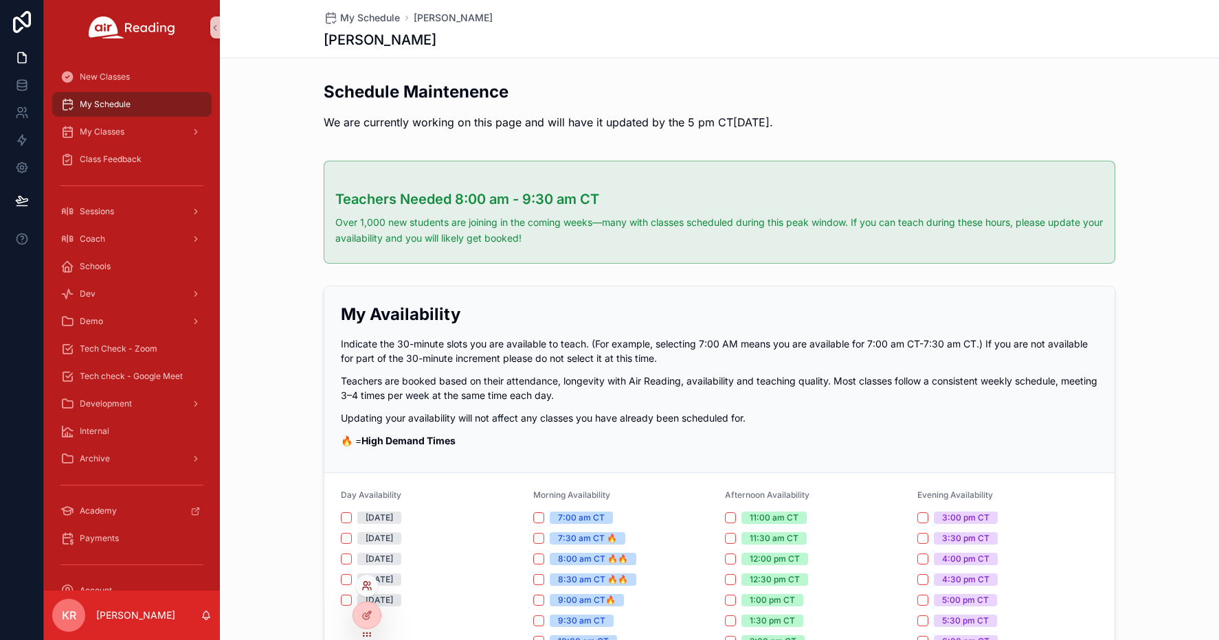
click at [365, 585] on icon at bounding box center [366, 585] width 11 height 11
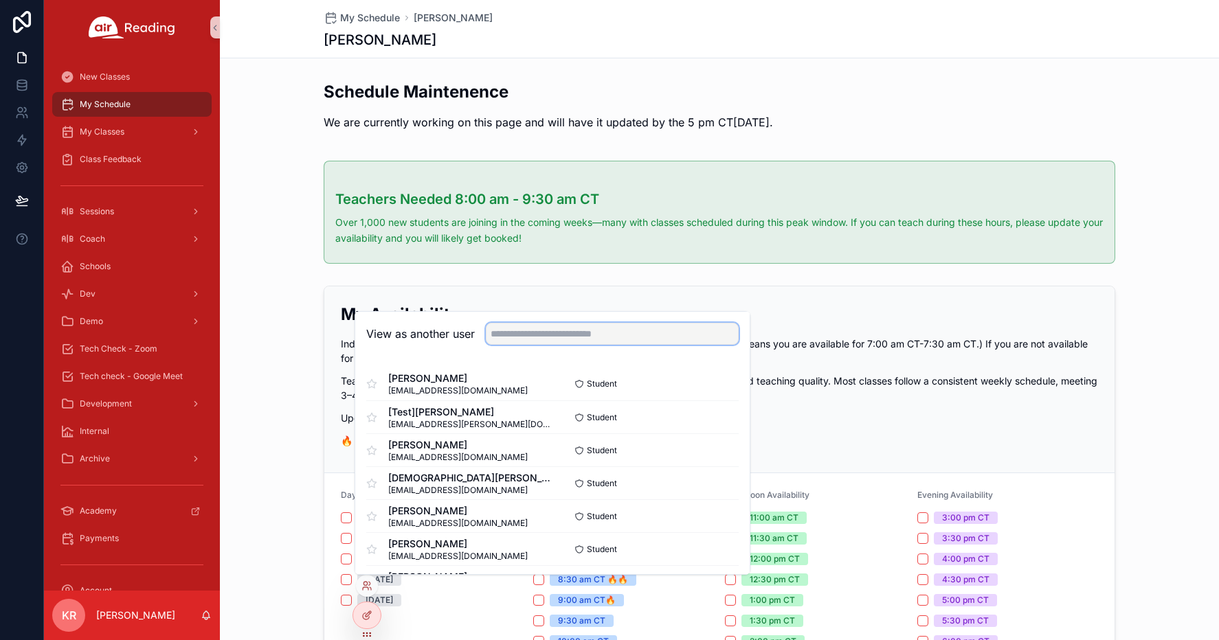
click at [581, 328] on input "text" at bounding box center [612, 334] width 253 height 22
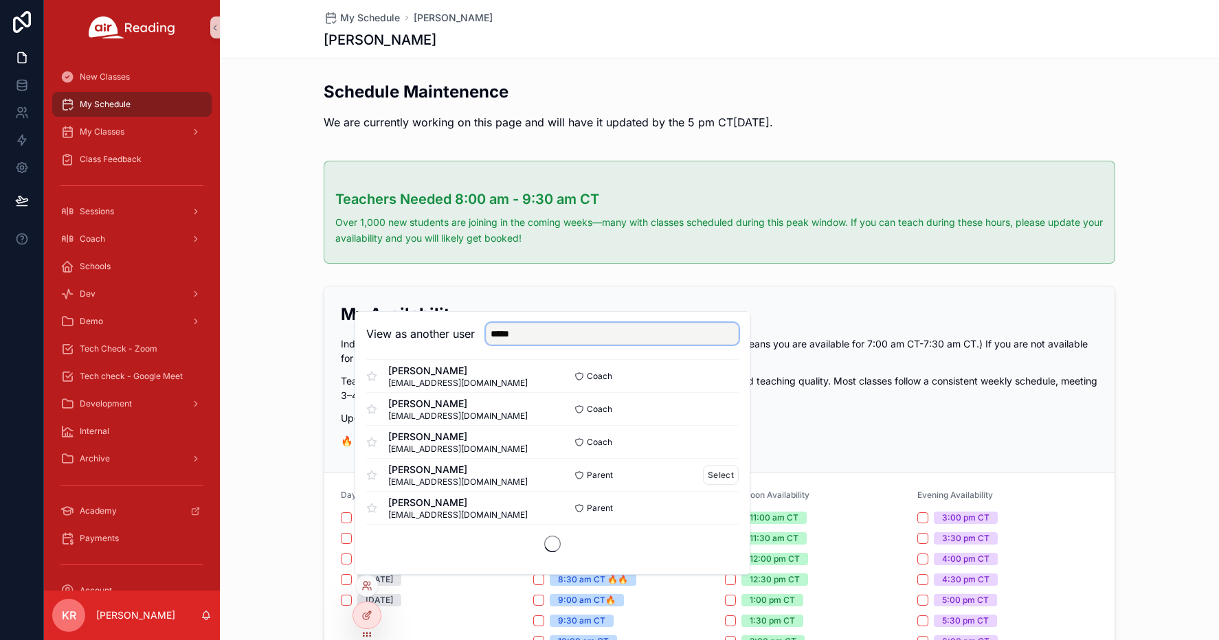
scroll to position [826, 0]
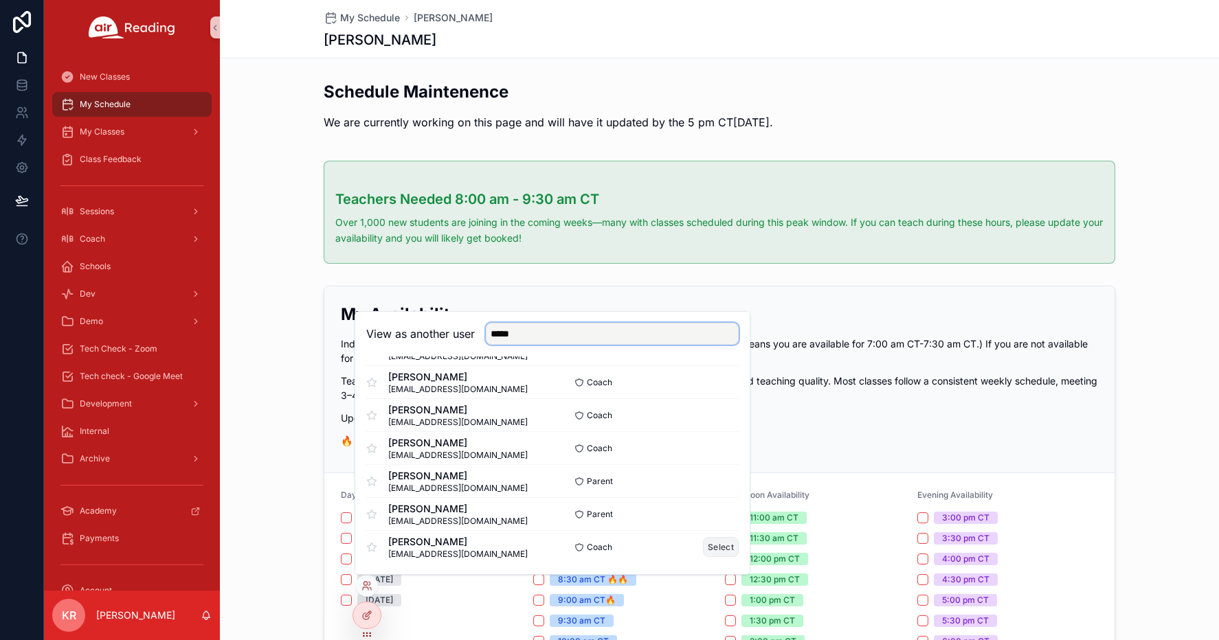
type input "*****"
click at [714, 545] on button "Select" at bounding box center [721, 547] width 36 height 20
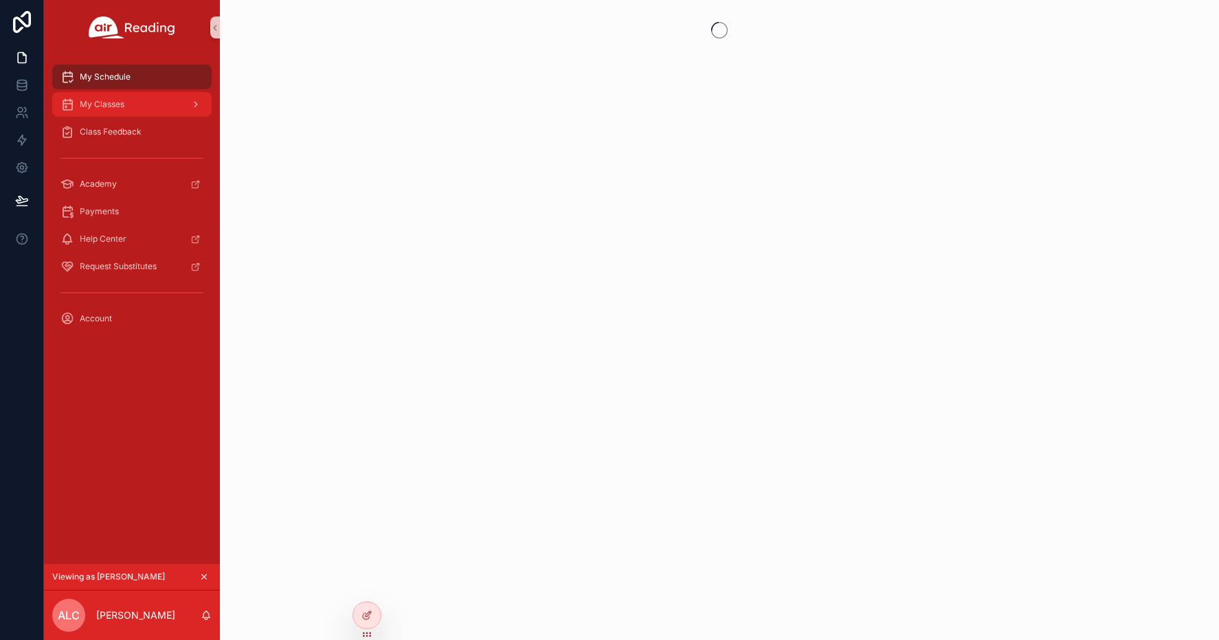
click at [154, 115] on div "My Classes" at bounding box center [131, 104] width 143 height 22
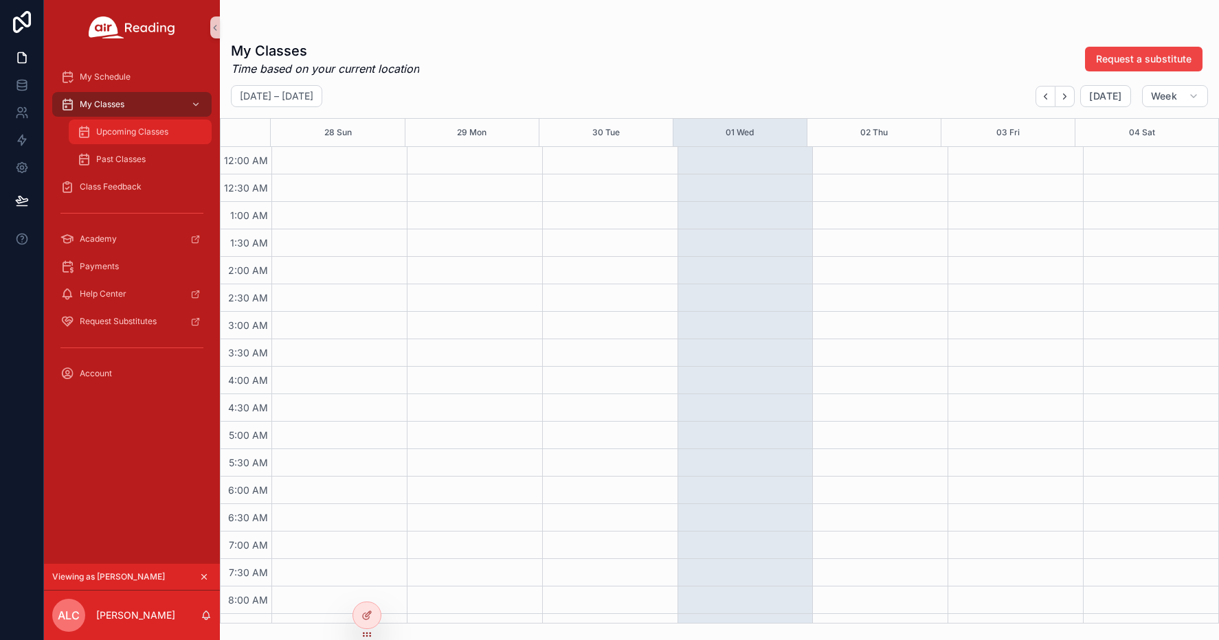
click at [150, 127] on span "Upcoming Classes" at bounding box center [132, 131] width 72 height 11
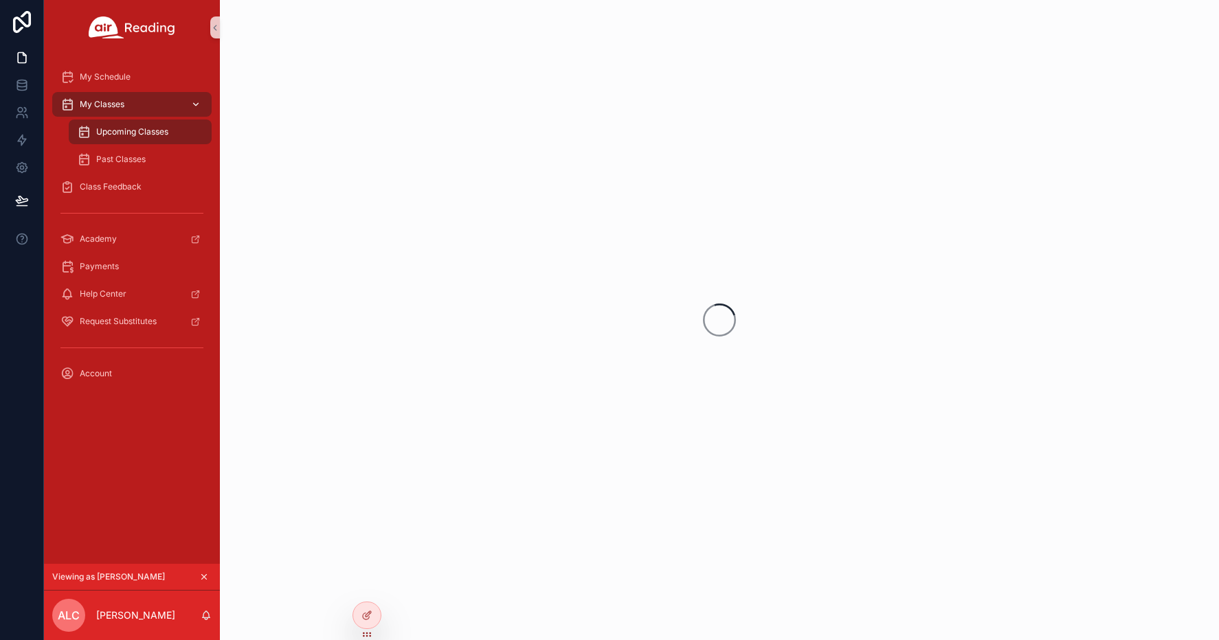
click at [148, 107] on div "My Classes" at bounding box center [131, 104] width 143 height 22
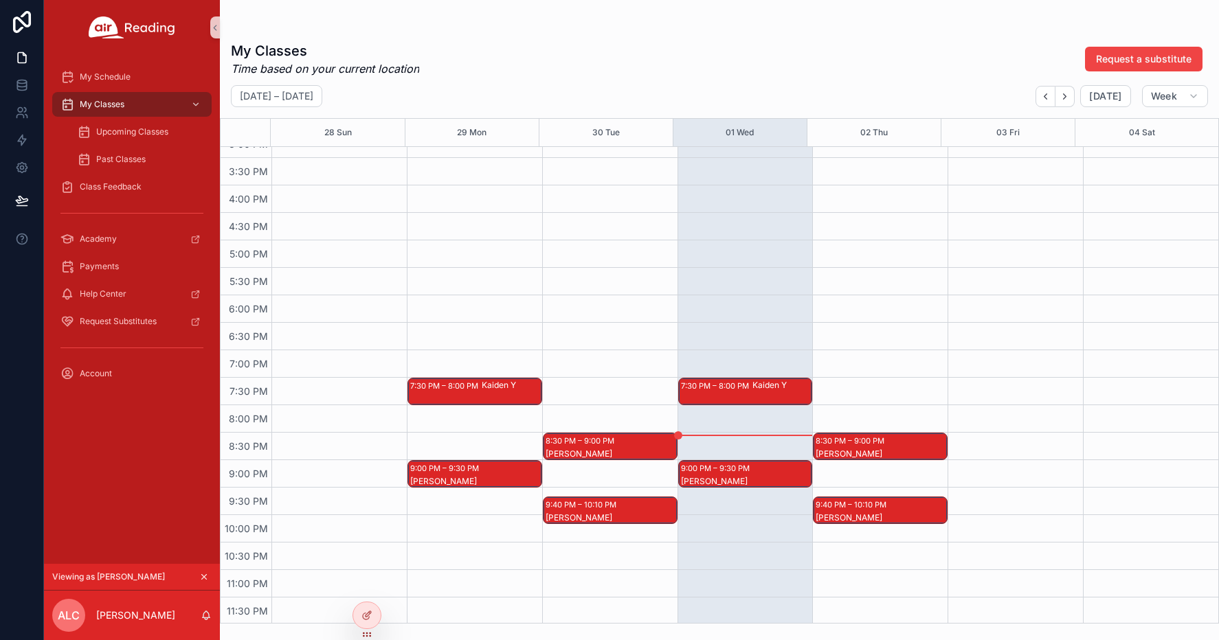
scroll to position [843, 0]
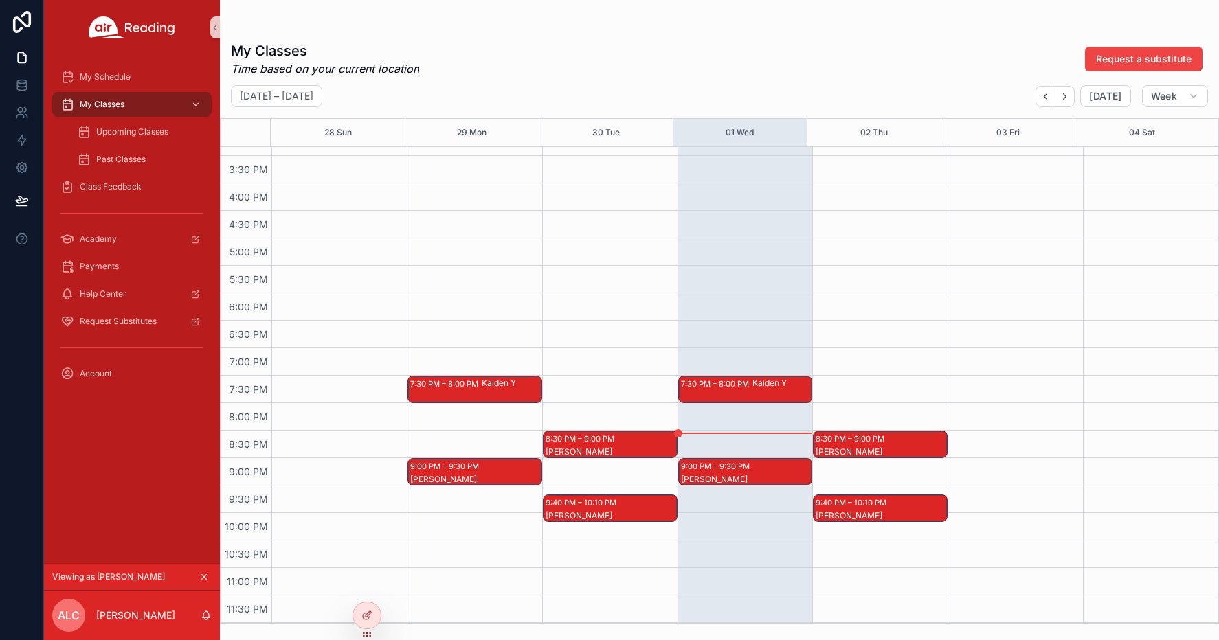
click at [752, 395] on div "Kaiden Y" at bounding box center [781, 389] width 59 height 25
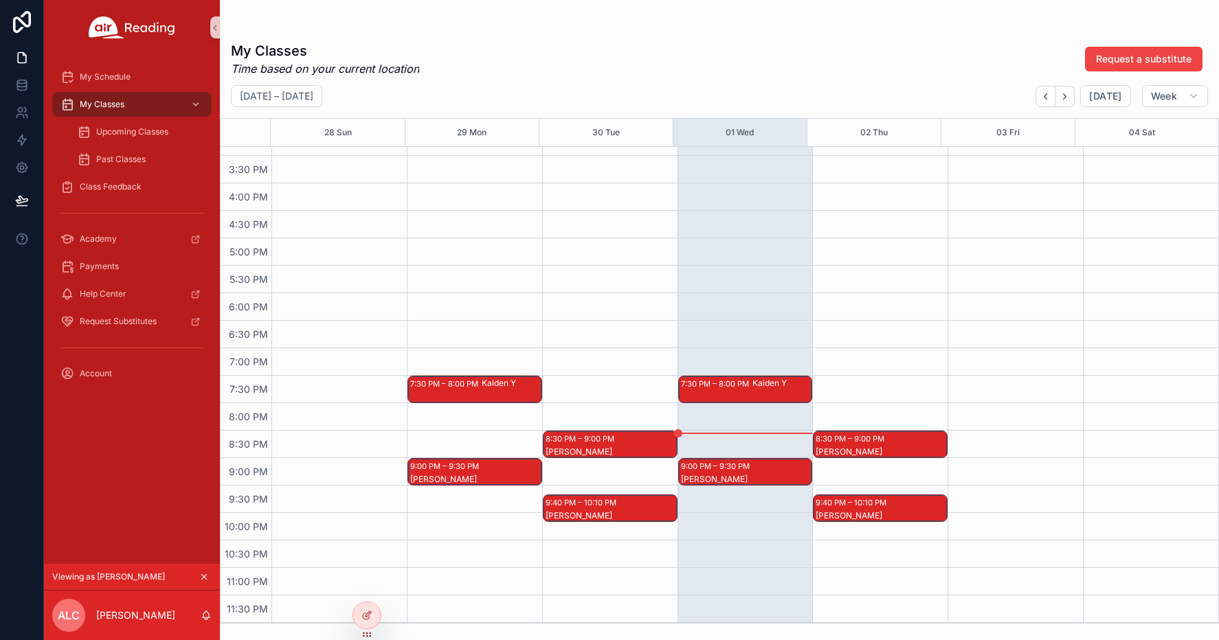
click at [742, 467] on div "9:00 PM – 9:30 PM" at bounding box center [717, 467] width 72 height 14
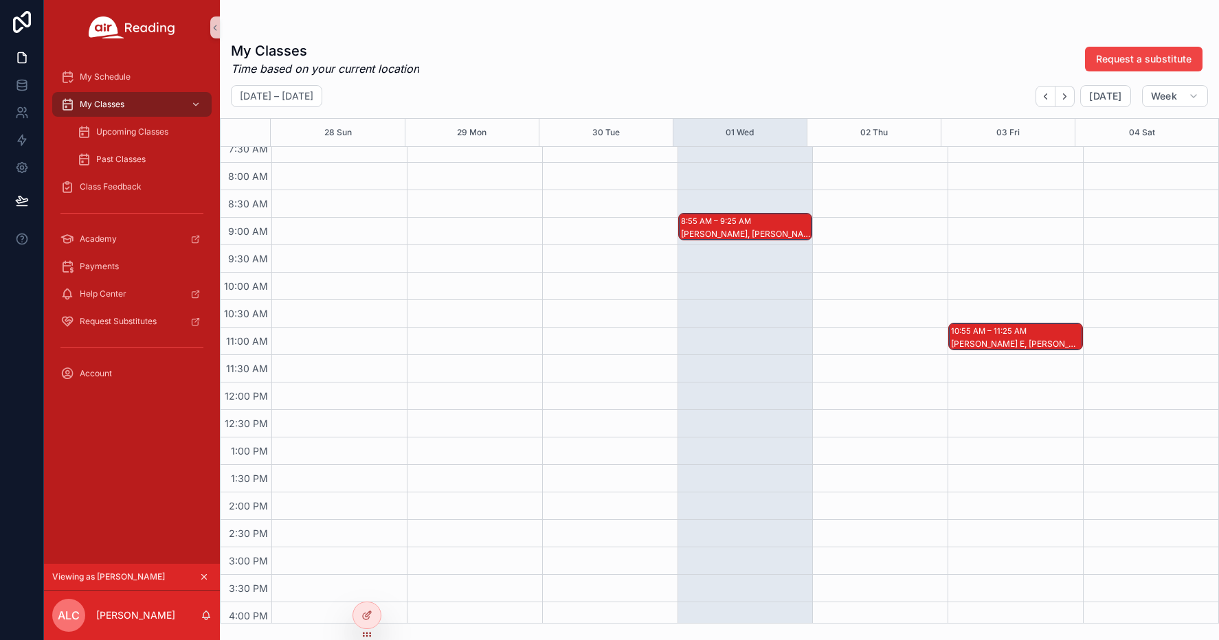
scroll to position [225, 0]
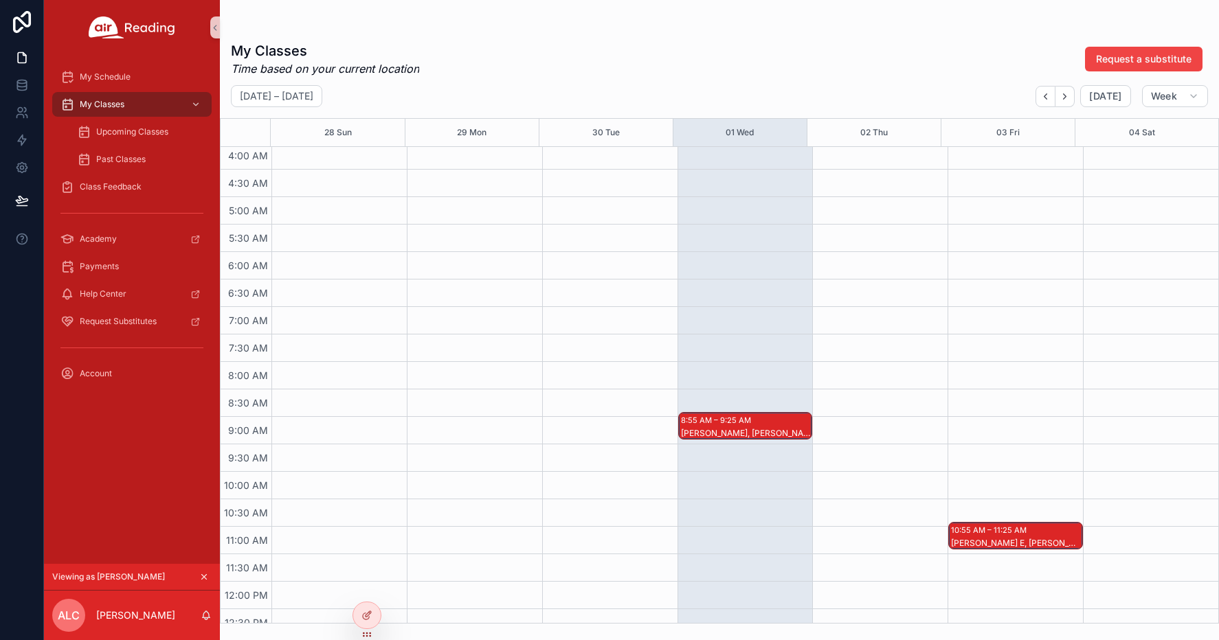
click at [772, 424] on div "8:55 AM – 9:25 AM Timothy K, Kashh R, Sade U, Angelle B, Cohen B, Marcella M, E…" at bounding box center [745, 426] width 133 height 26
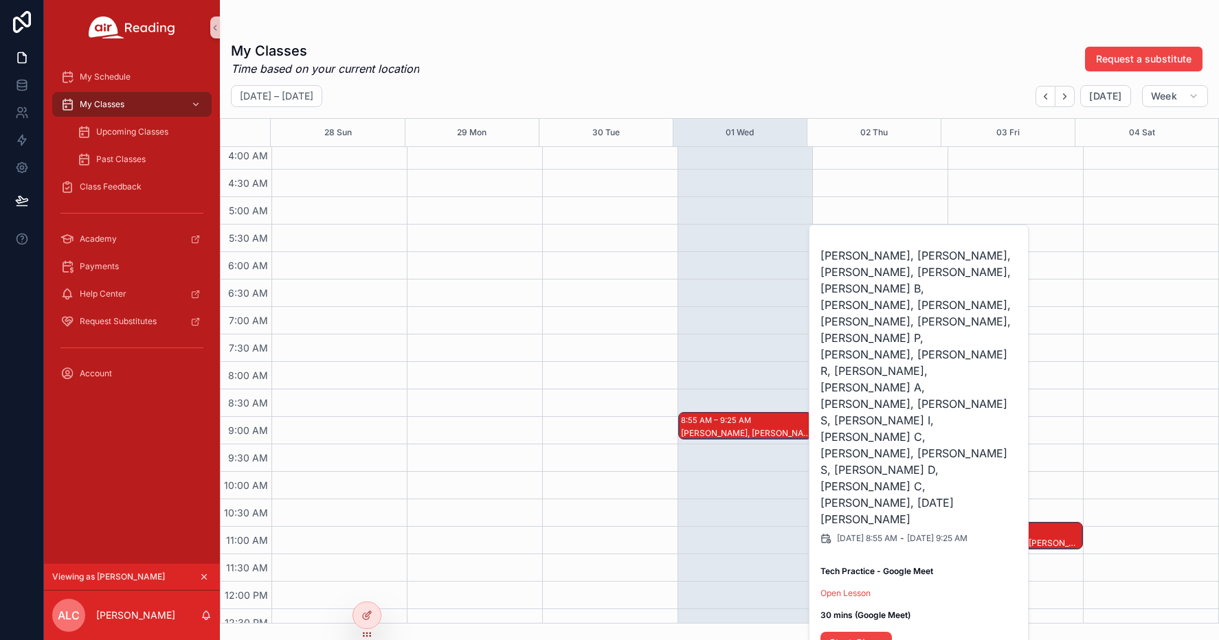
click at [744, 489] on div "8:55 AM – 9:25 AM Timothy K, Kashh R, Sade U, Angelle B, Cohen B, Marcella M, E…" at bounding box center [744, 581] width 135 height 1319
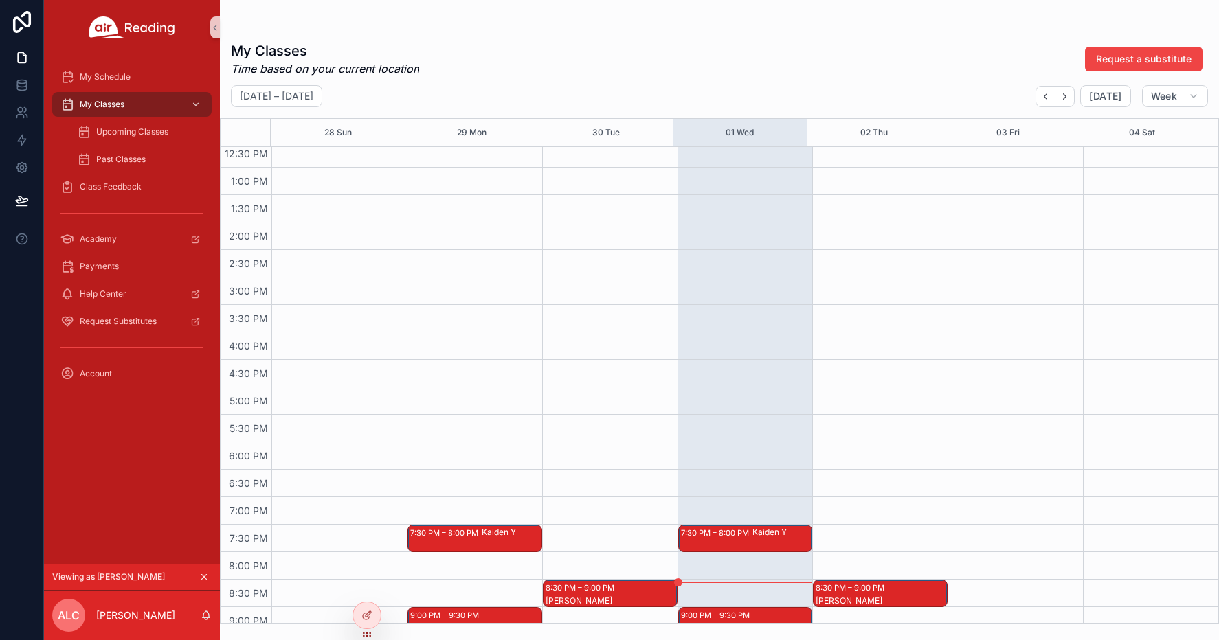
scroll to position [705, 0]
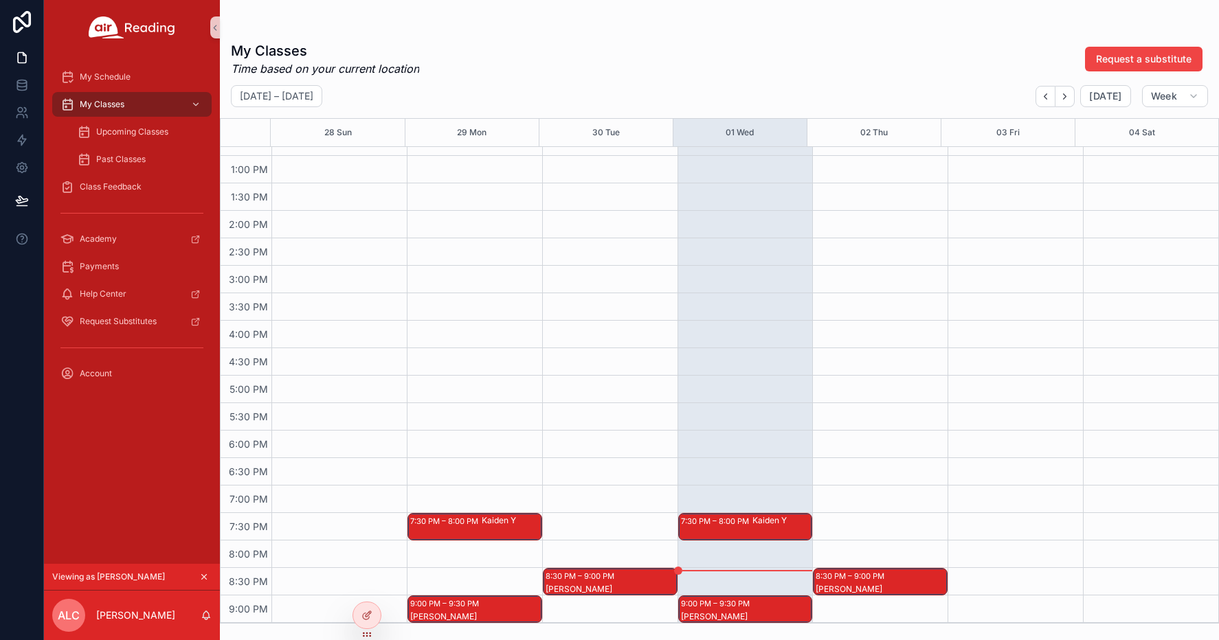
click at [732, 530] on div "7:30 PM – 8:00 PM Kaiden Y" at bounding box center [745, 527] width 133 height 26
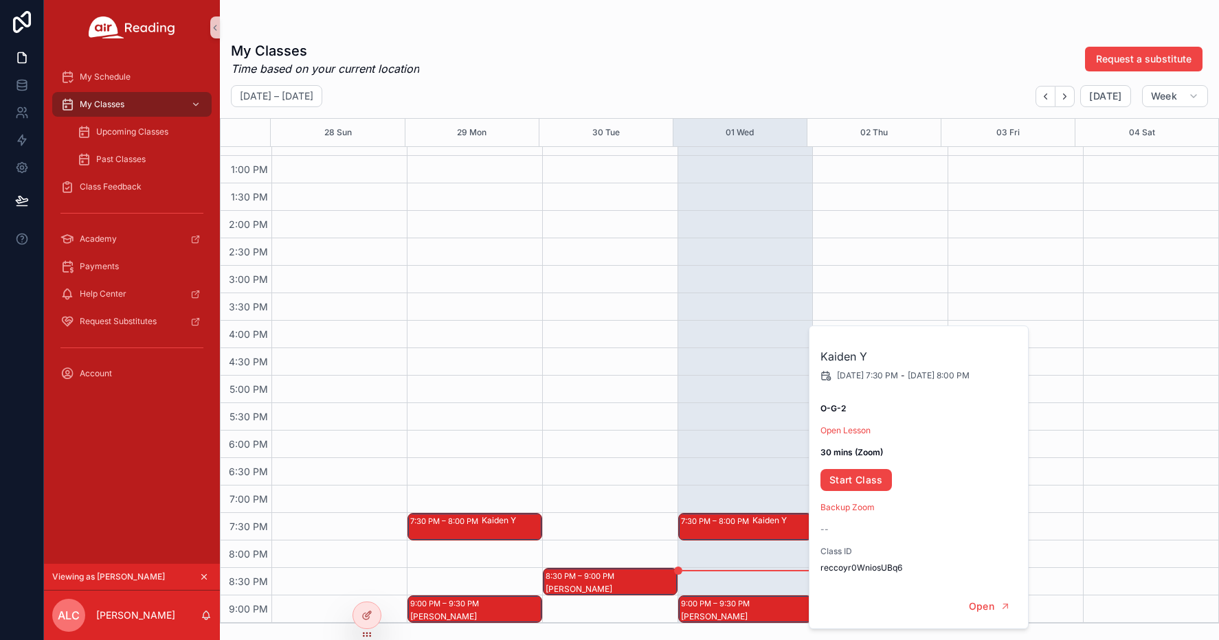
click at [741, 472] on div "8:55 AM – 9:25 AM Timothy K, Kashh R, Sade U, Angelle B, Cohen B, Marcella M, E…" at bounding box center [744, 101] width 135 height 1319
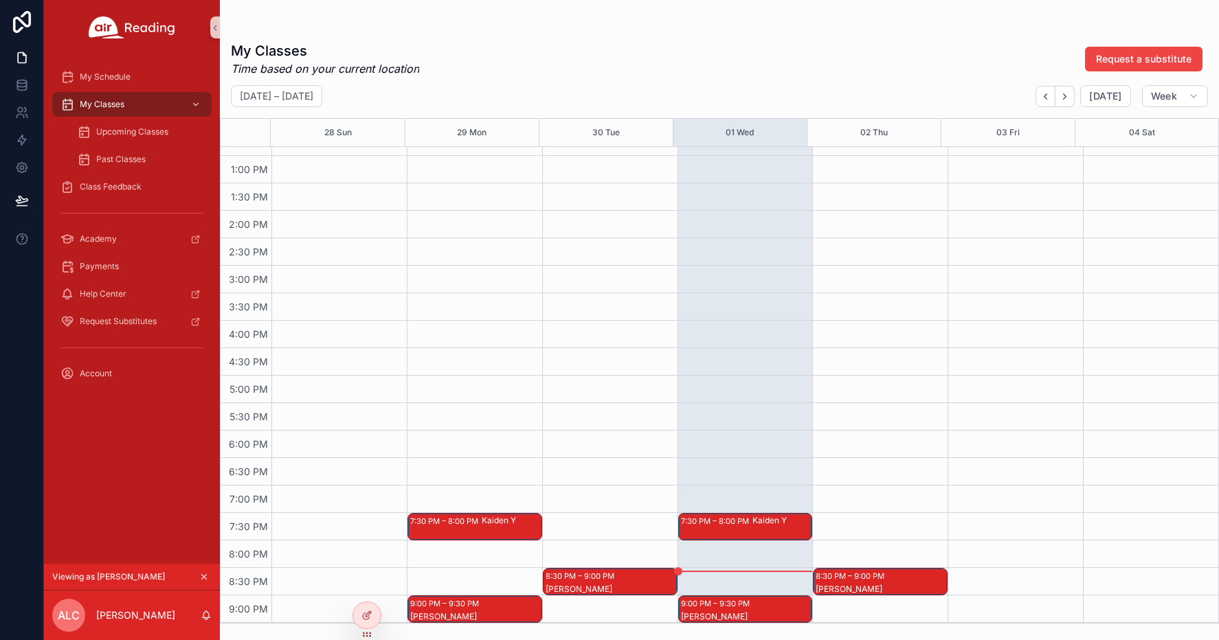
click at [202, 574] on icon "scrollable content" at bounding box center [204, 577] width 10 height 10
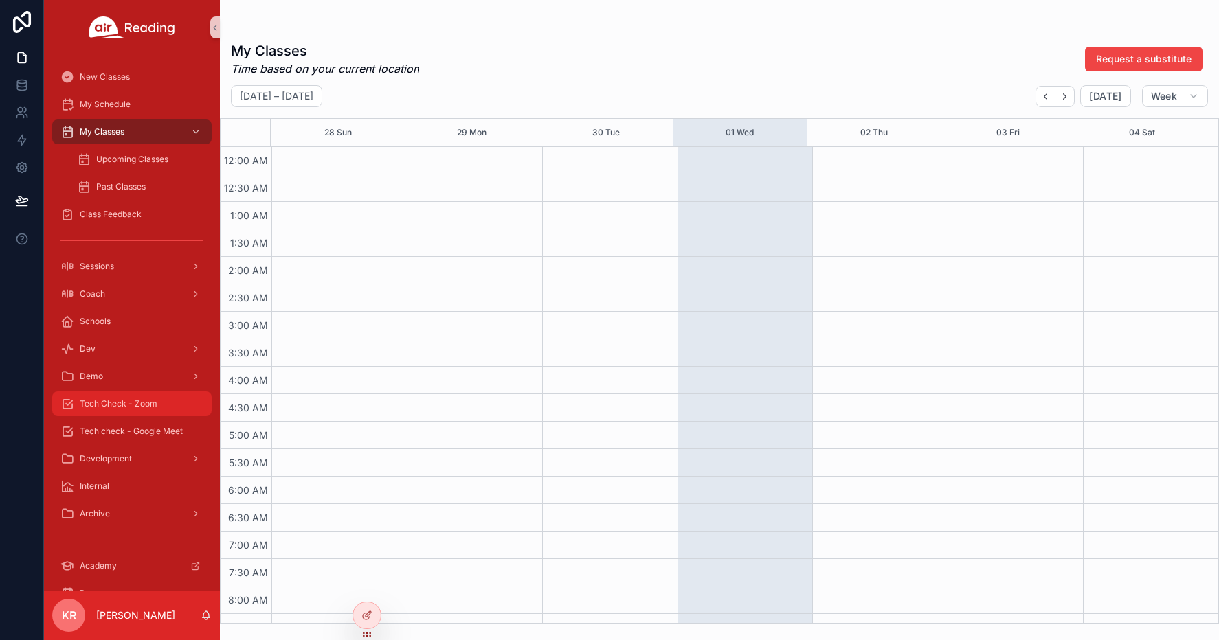
click at [151, 409] on div "Tech Check - Zoom" at bounding box center [131, 404] width 143 height 22
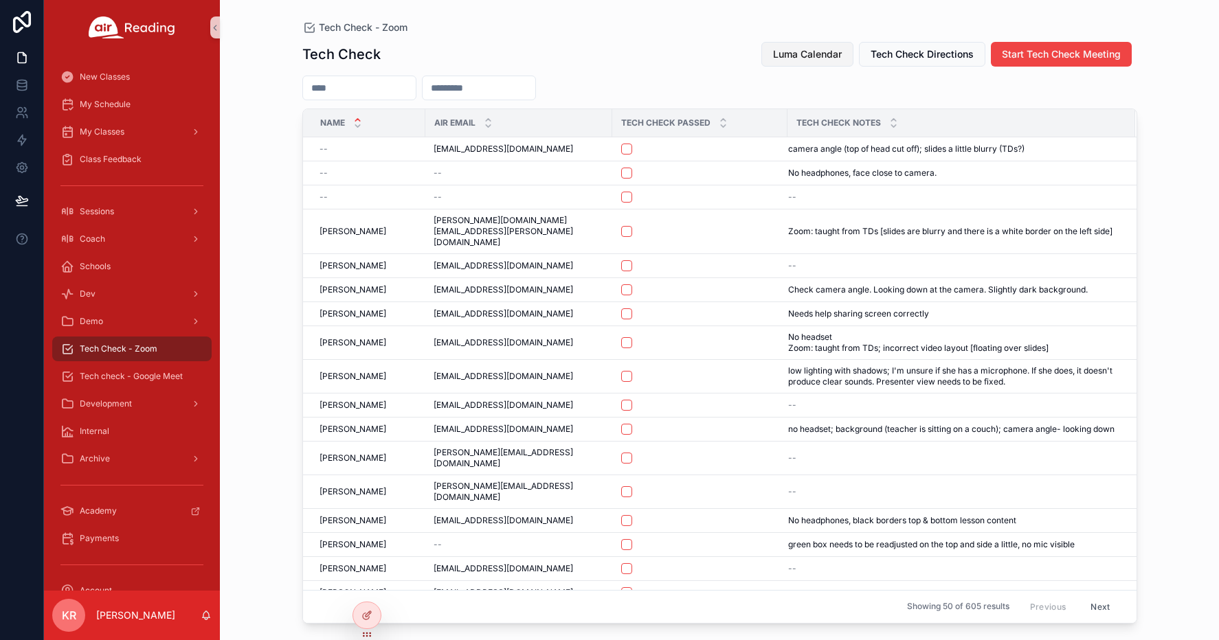
click at [824, 56] on span "Luma Calendar" at bounding box center [807, 54] width 69 height 14
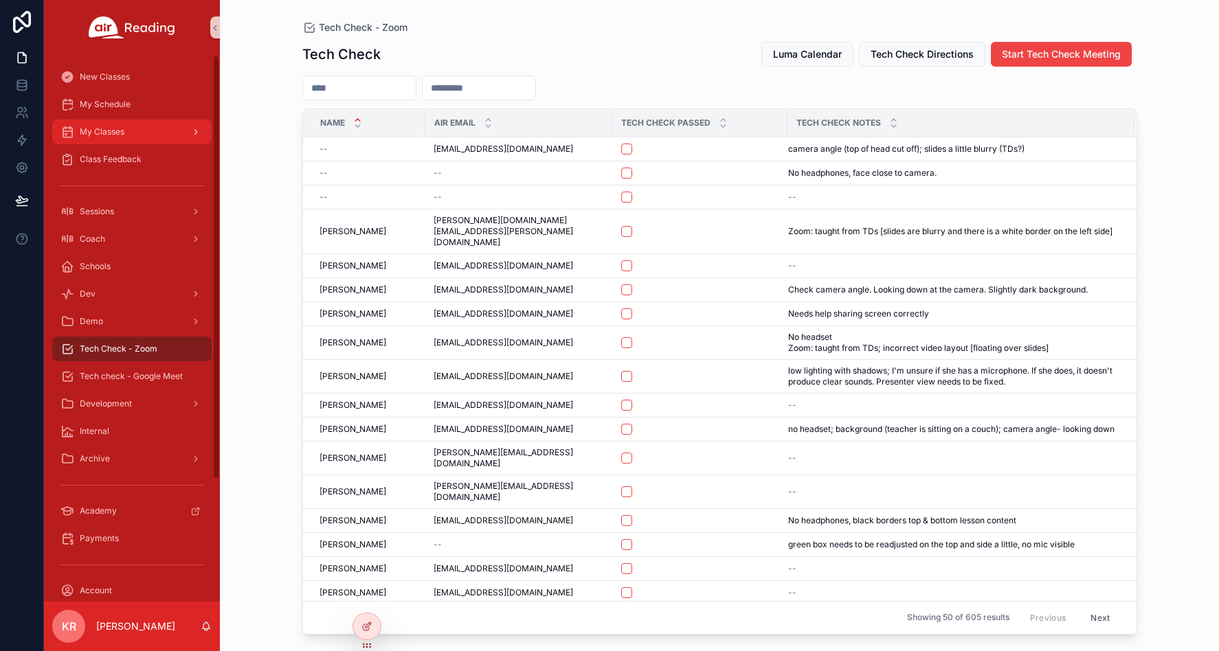
click at [123, 124] on div "My Classes" at bounding box center [131, 132] width 143 height 22
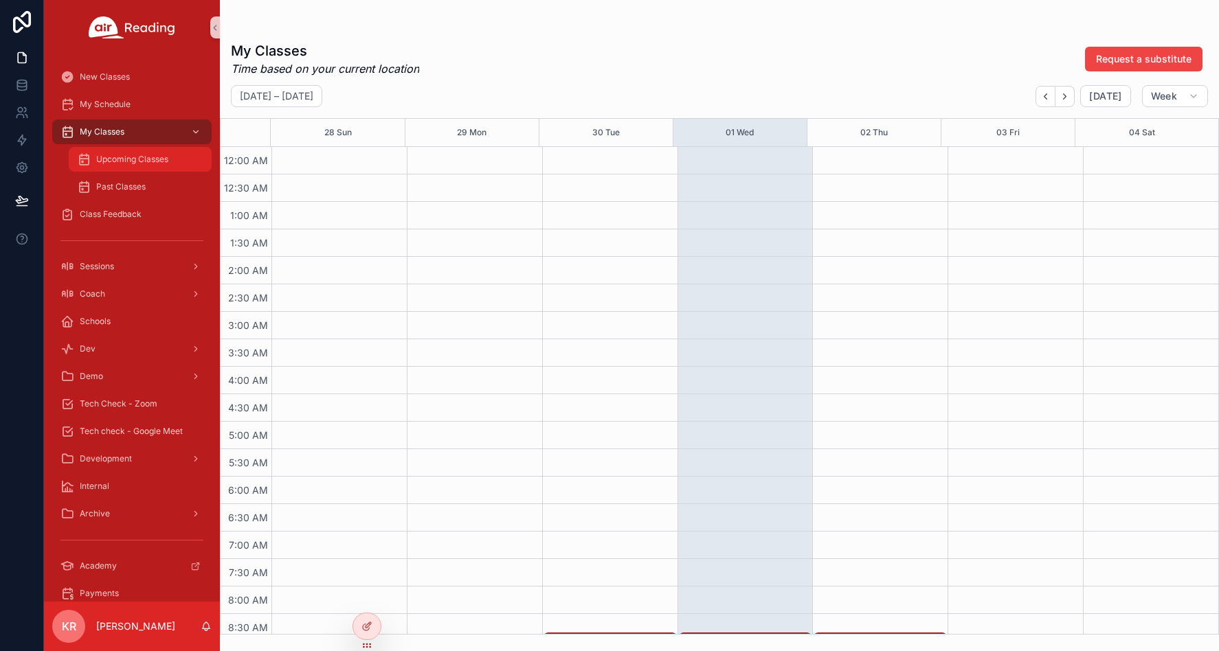
click at [127, 156] on span "Upcoming Classes" at bounding box center [132, 159] width 72 height 11
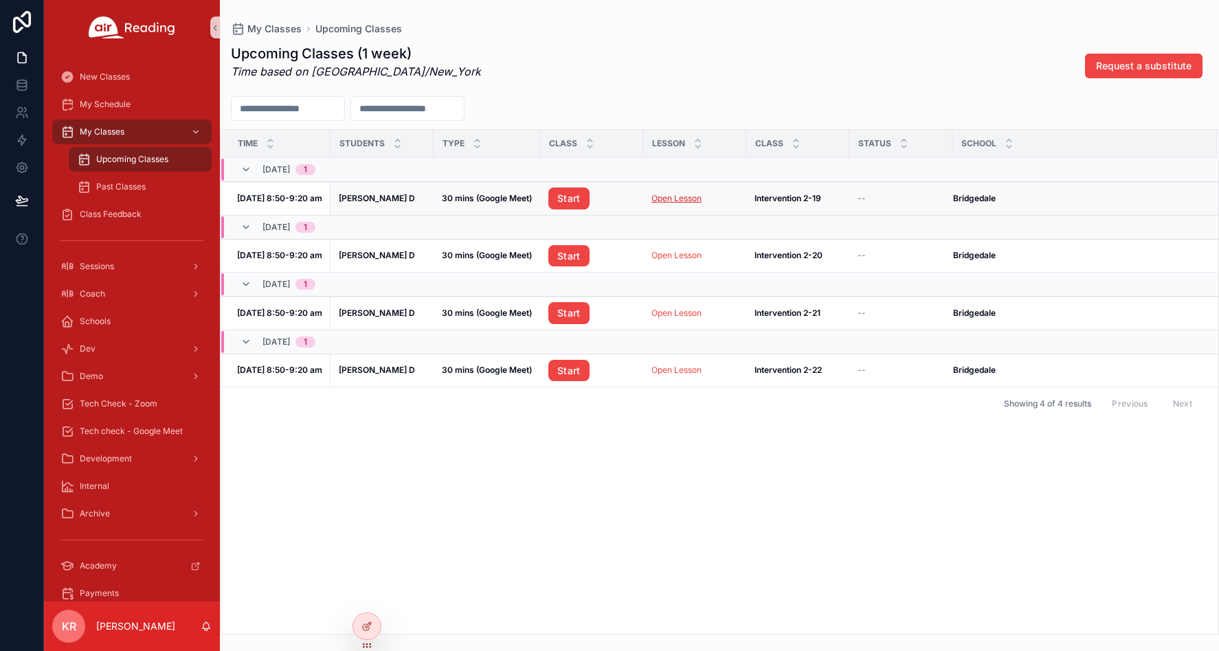
click at [681, 199] on link "Open Lesson" at bounding box center [676, 198] width 50 height 10
click at [684, 199] on link "Open Lesson" at bounding box center [676, 198] width 50 height 10
